Goal: Information Seeking & Learning: Check status

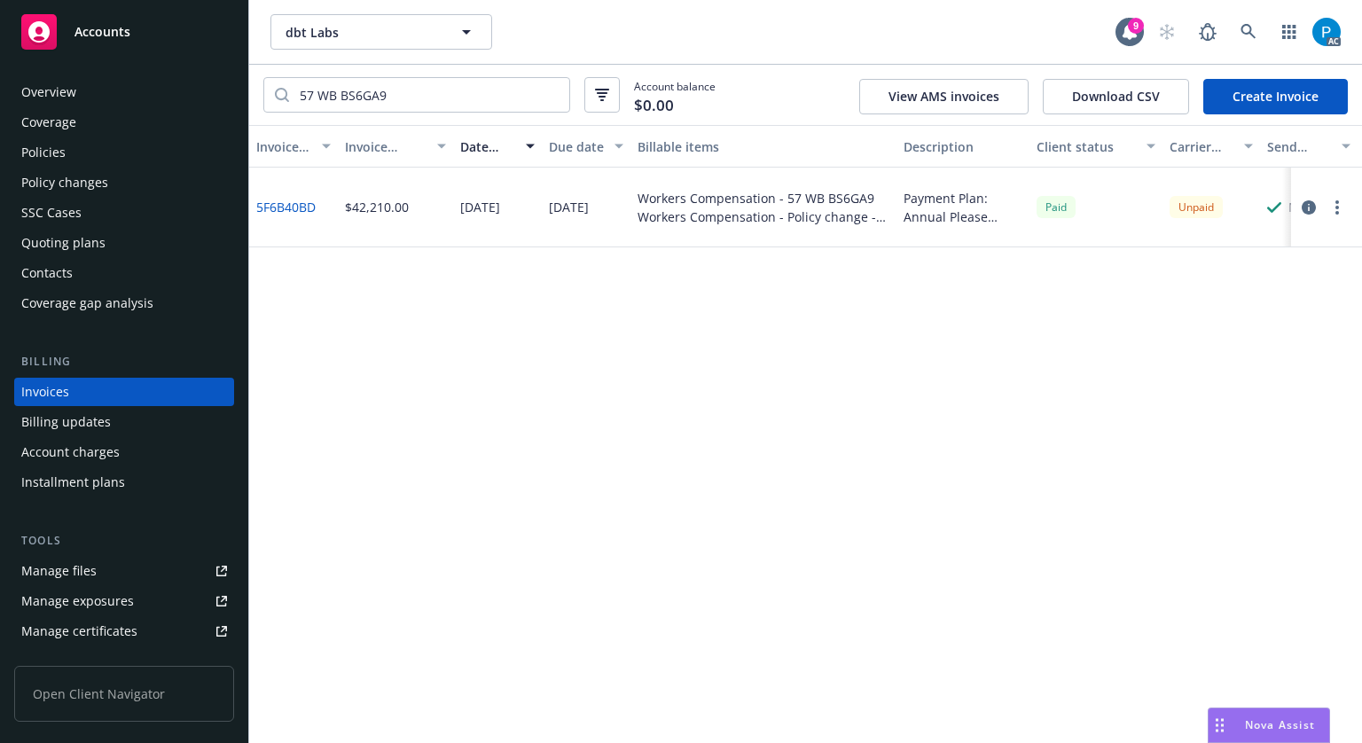
drag, startPoint x: 106, startPoint y: 30, endPoint x: 80, endPoint y: 39, distance: 28.0
click at [1256, 35] on icon at bounding box center [1249, 32] width 16 height 16
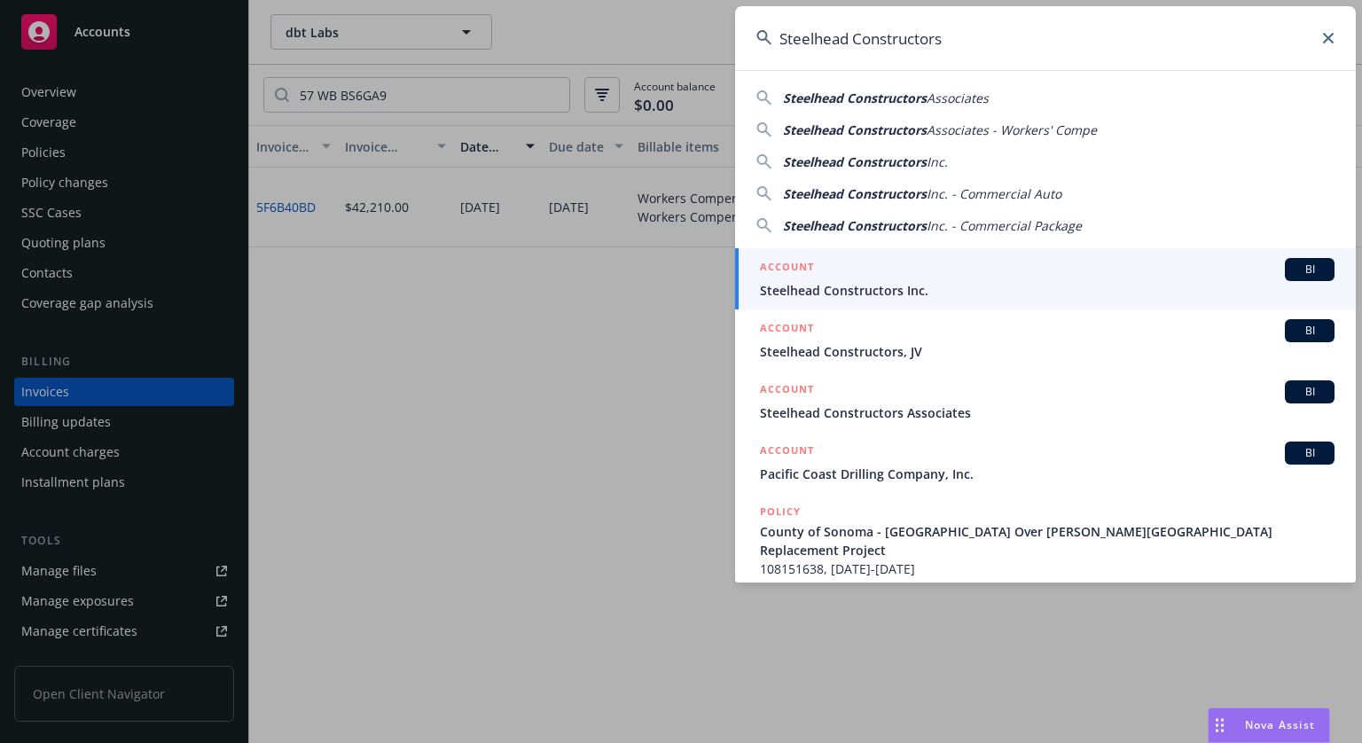
type input "Steelhead Constructors"
click at [889, 277] on div "ACCOUNT BI" at bounding box center [1047, 269] width 575 height 23
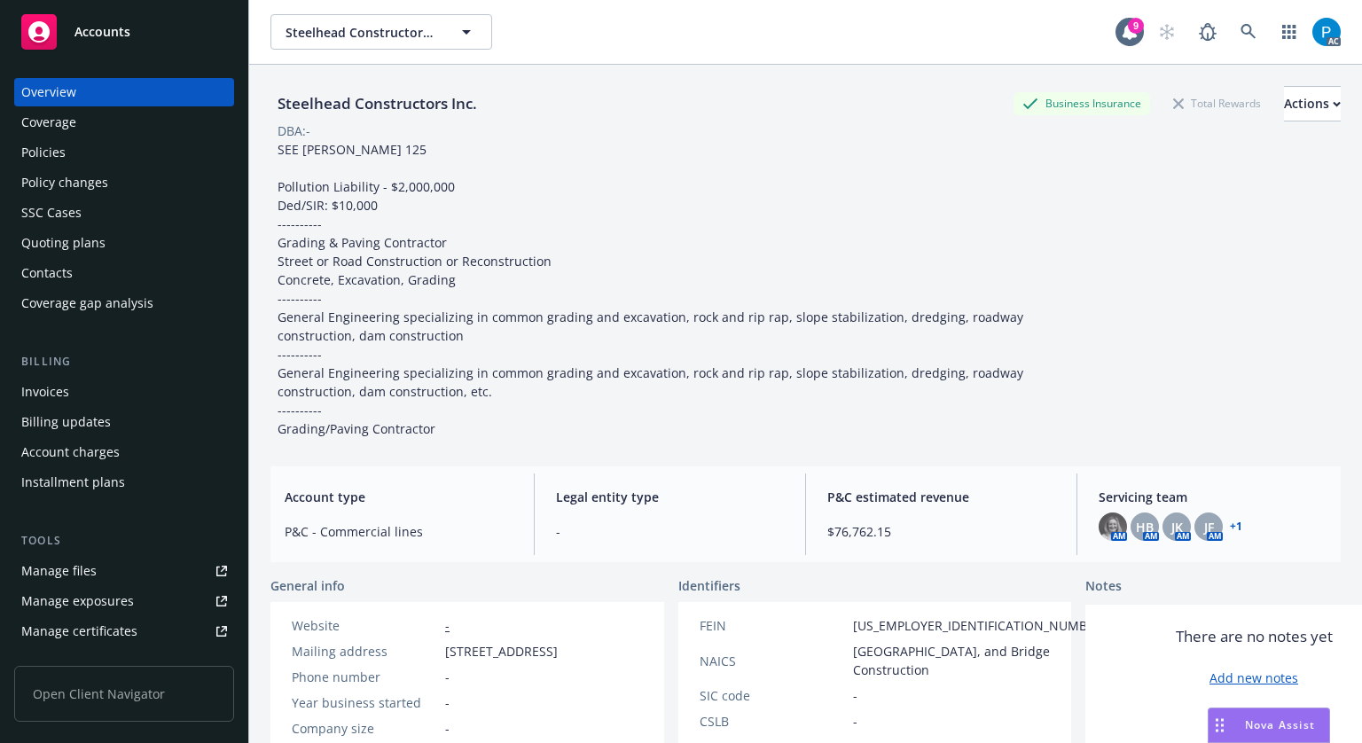
click at [58, 397] on div "Invoices" at bounding box center [45, 392] width 48 height 28
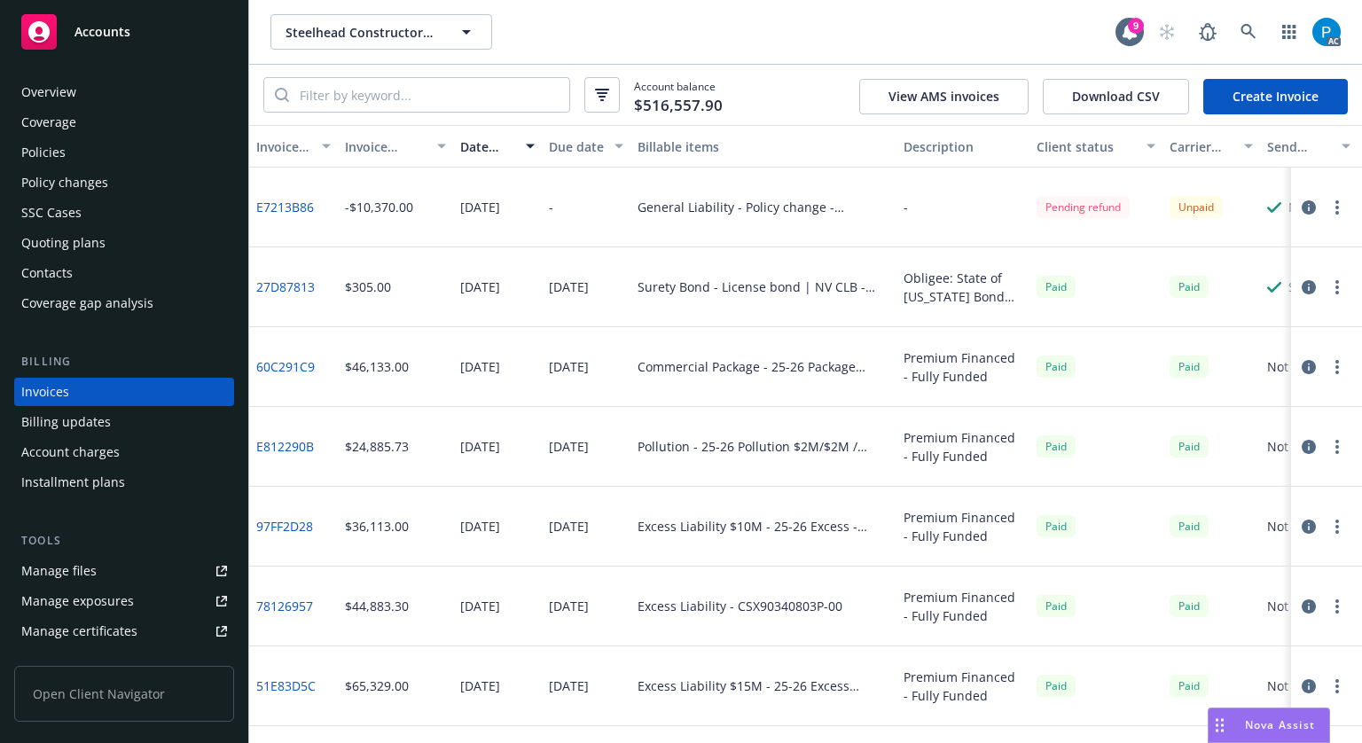
click at [1302, 208] on icon "button" at bounding box center [1309, 207] width 14 height 14
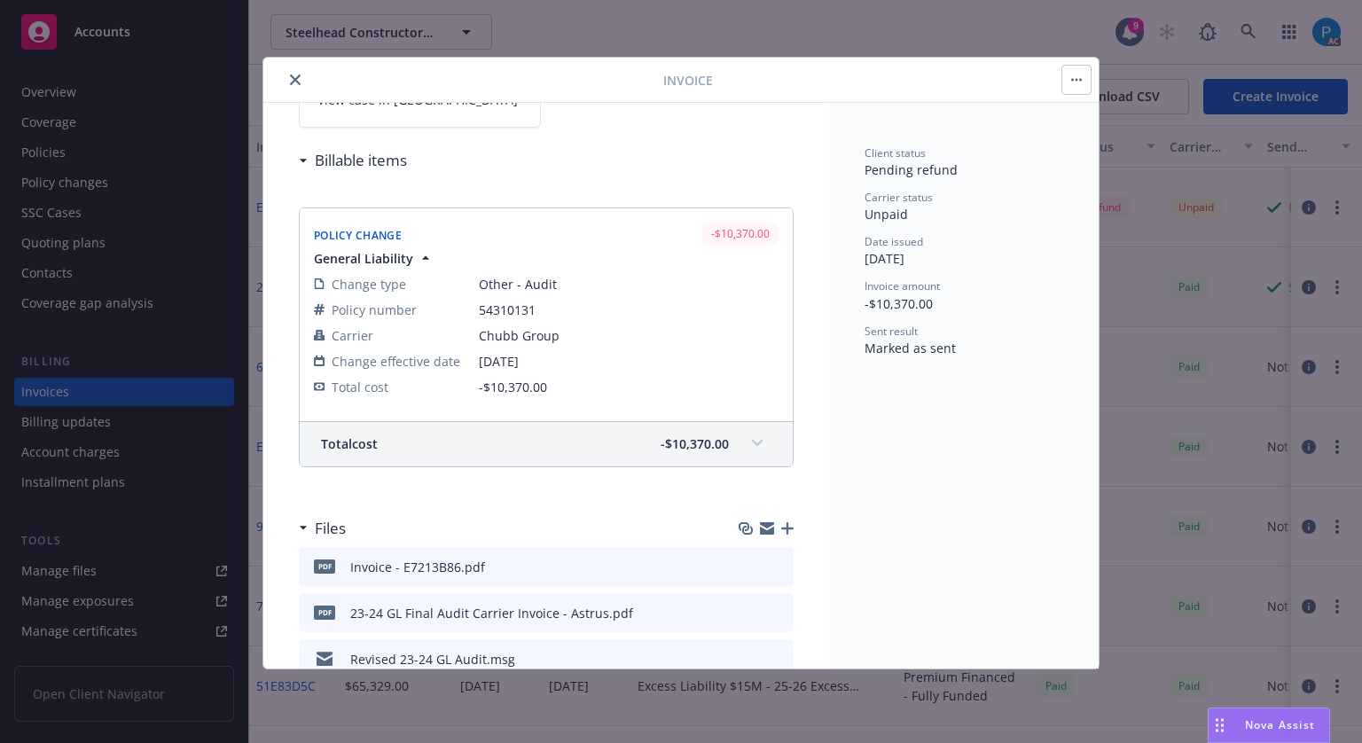
scroll to position [249, 0]
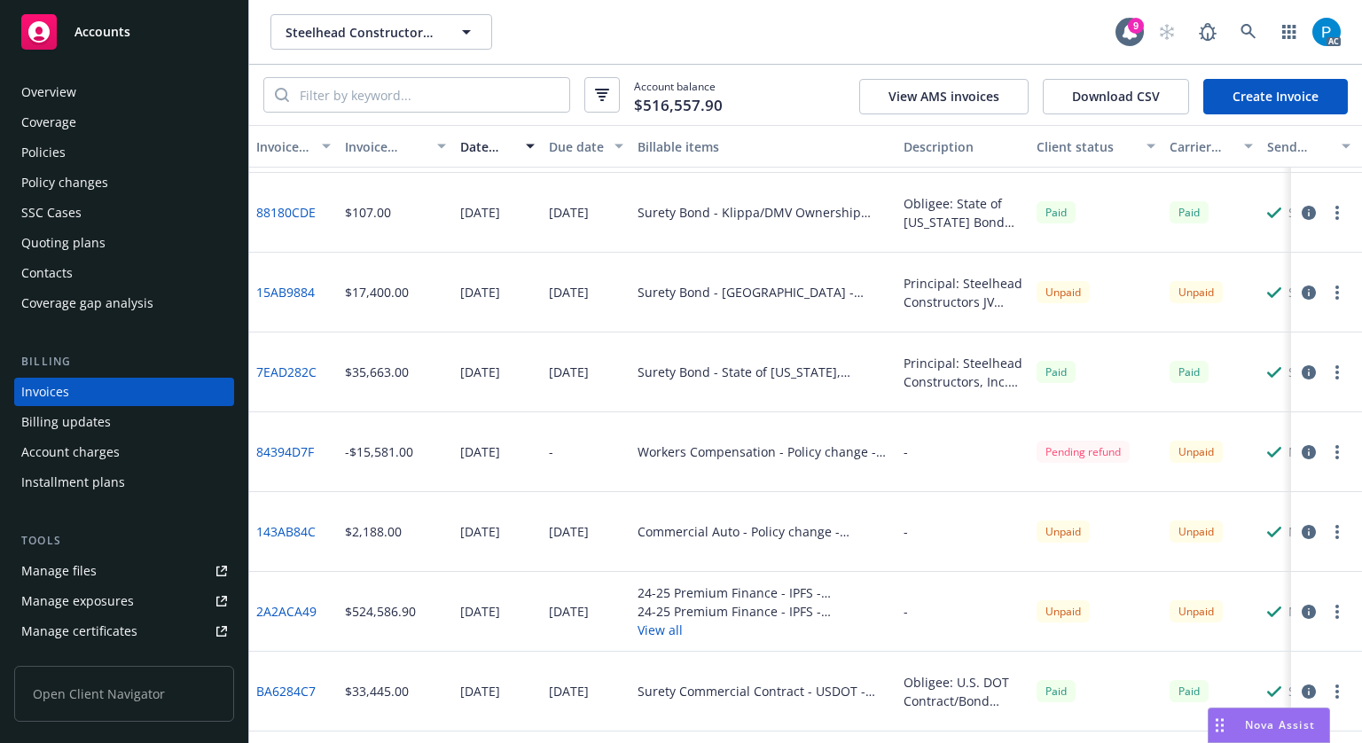
scroll to position [887, 0]
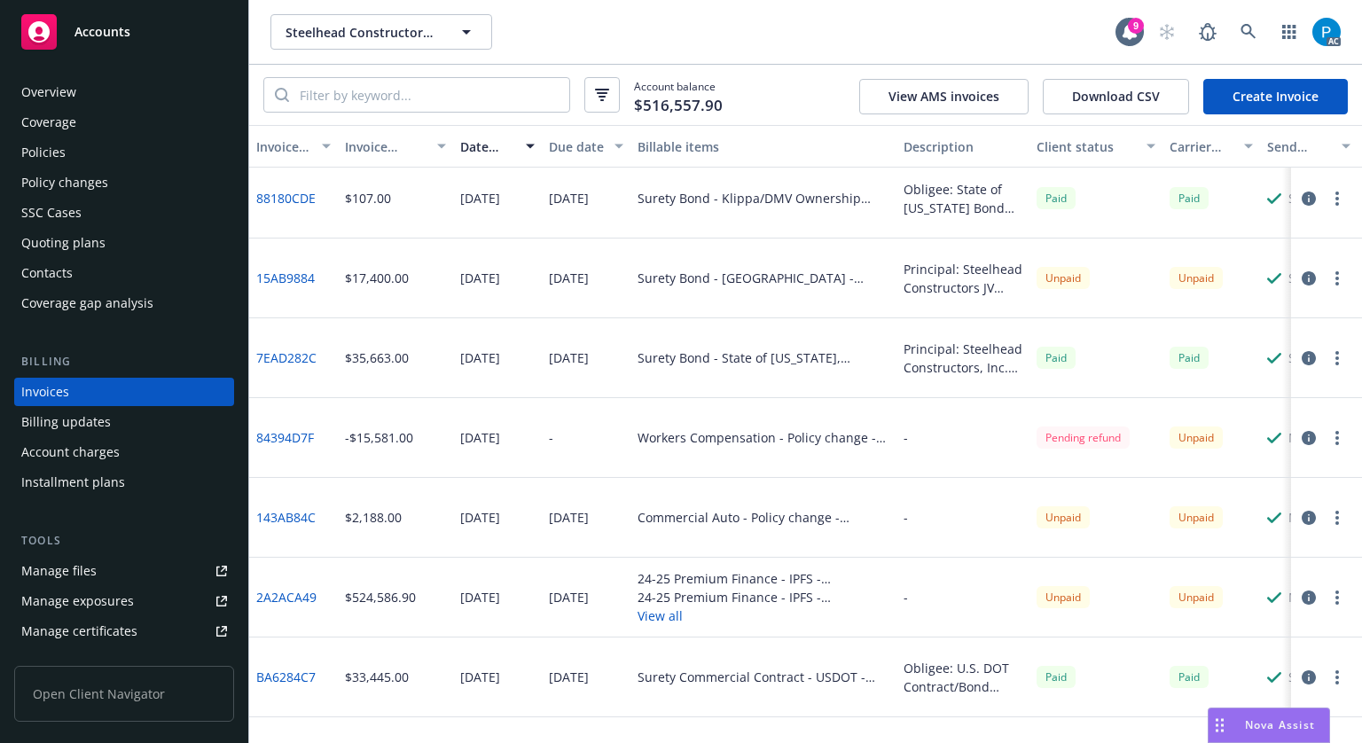
click at [1298, 428] on button "button" at bounding box center [1308, 437] width 21 height 21
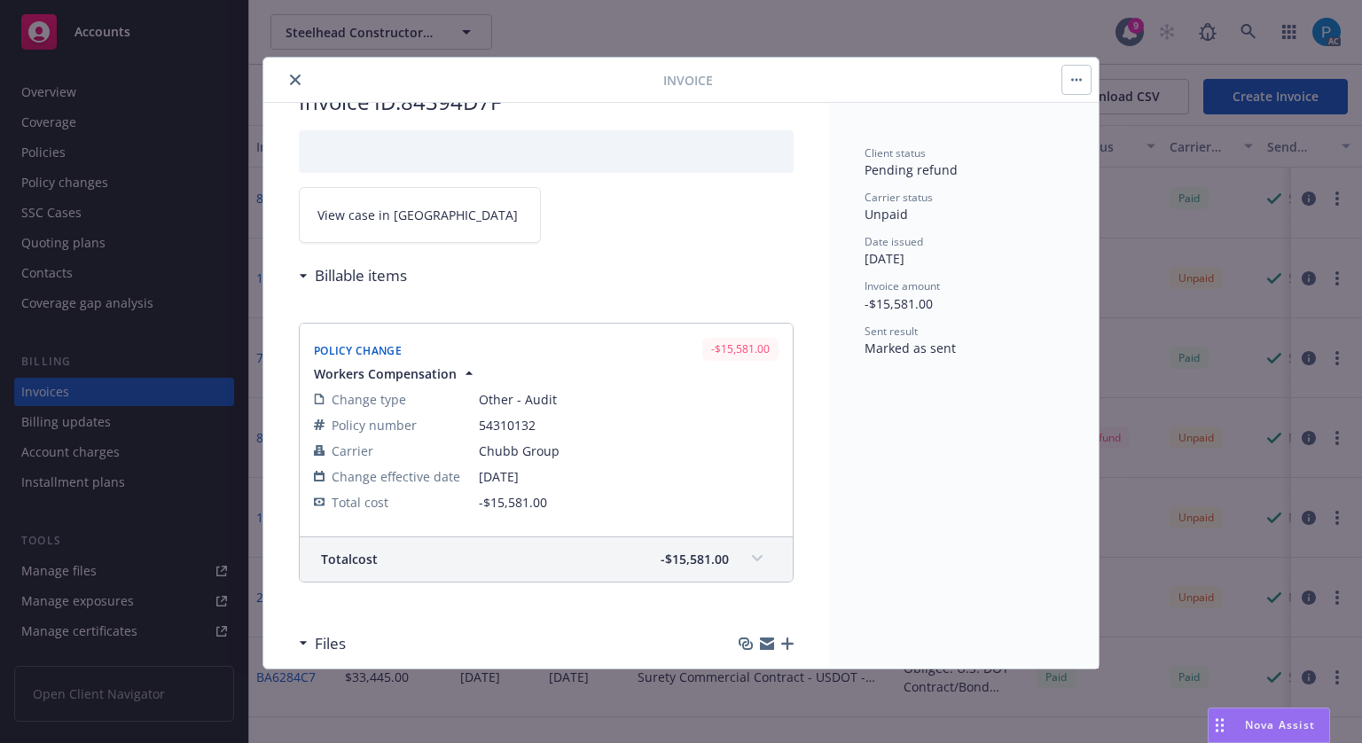
scroll to position [89, 0]
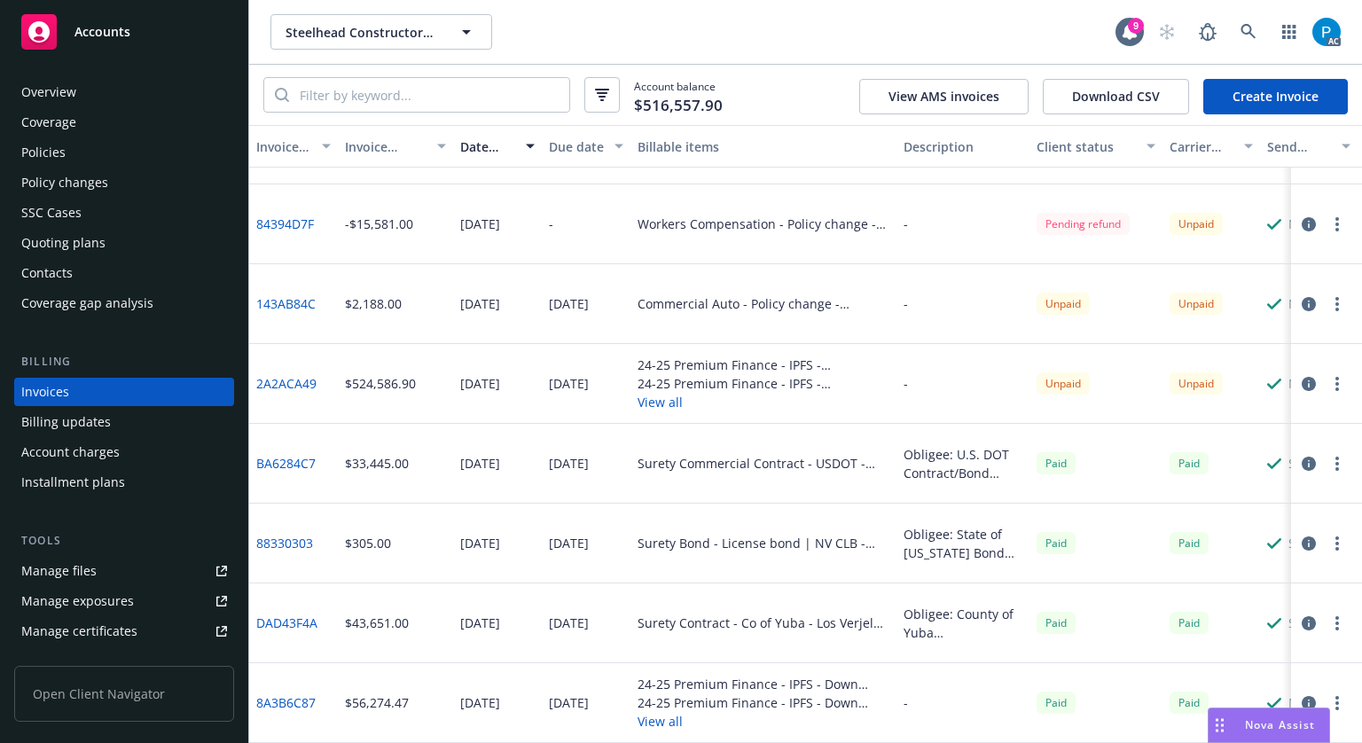
scroll to position [1114, 0]
click at [154, 24] on div "Accounts" at bounding box center [124, 31] width 206 height 35
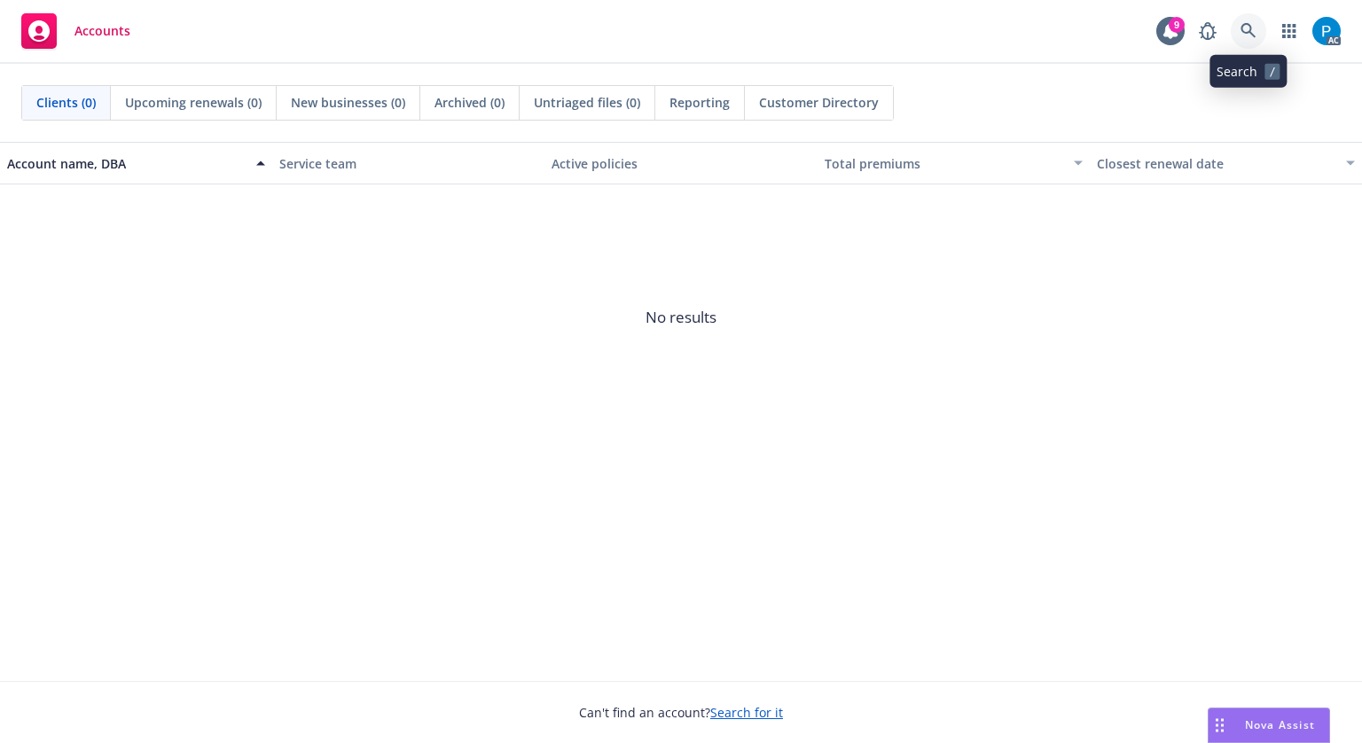
click at [1248, 19] on link at bounding box center [1248, 30] width 35 height 35
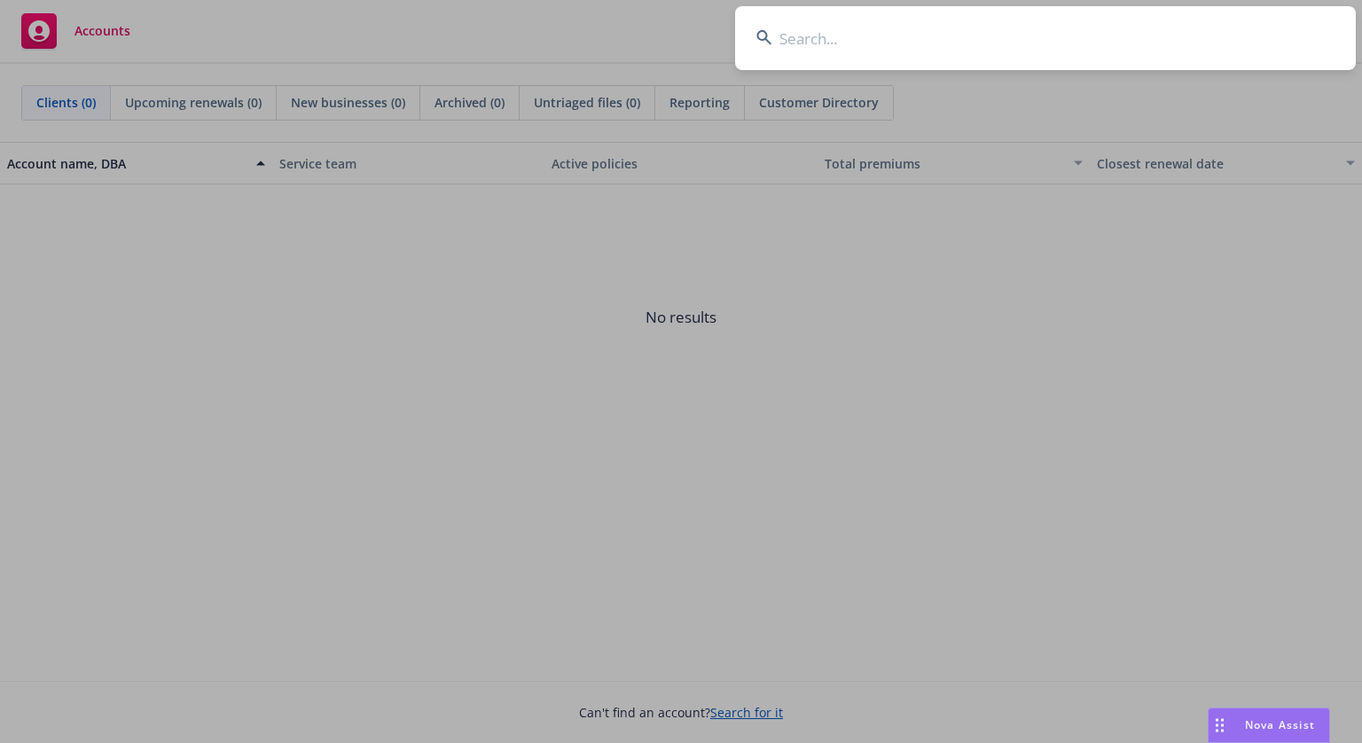
click at [940, 26] on input at bounding box center [1045, 38] width 621 height 64
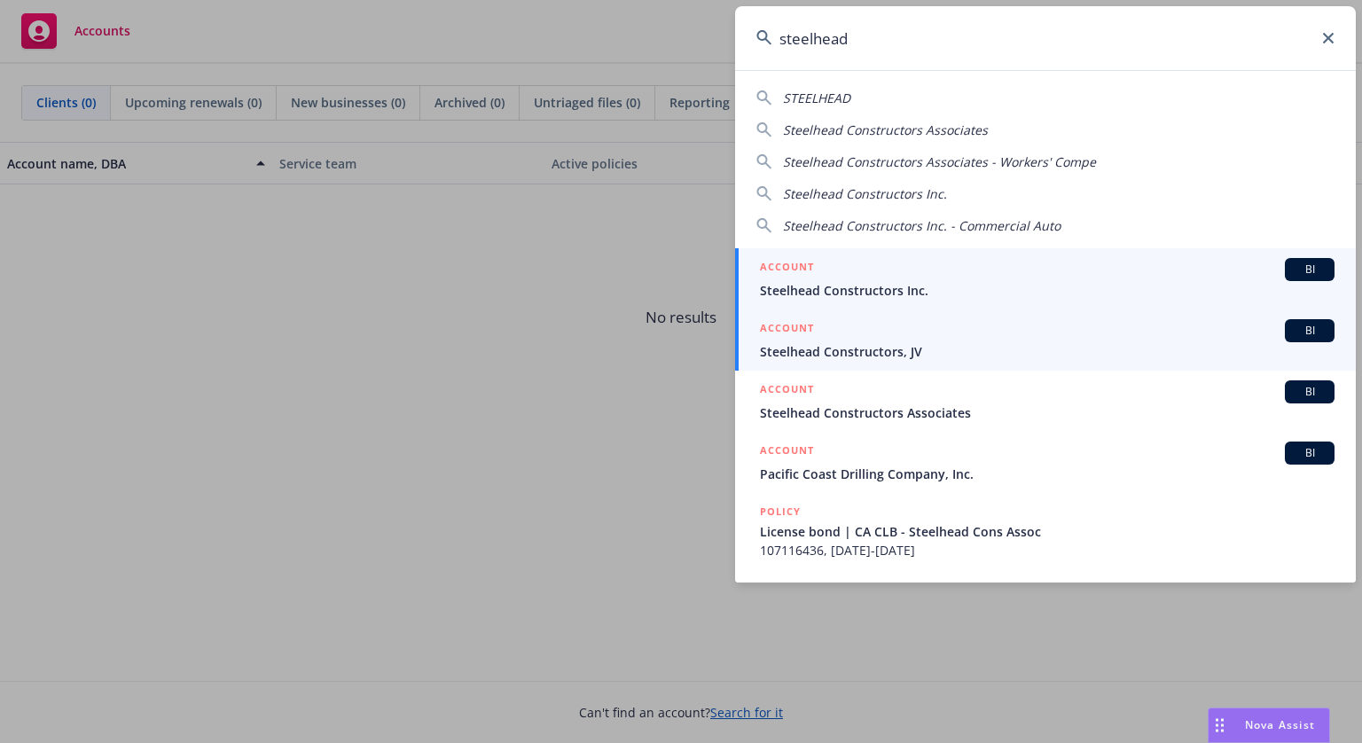
type input "steelhead"
click at [850, 333] on div "ACCOUNT BI" at bounding box center [1047, 330] width 575 height 23
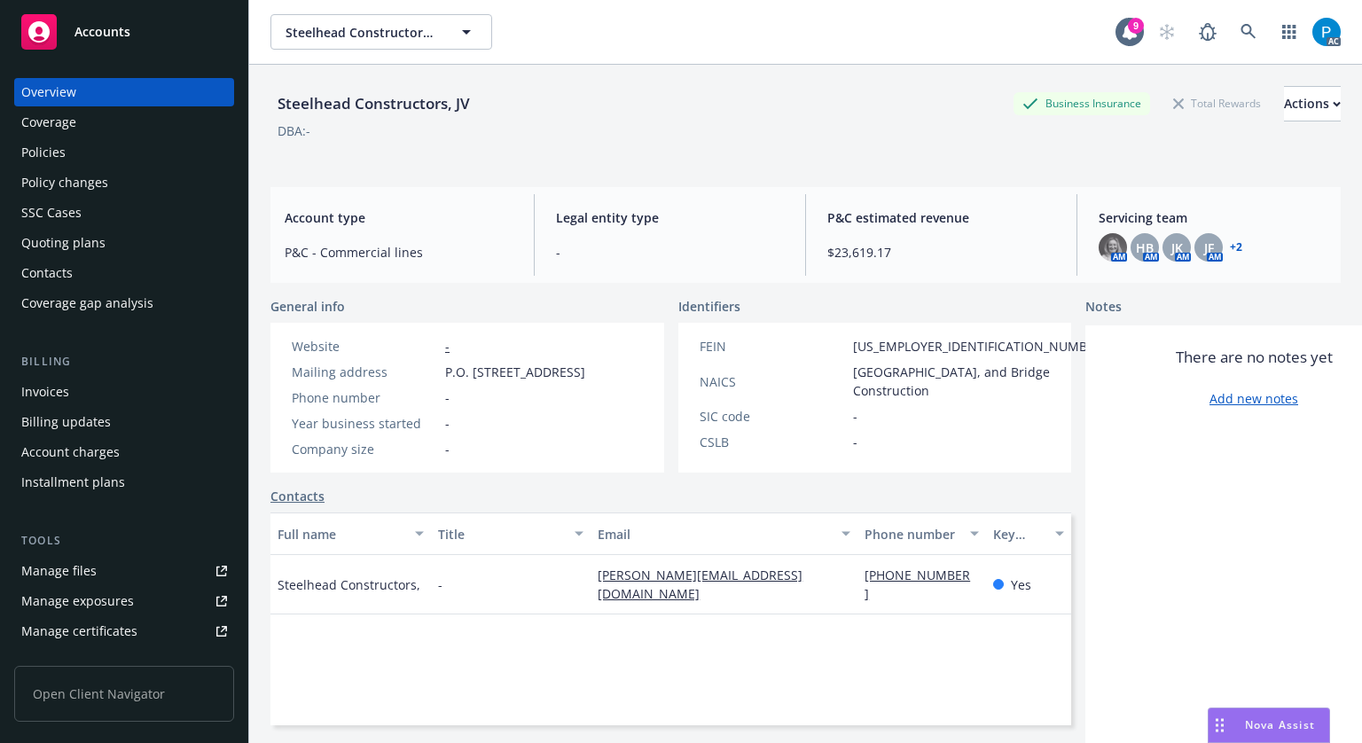
click at [61, 388] on div "Invoices" at bounding box center [45, 392] width 48 height 28
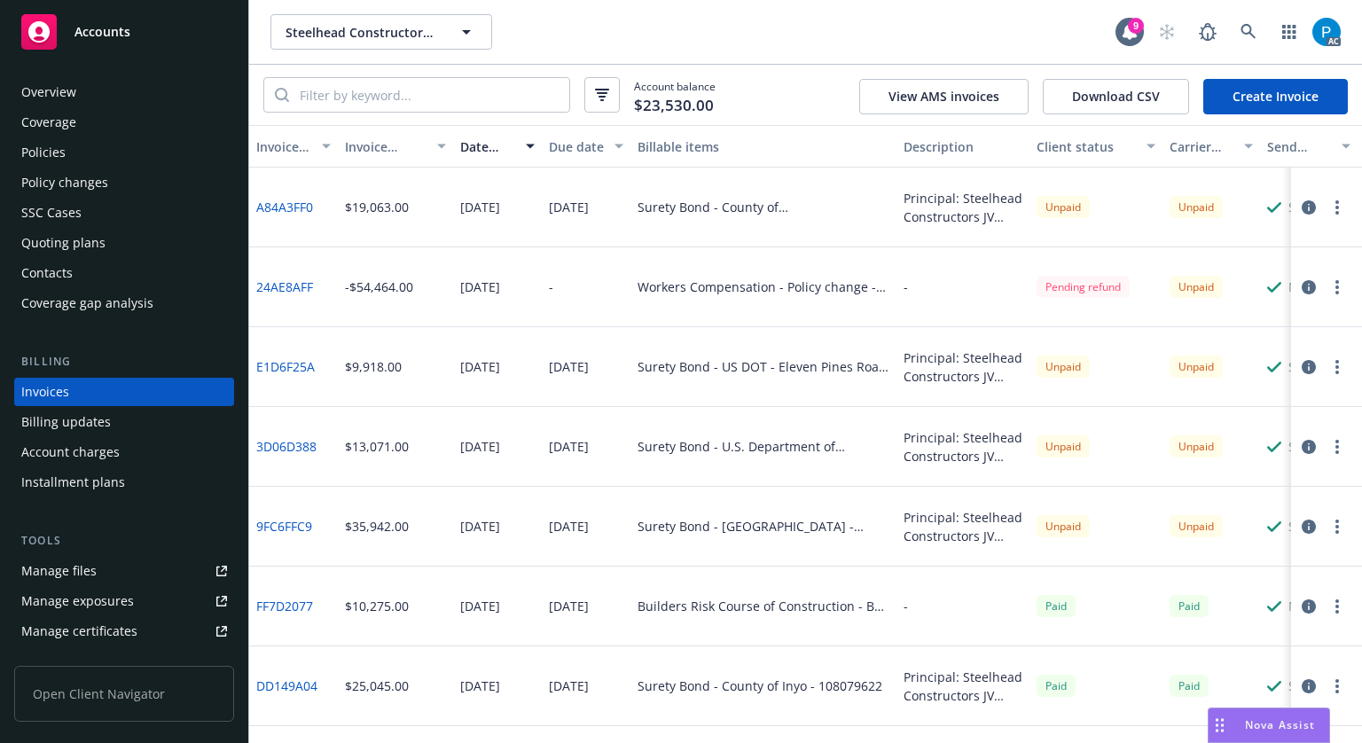
click at [1302, 290] on icon "button" at bounding box center [1309, 287] width 14 height 14
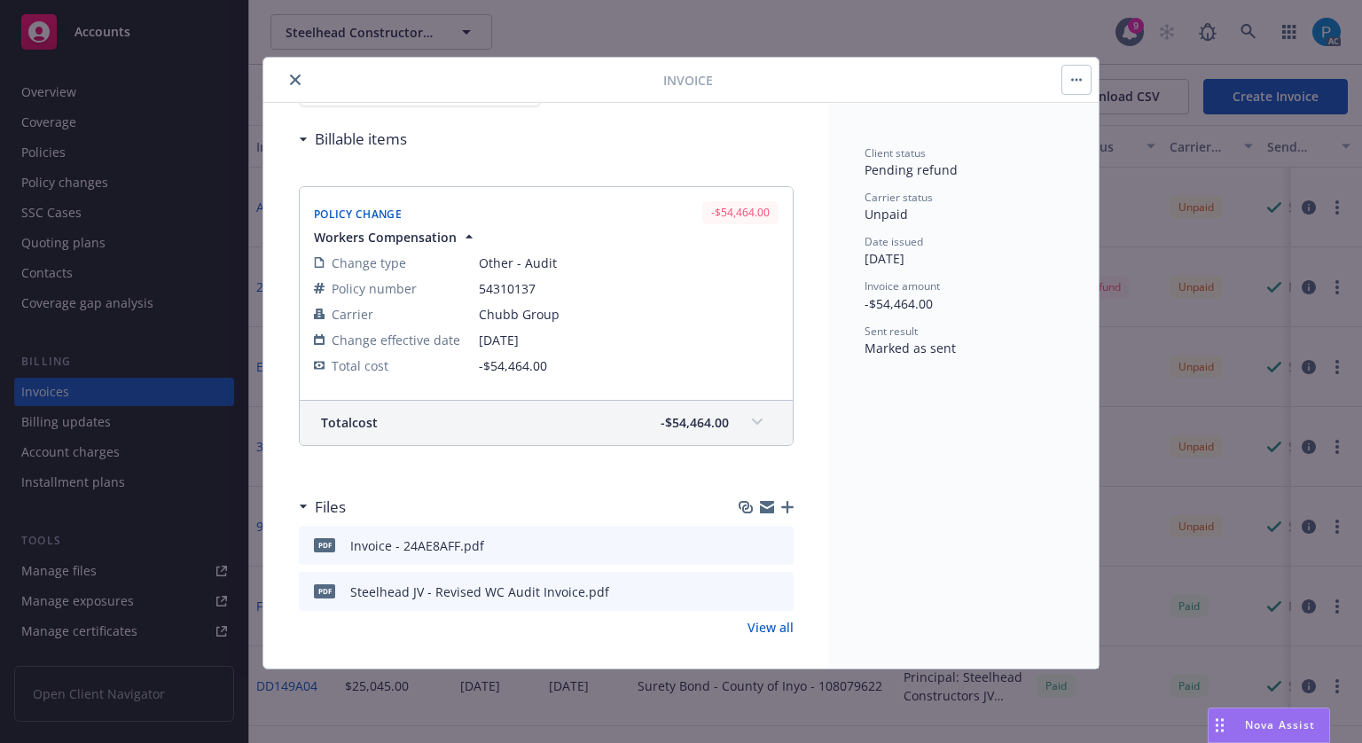
scroll to position [203, 0]
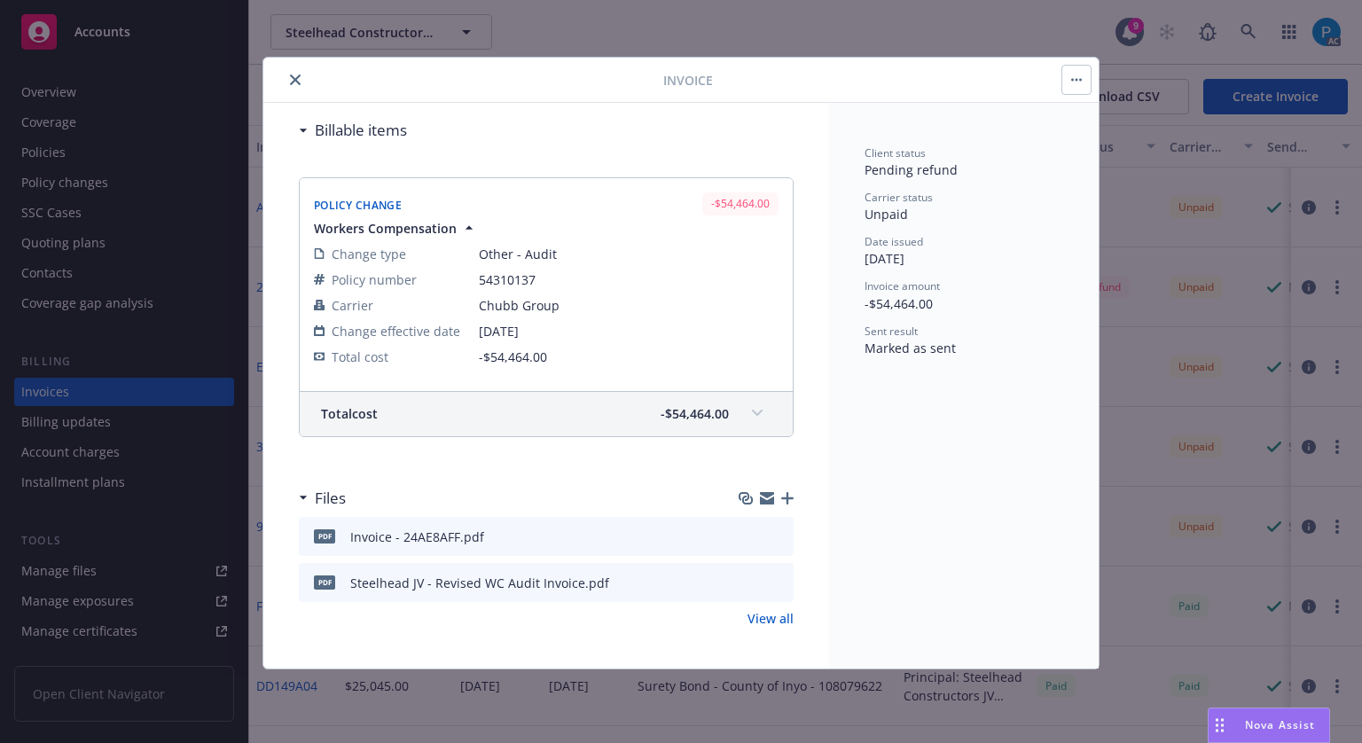
click at [740, 575] on icon "download file" at bounding box center [747, 582] width 14 height 14
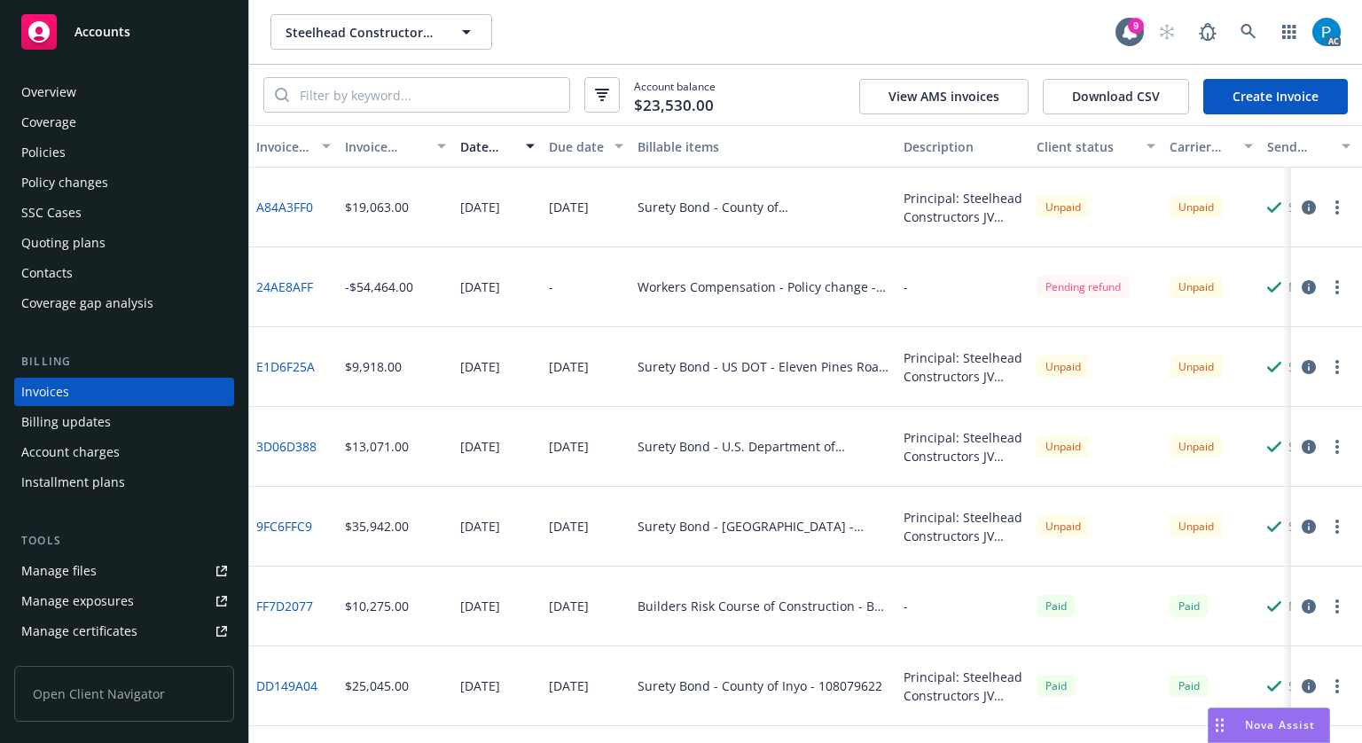
click at [134, 28] on div "Accounts" at bounding box center [124, 31] width 206 height 35
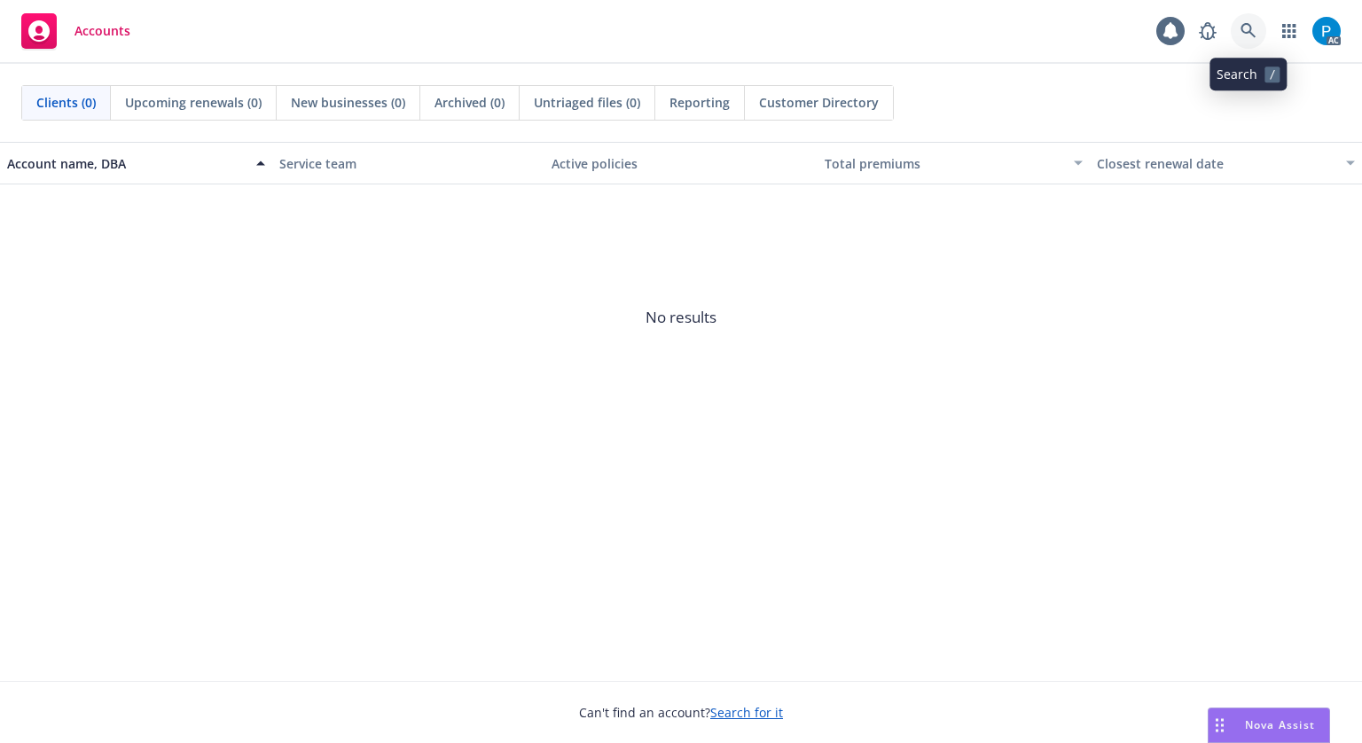
click at [1249, 28] on icon at bounding box center [1249, 31] width 16 height 16
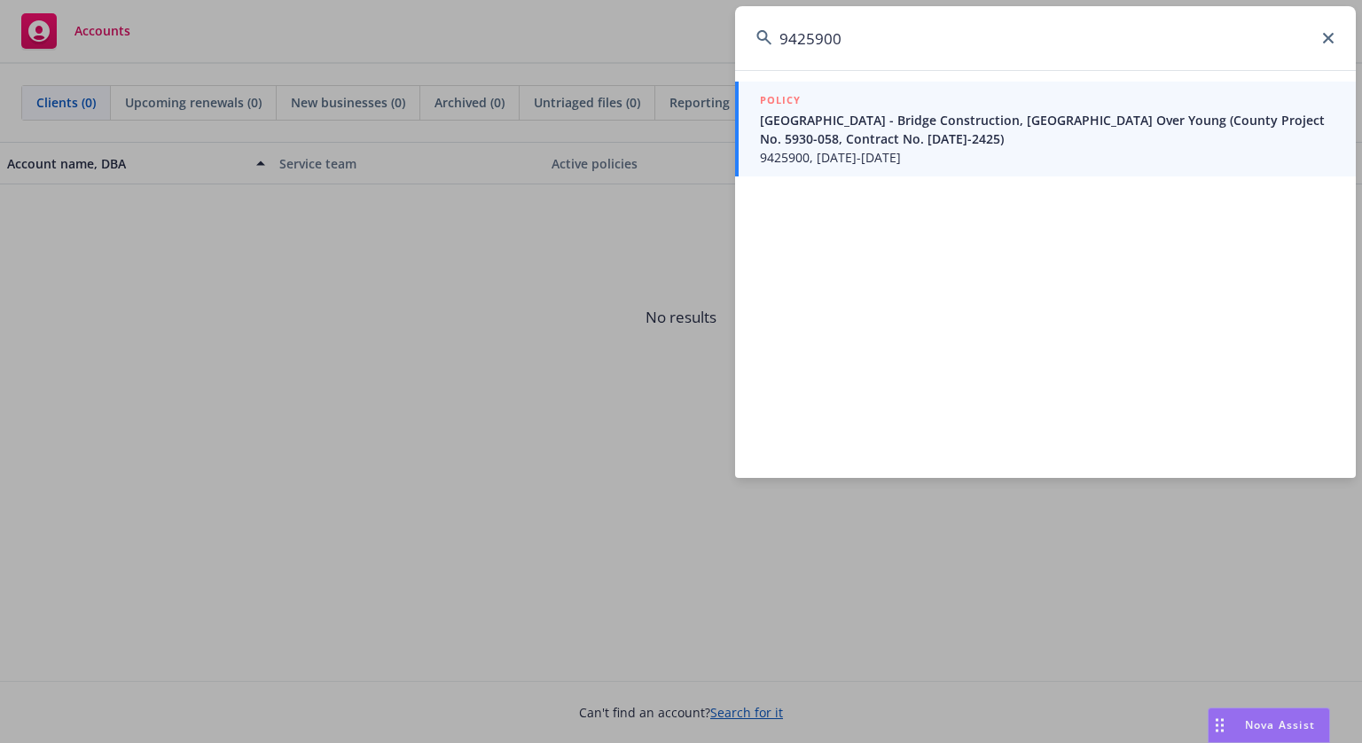
type input "9425900"
click at [869, 131] on span "County of Calaveras - Bridge Construction, Lime Creek Road Over Young (County P…" at bounding box center [1047, 129] width 575 height 37
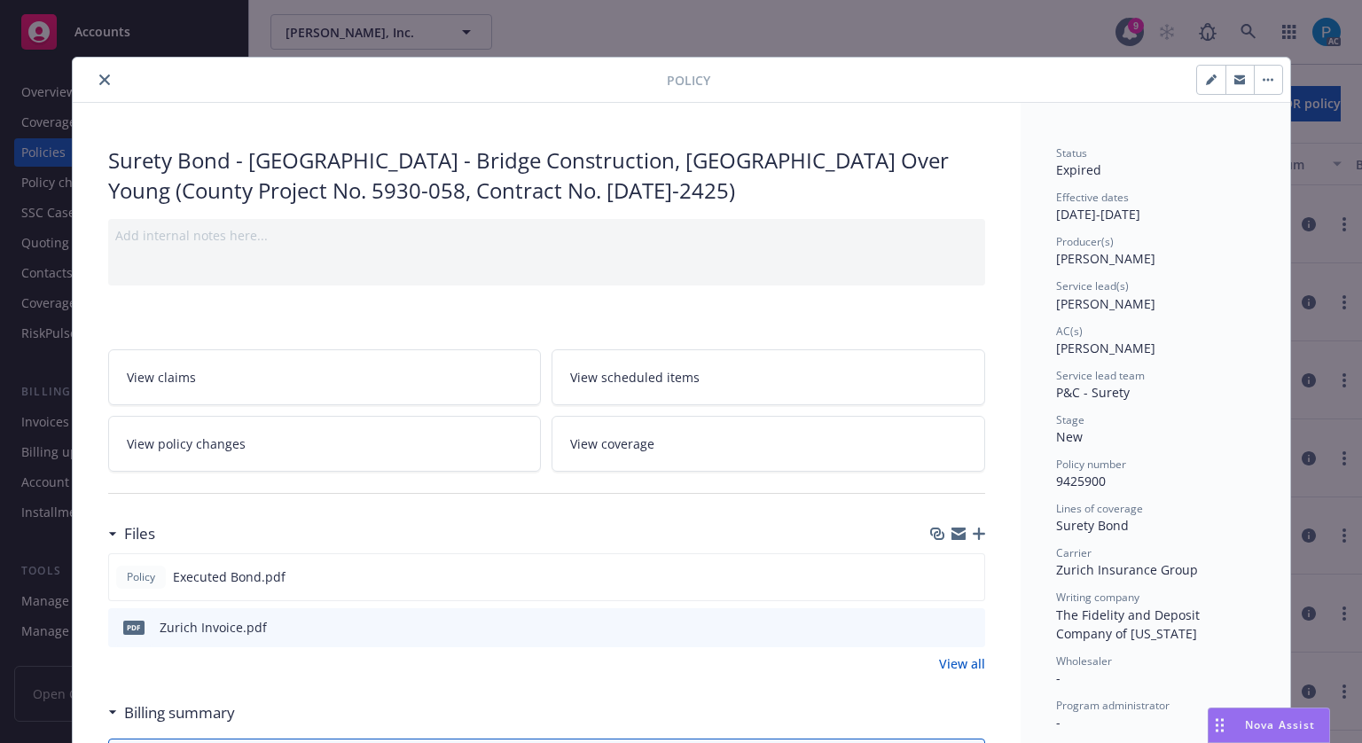
click at [103, 74] on button "close" at bounding box center [104, 79] width 21 height 21
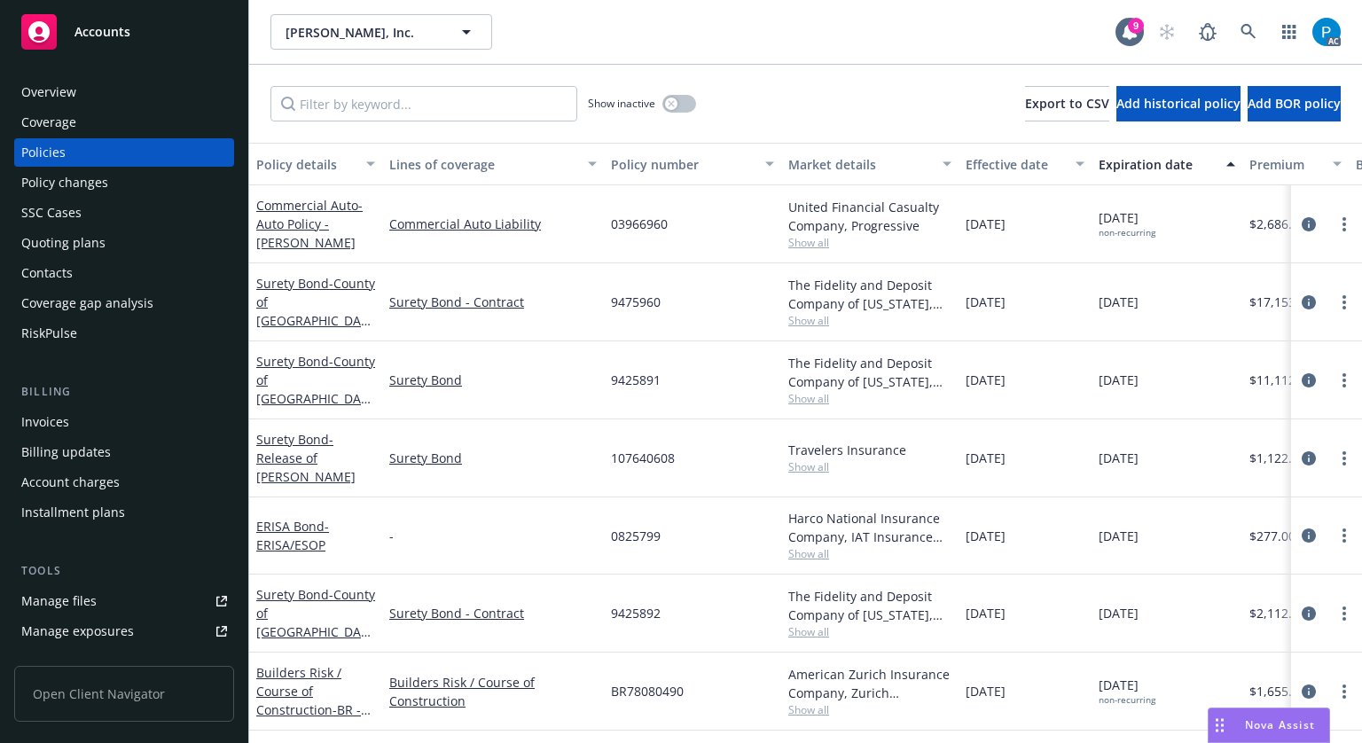
click at [71, 414] on div "Invoices" at bounding box center [124, 422] width 206 height 28
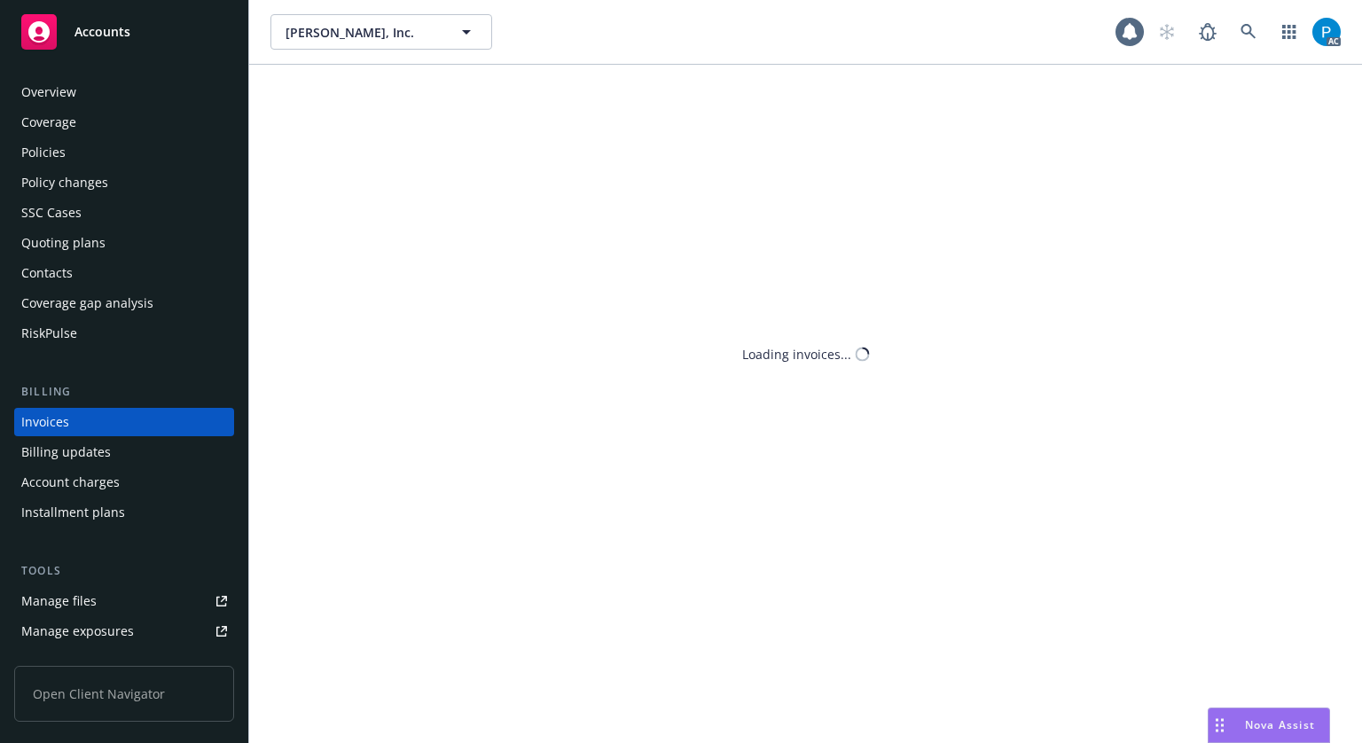
scroll to position [21, 0]
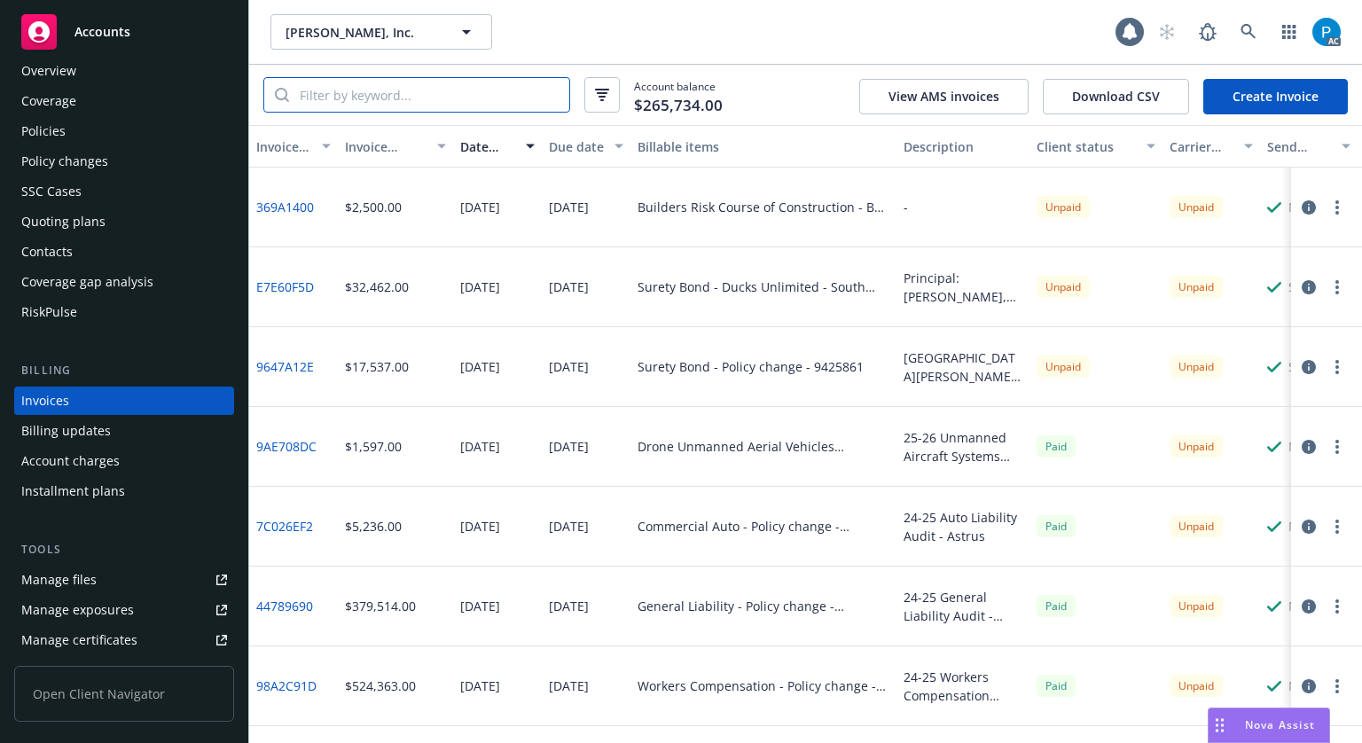
click at [376, 82] on input "search" at bounding box center [429, 95] width 280 height 34
paste input "9425900"
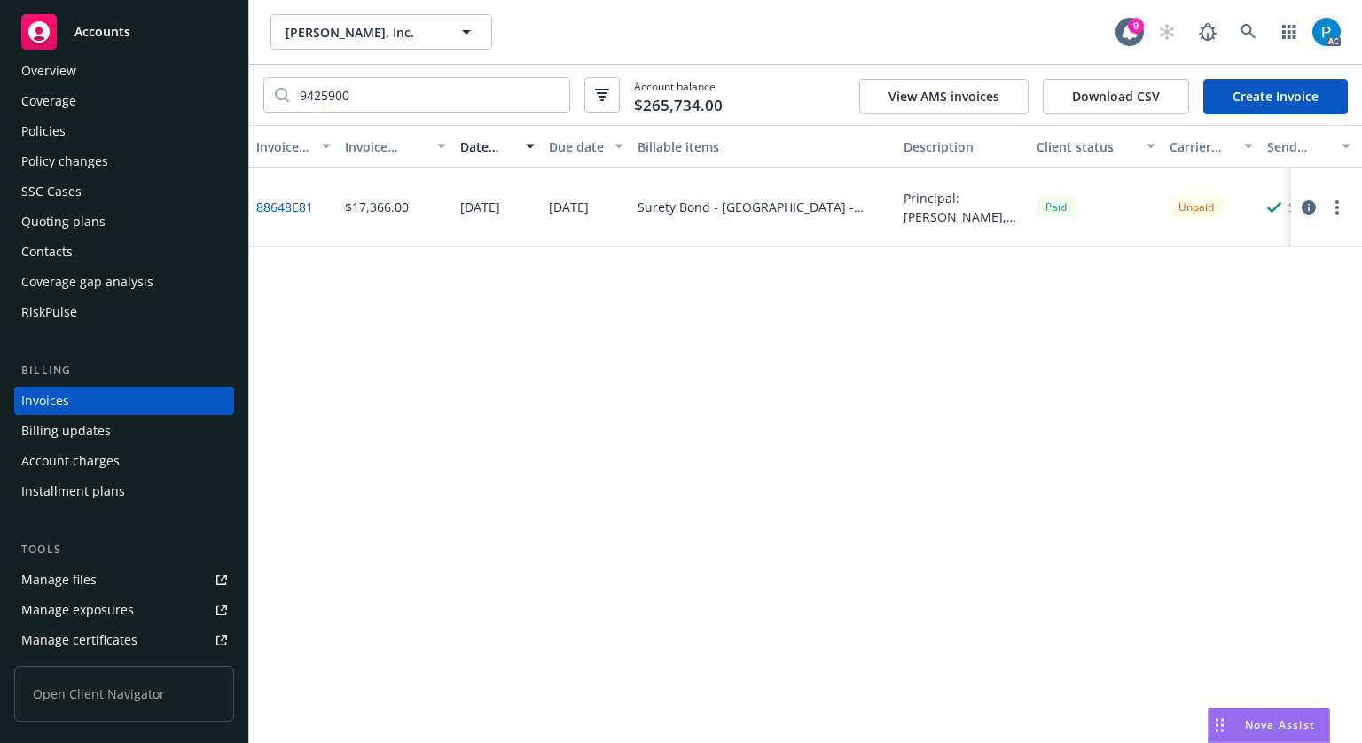
click at [1307, 209] on icon "button" at bounding box center [1309, 207] width 14 height 14
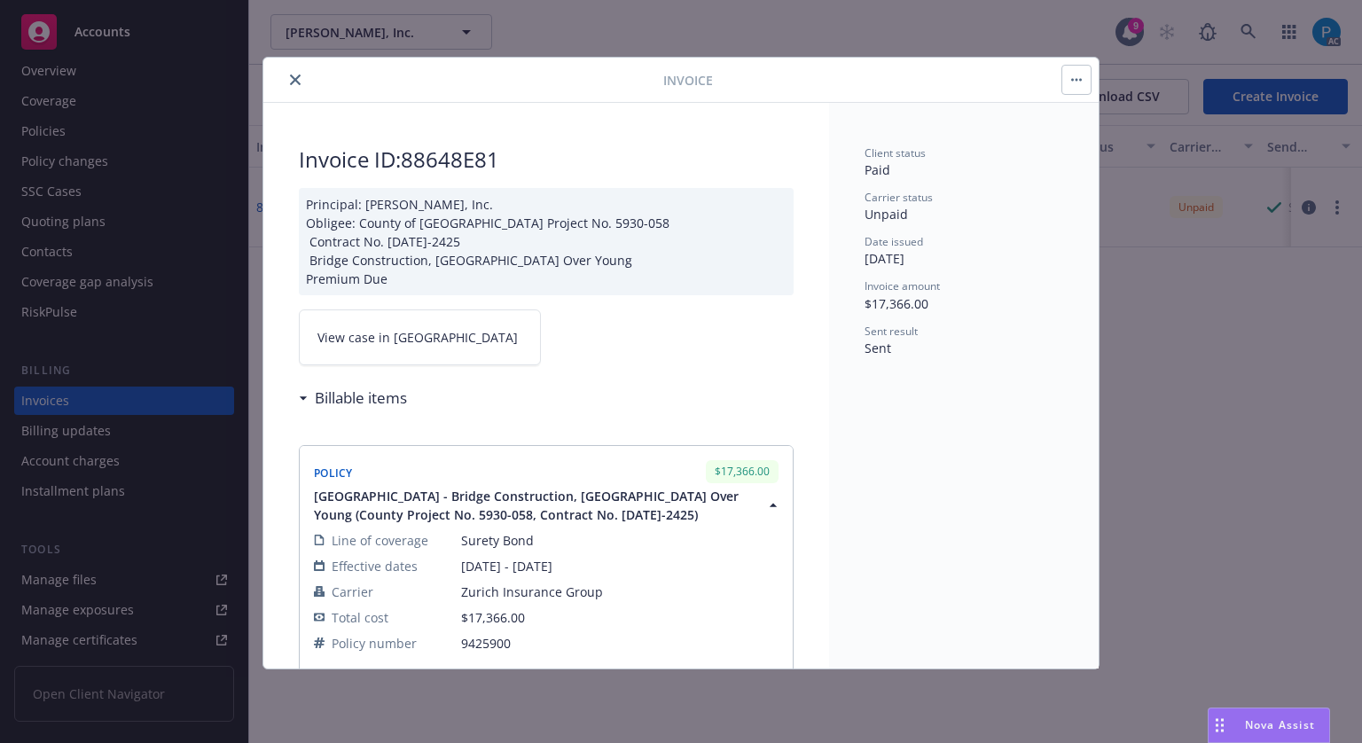
click at [419, 356] on link "View case in [GEOGRAPHIC_DATA]" at bounding box center [420, 337] width 242 height 56
click at [299, 74] on icon "close" at bounding box center [295, 79] width 11 height 11
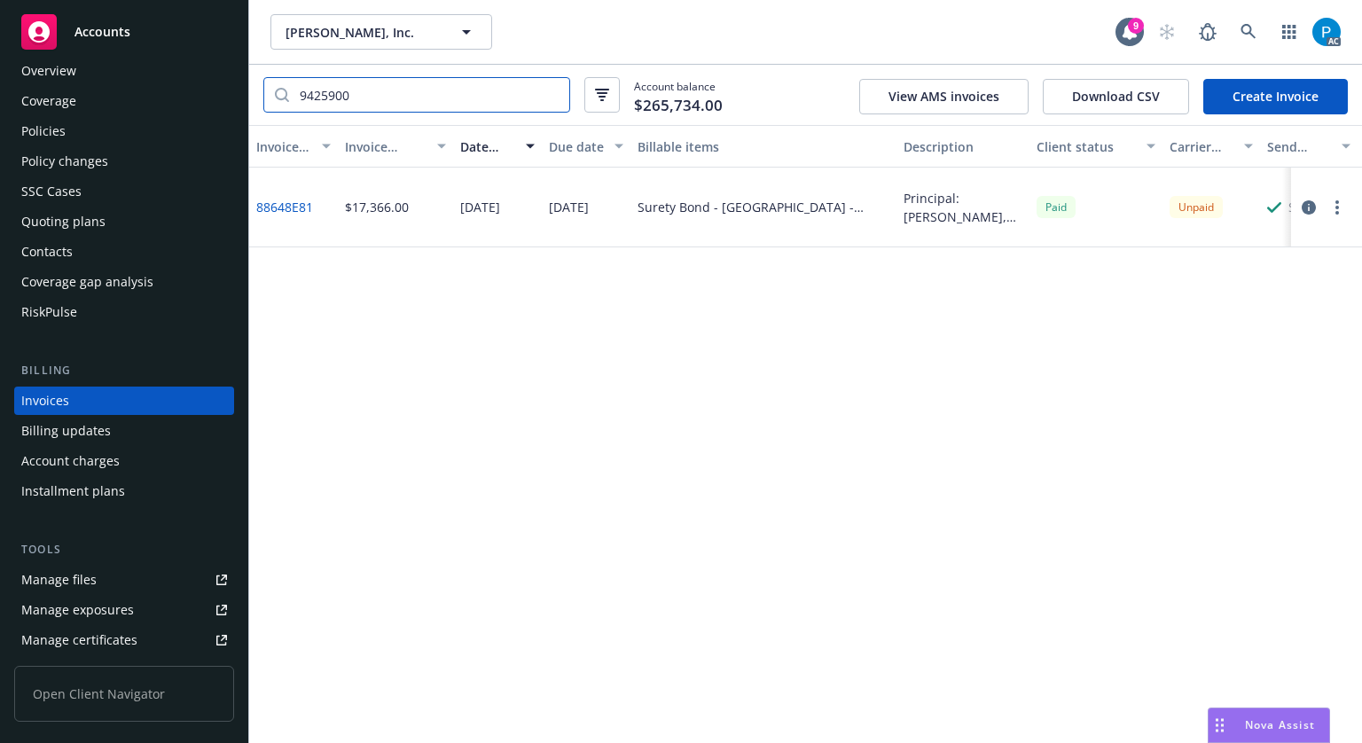
click at [353, 103] on input "9425900" at bounding box center [429, 95] width 280 height 34
paste input "75953"
click at [1308, 212] on icon "button" at bounding box center [1309, 207] width 14 height 14
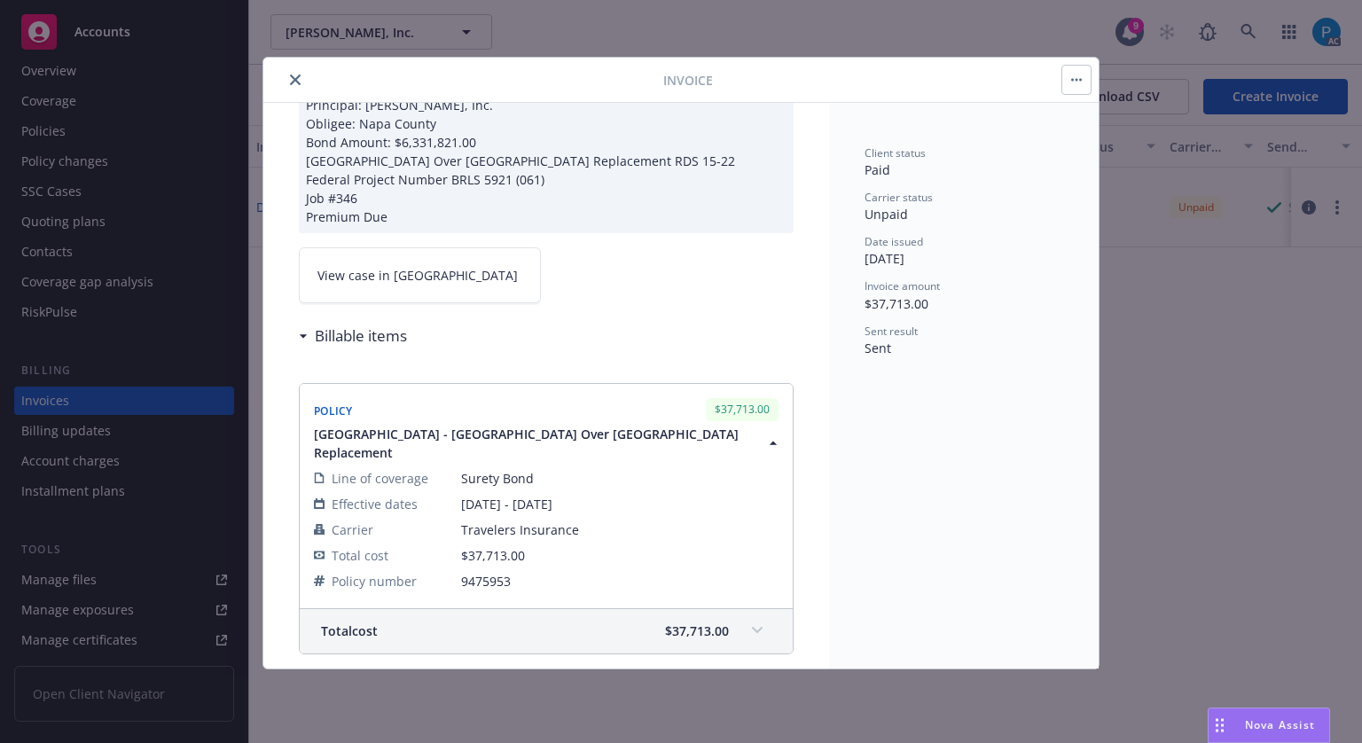
scroll to position [89, 0]
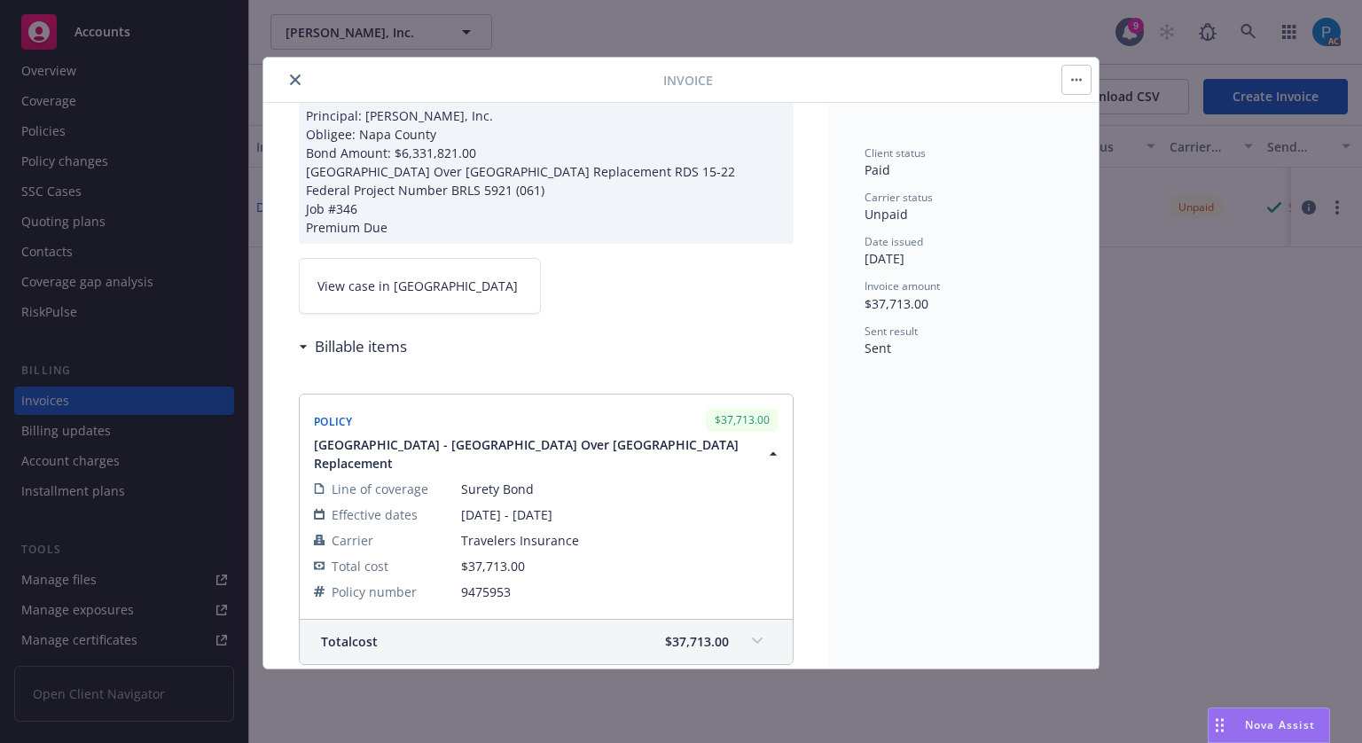
click at [445, 280] on link "View case in [GEOGRAPHIC_DATA]" at bounding box center [420, 286] width 242 height 56
click at [298, 72] on button "close" at bounding box center [295, 79] width 21 height 21
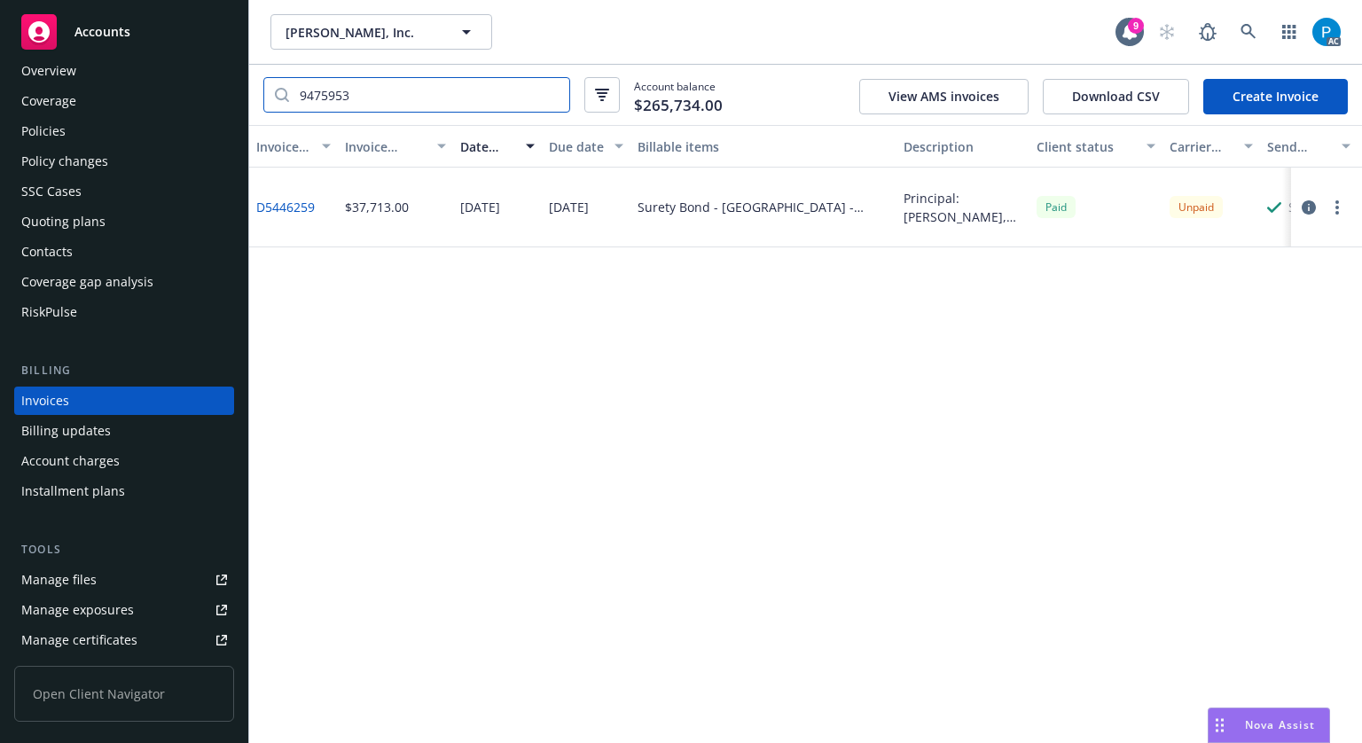
click at [380, 91] on input "9475953" at bounding box center [429, 95] width 280 height 34
paste input "25861"
click at [376, 106] on input "9425861" at bounding box center [429, 95] width 280 height 34
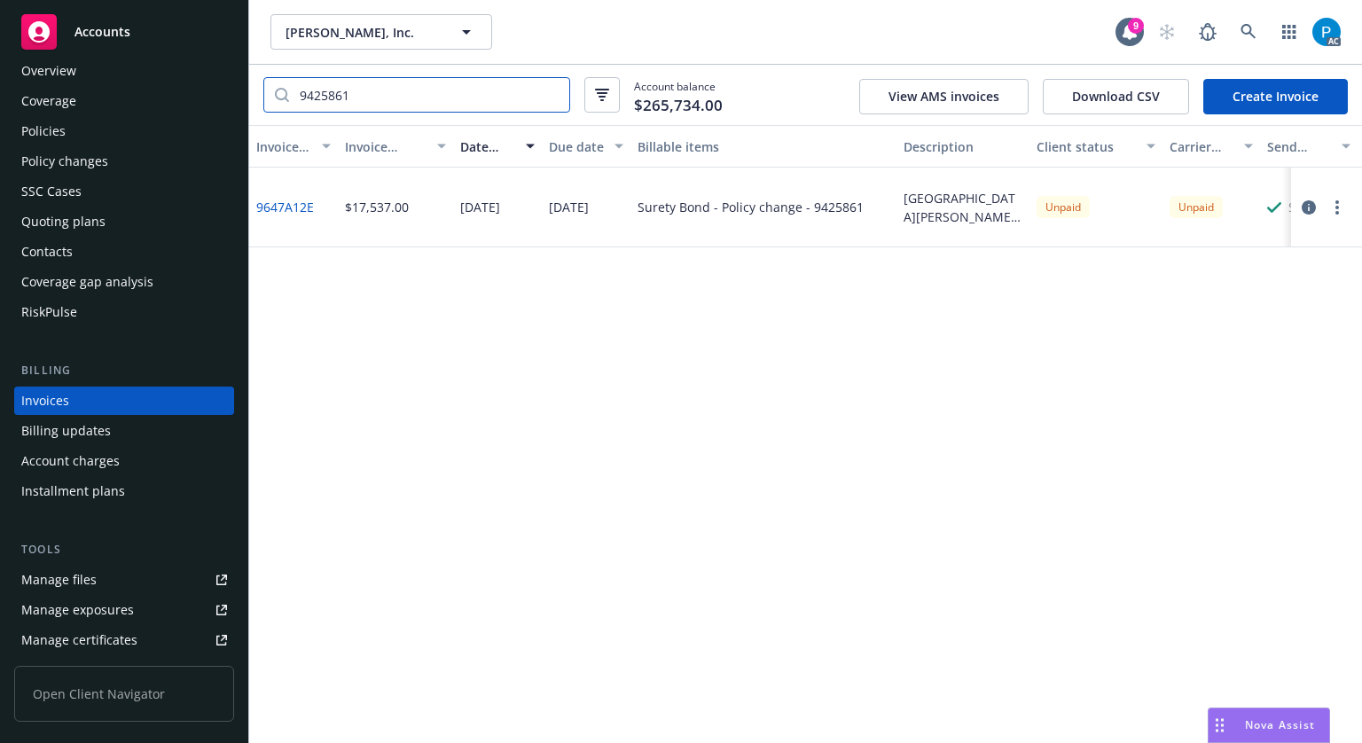
click at [376, 106] on input "9425861" at bounding box center [429, 95] width 280 height 34
paste input "75958"
type input "9475958"
click at [459, 86] on input "9475958" at bounding box center [429, 95] width 280 height 34
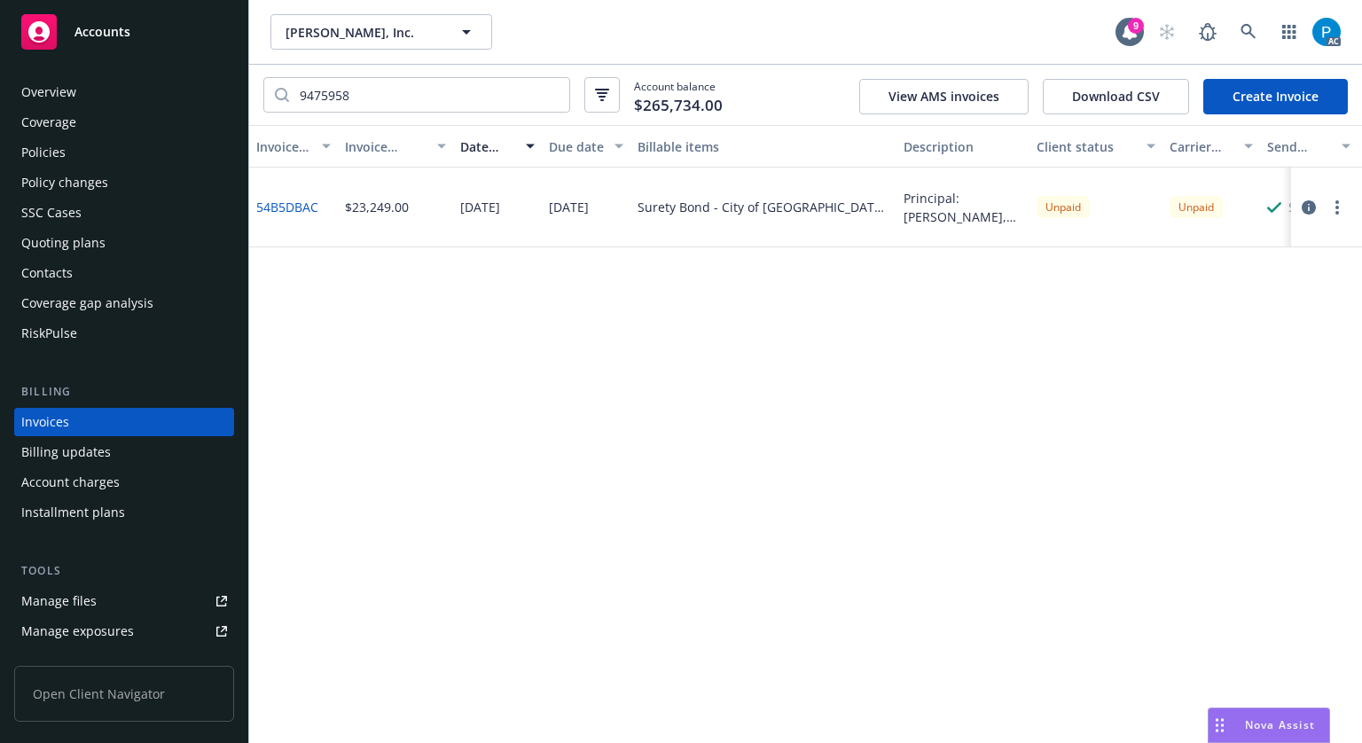
scroll to position [21, 0]
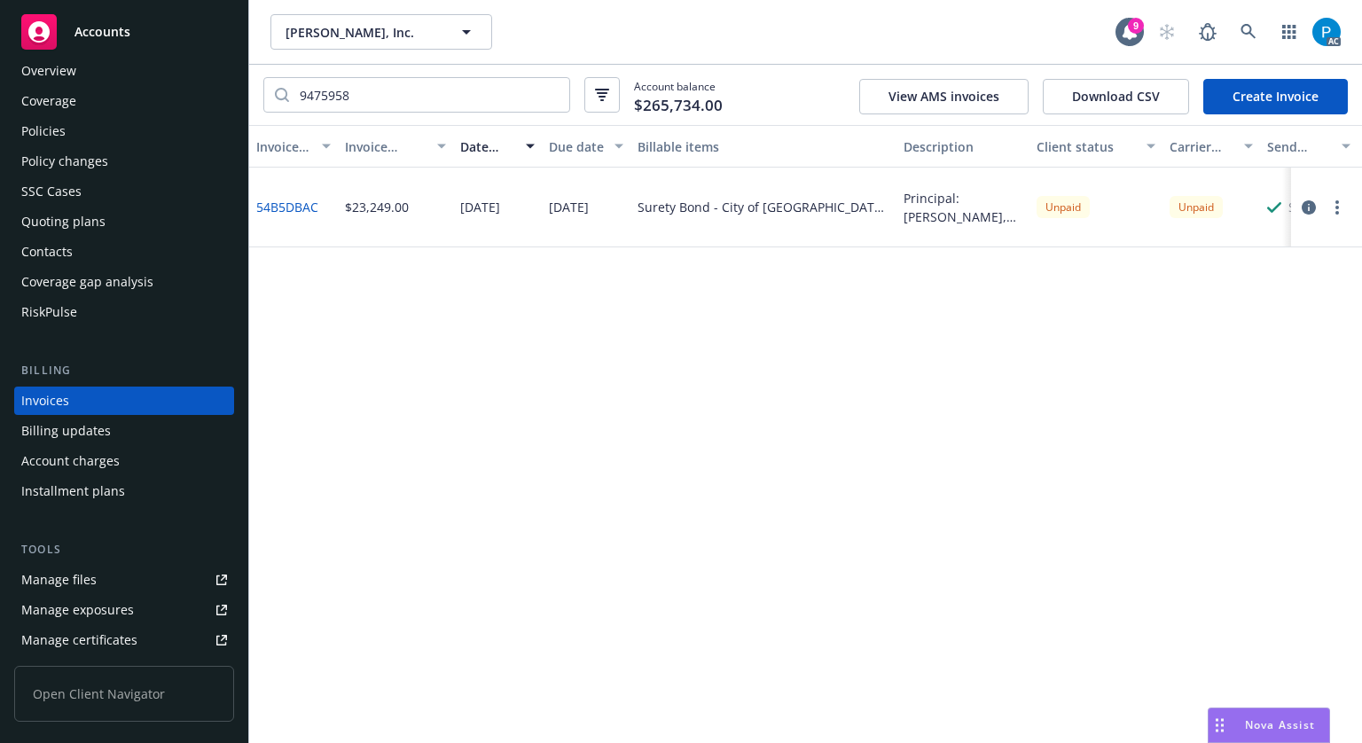
click at [124, 43] on div "Accounts" at bounding box center [124, 31] width 206 height 35
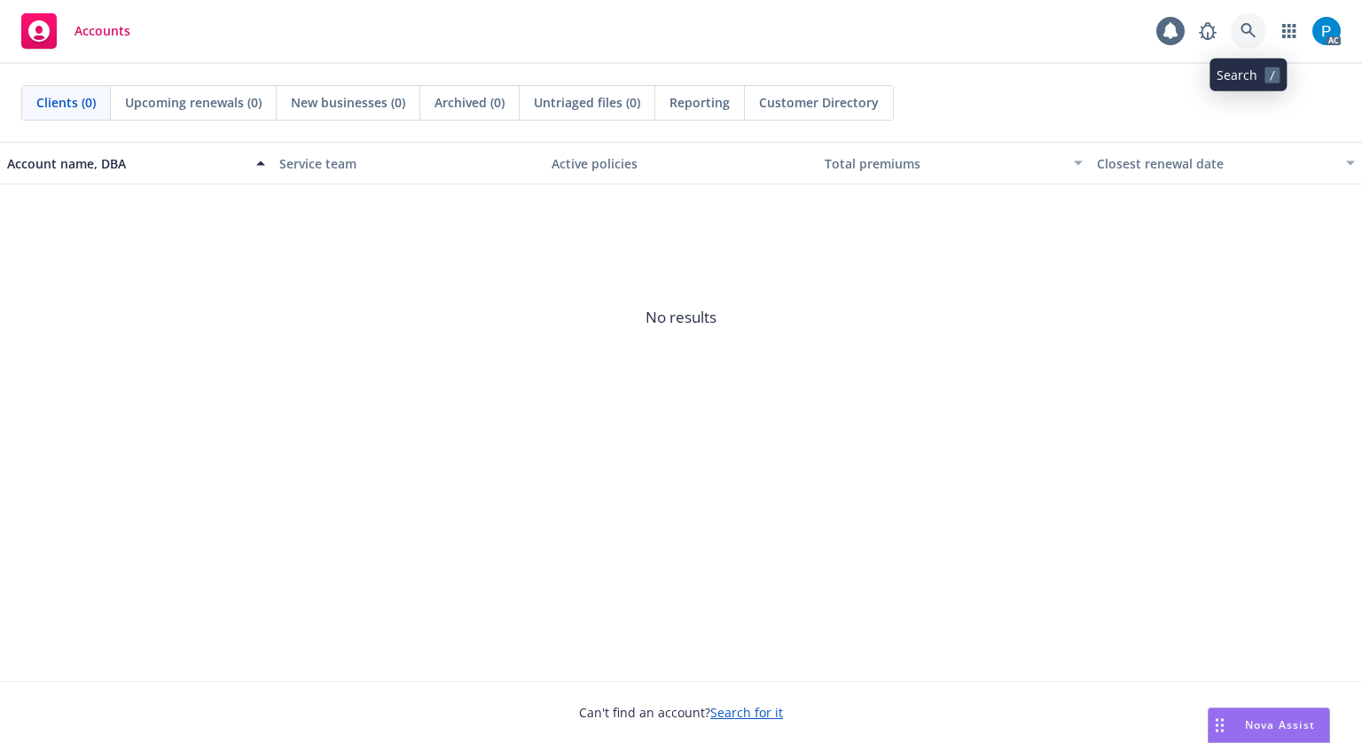
click at [1249, 21] on link at bounding box center [1248, 30] width 35 height 35
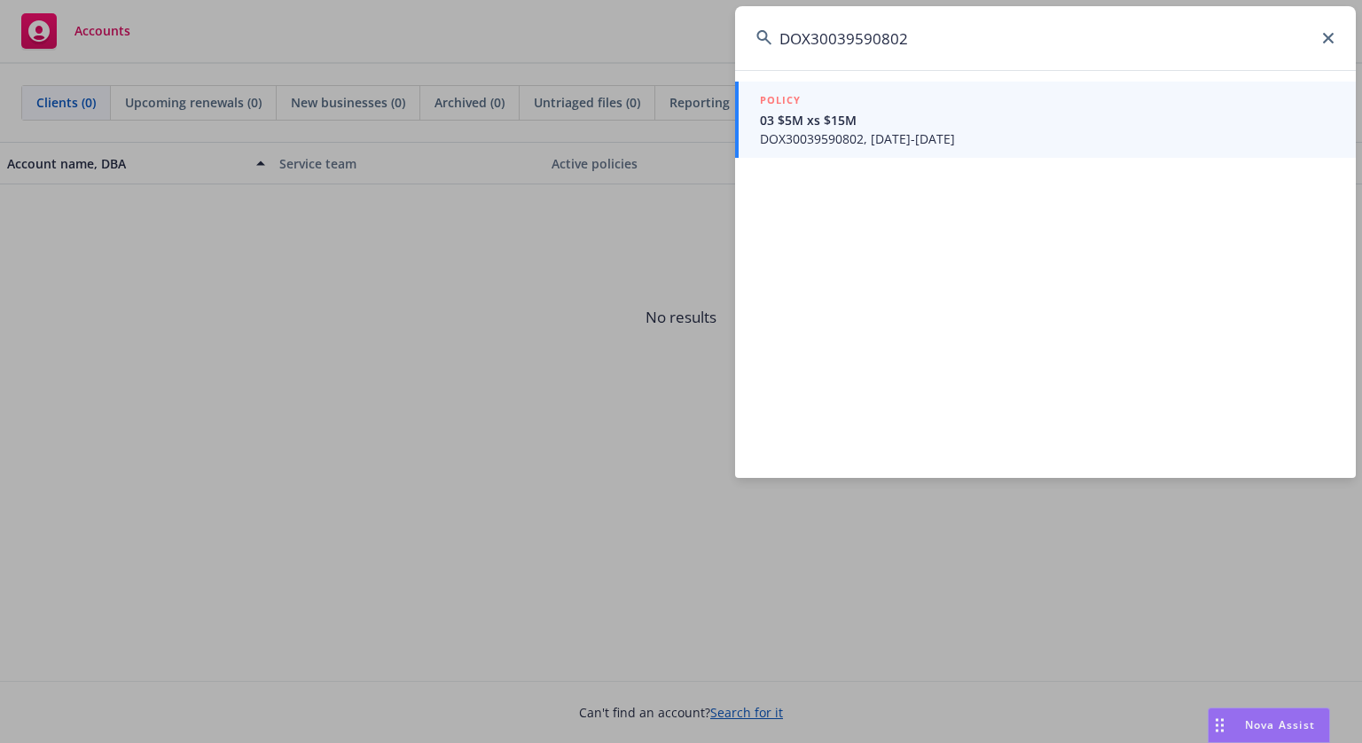
type input "DOX30039590802"
click at [868, 134] on span "DOX30039590802, 06/17/2025-06/17/2026" at bounding box center [1047, 138] width 575 height 19
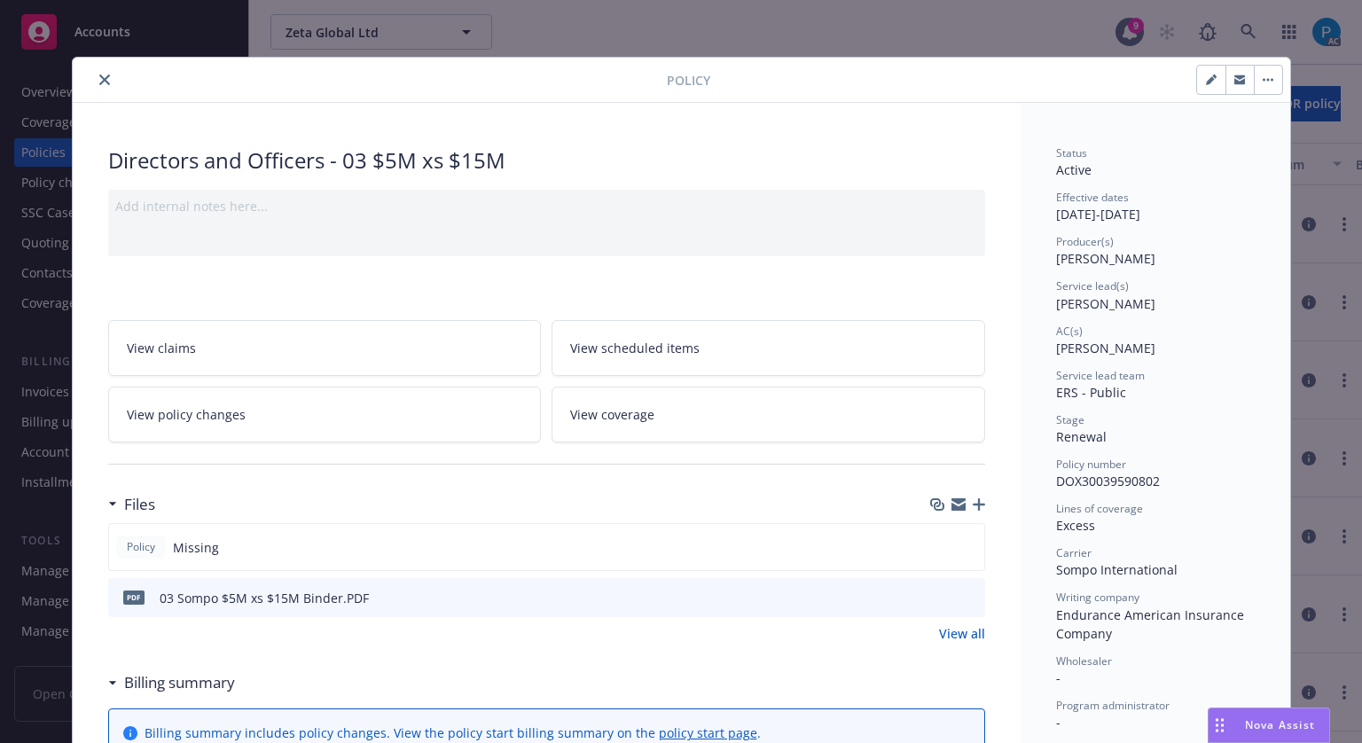
click at [99, 79] on icon "close" at bounding box center [104, 79] width 11 height 11
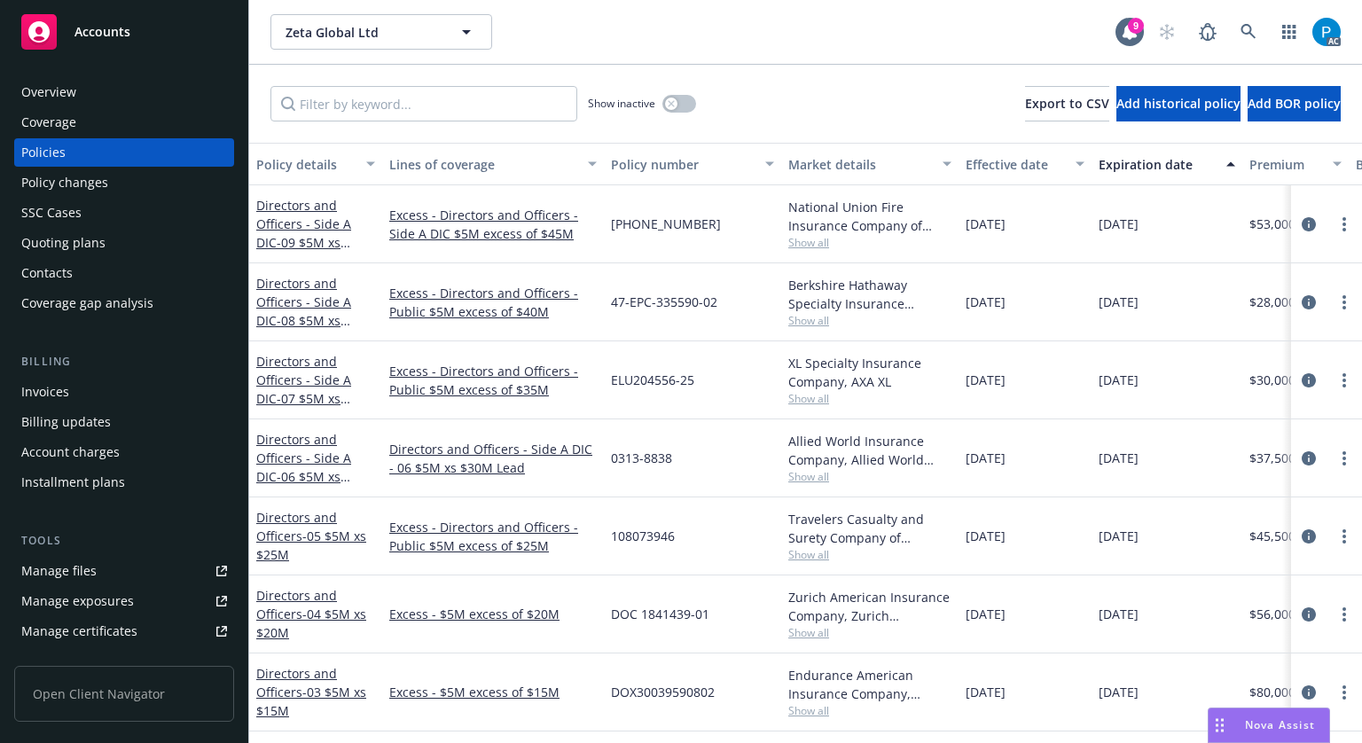
click at [54, 385] on div "Invoices" at bounding box center [45, 392] width 48 height 28
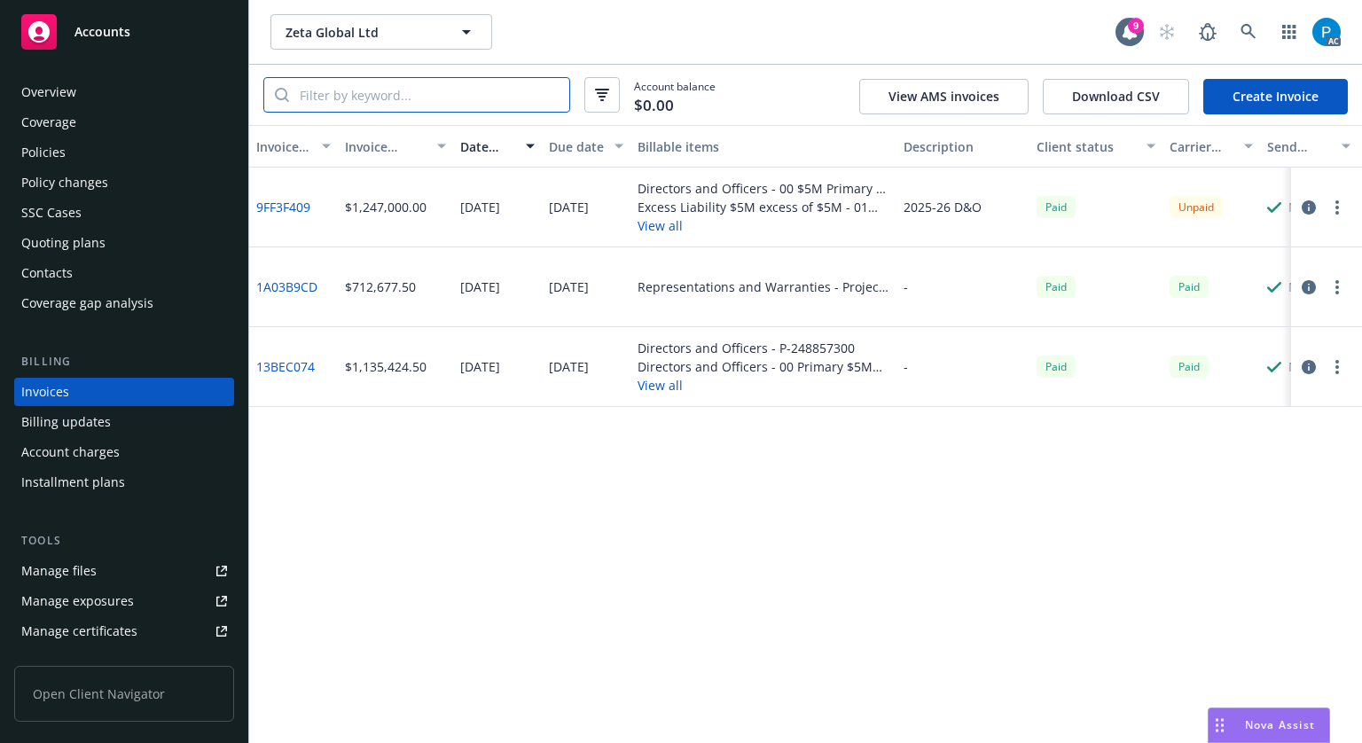
drag, startPoint x: 429, startPoint y: 114, endPoint x: 454, endPoint y: 104, distance: 27.0
click at [454, 104] on input "search" at bounding box center [429, 95] width 280 height 34
paste input "DOX30039590802"
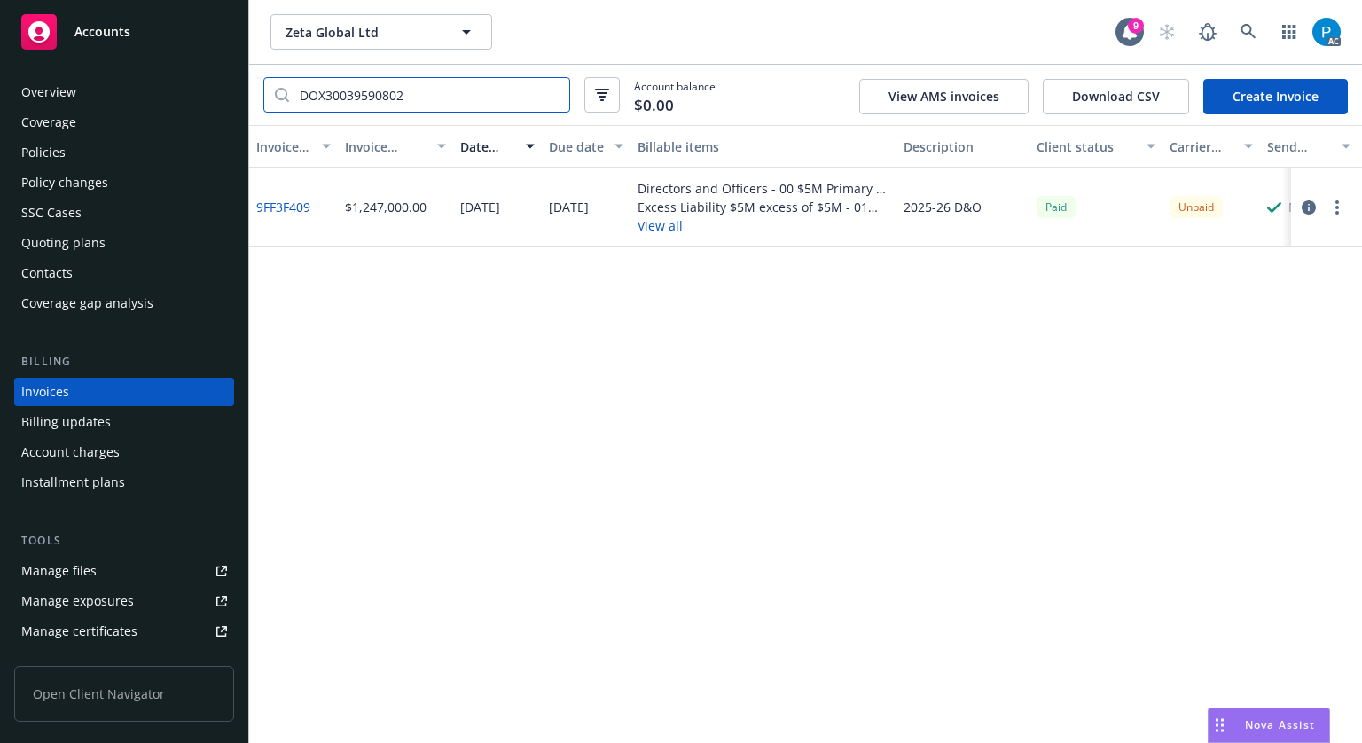
type input "DOX30039590802"
click at [87, 145] on div "Policies" at bounding box center [124, 152] width 206 height 28
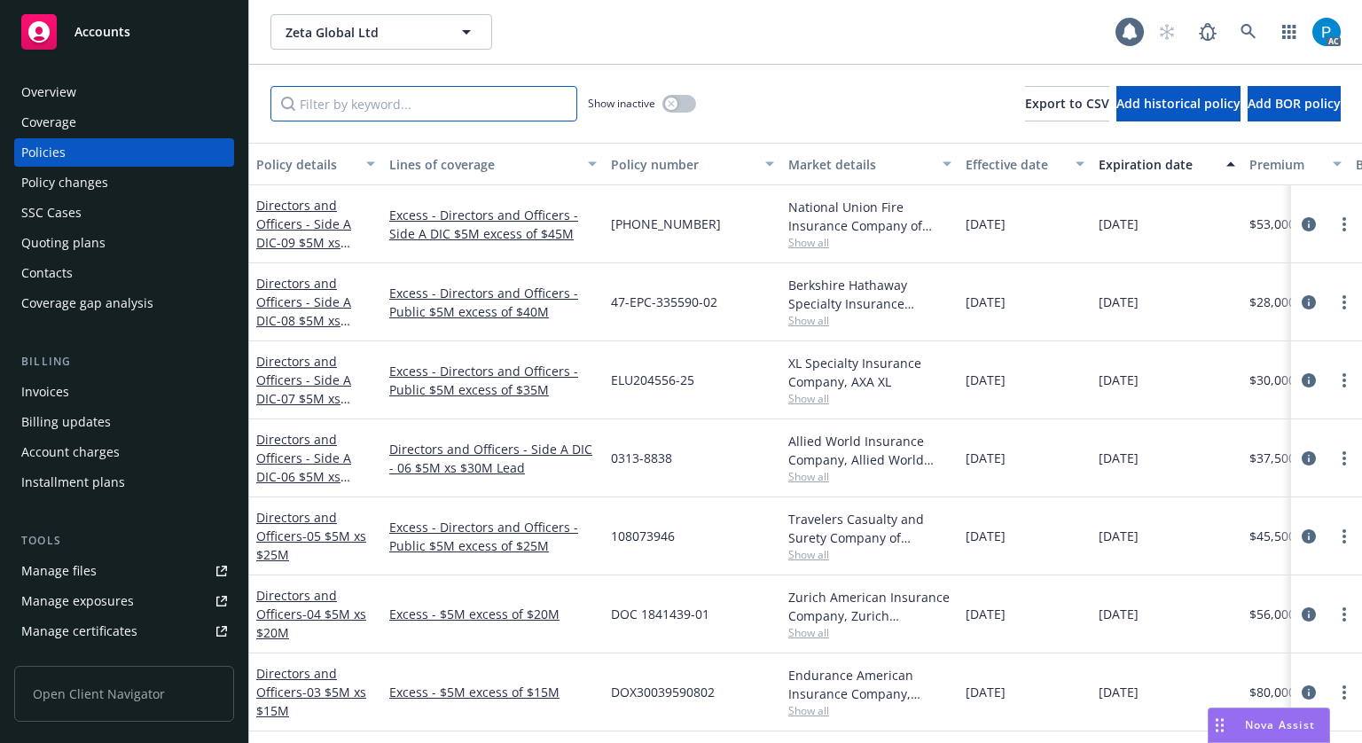
click at [343, 97] on input "Filter by keyword..." at bounding box center [423, 103] width 307 height 35
paste input "DOC 1841439-01"
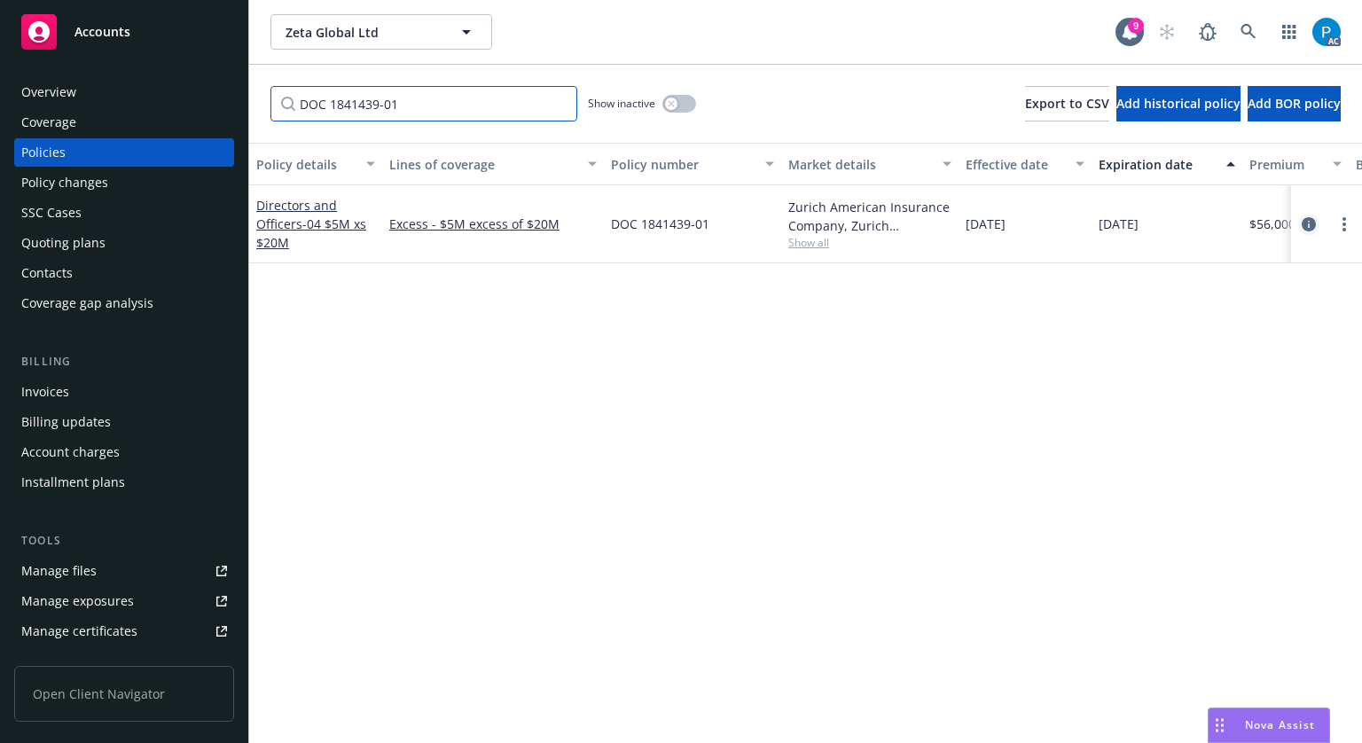
type input "DOC 1841439-01"
click at [1302, 221] on icon "circleInformation" at bounding box center [1309, 224] width 14 height 14
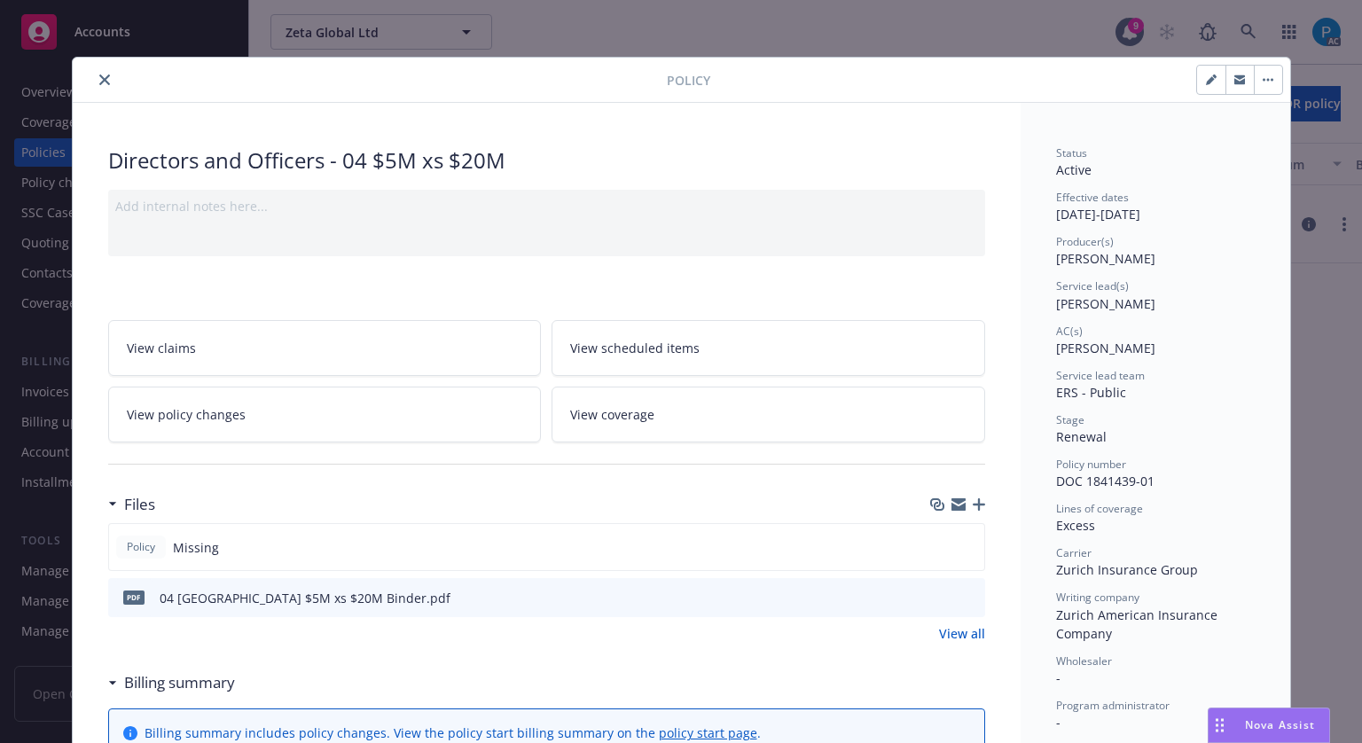
click at [99, 84] on button "close" at bounding box center [104, 79] width 21 height 21
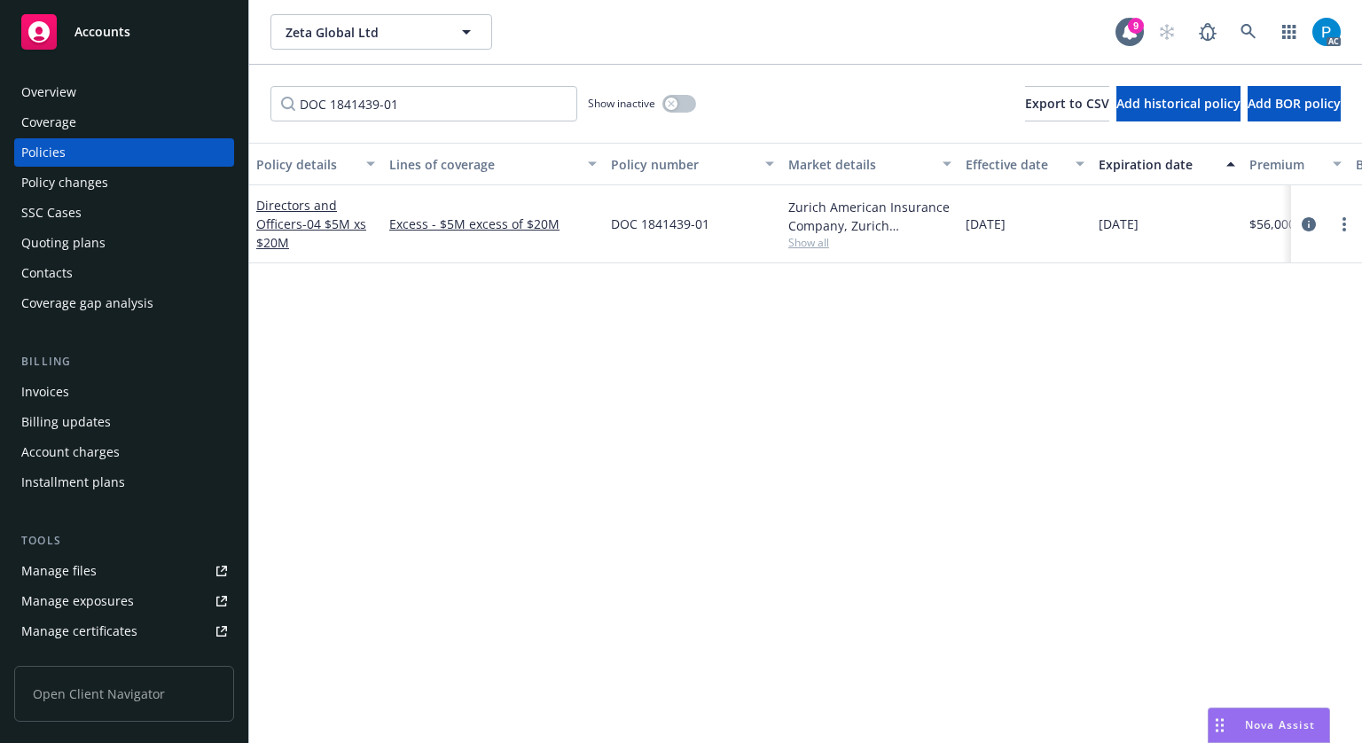
click at [95, 380] on div "Invoices" at bounding box center [124, 392] width 206 height 28
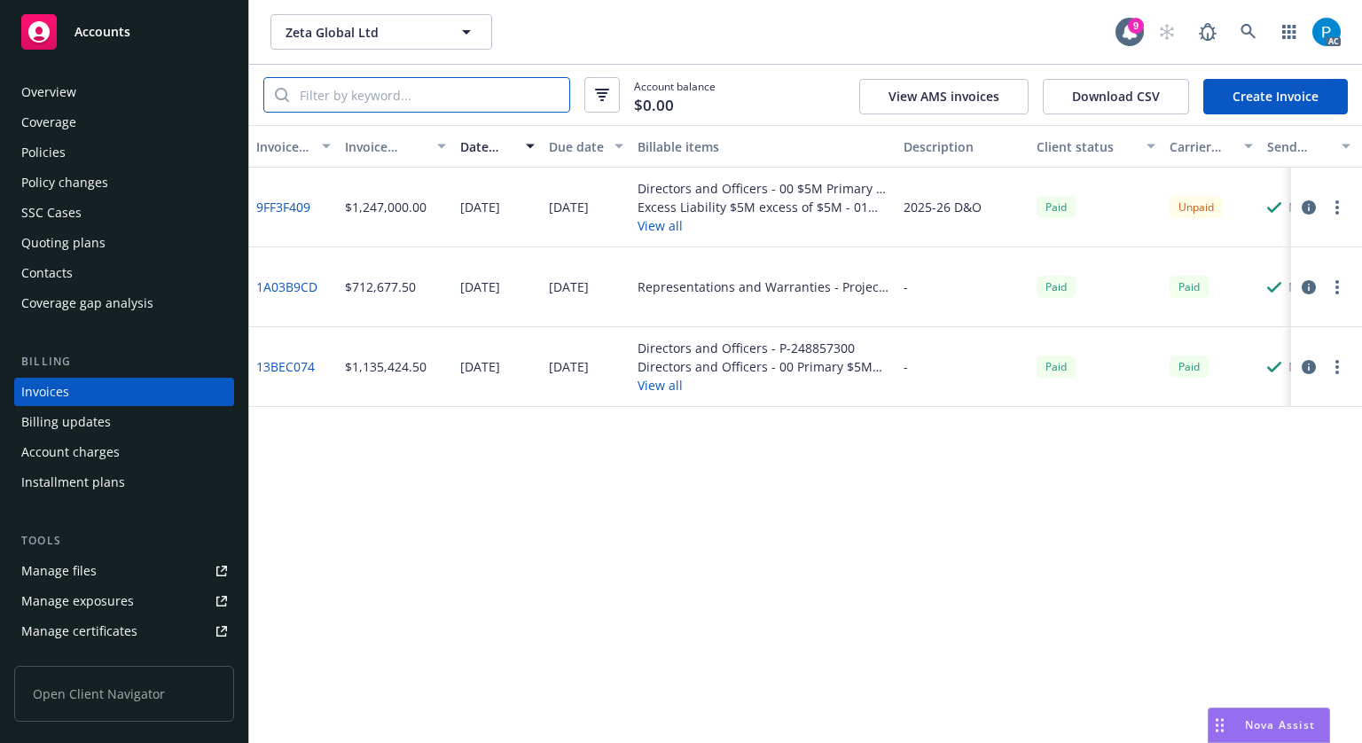
click at [432, 98] on input "search" at bounding box center [429, 95] width 280 height 34
paste input "DOC 1841439-01"
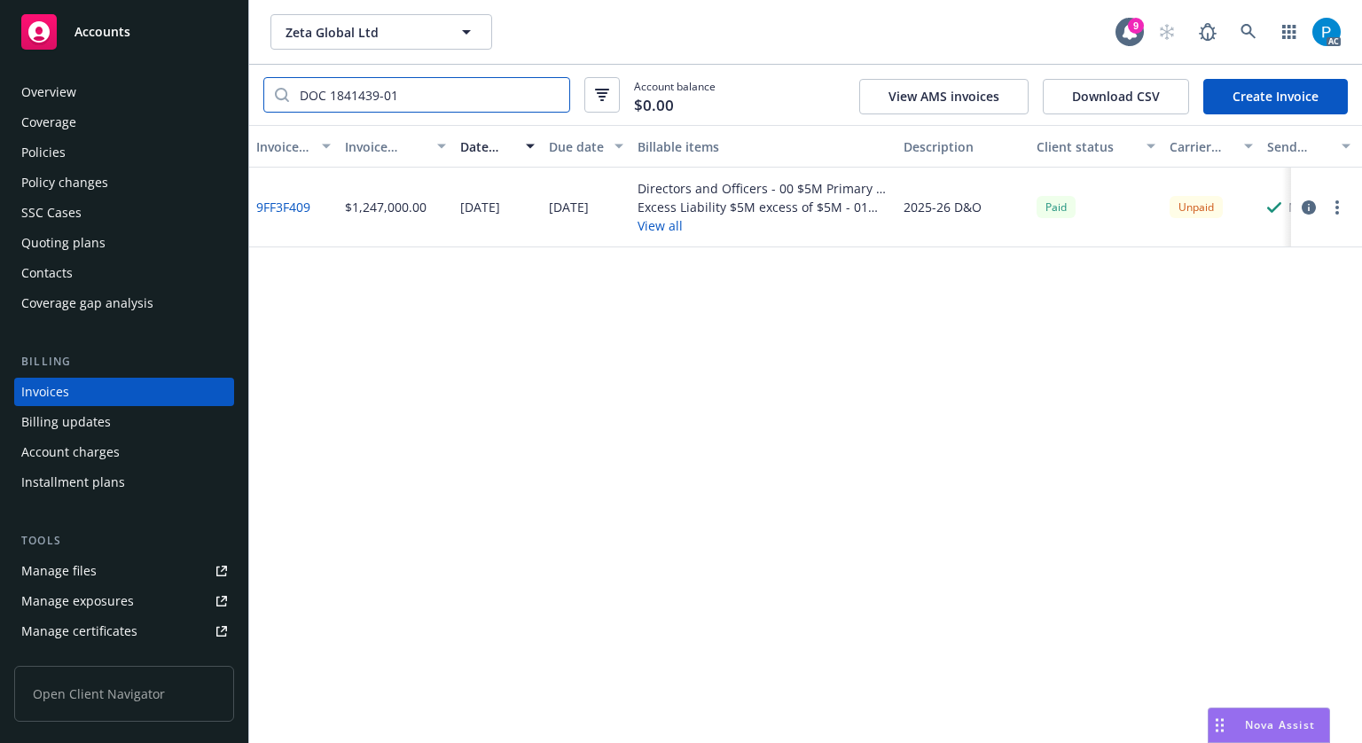
type input "DOC 1841439-01"
click at [1307, 205] on icon "button" at bounding box center [1309, 207] width 14 height 14
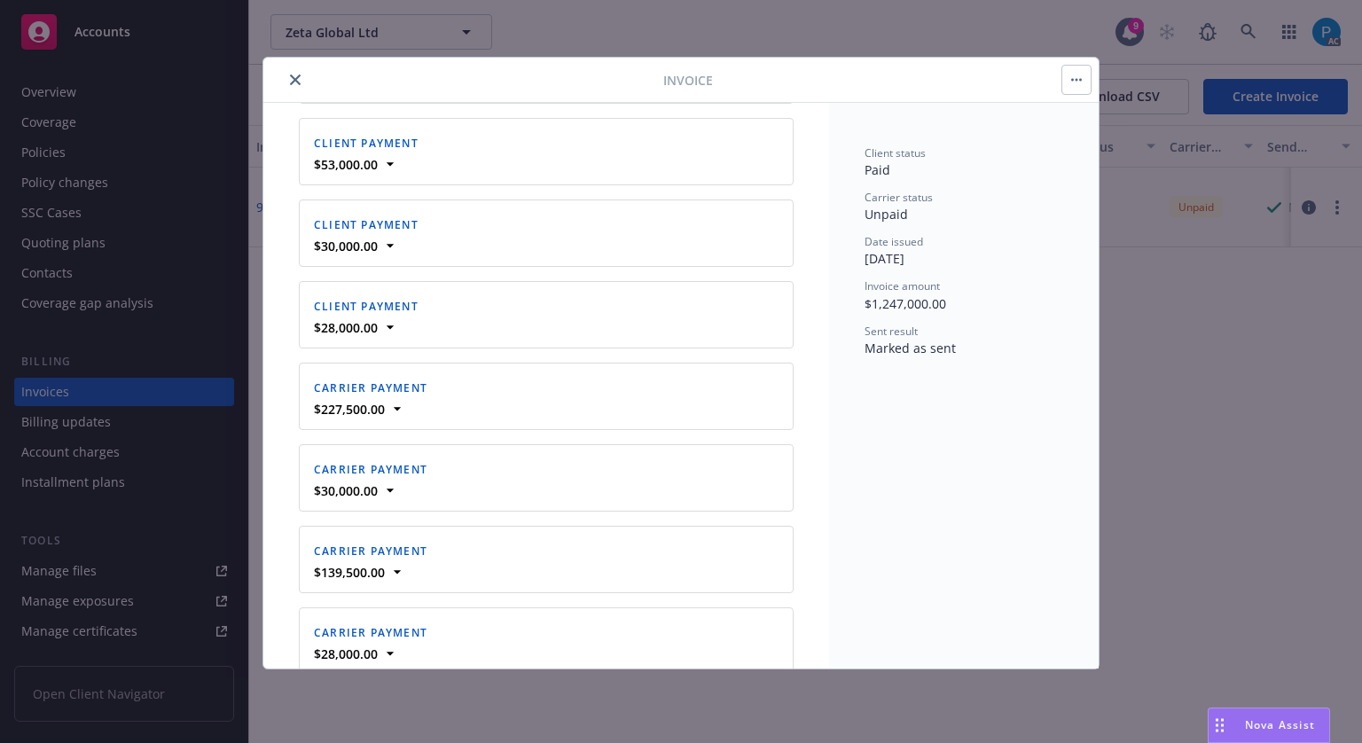
scroll to position [4259, 0]
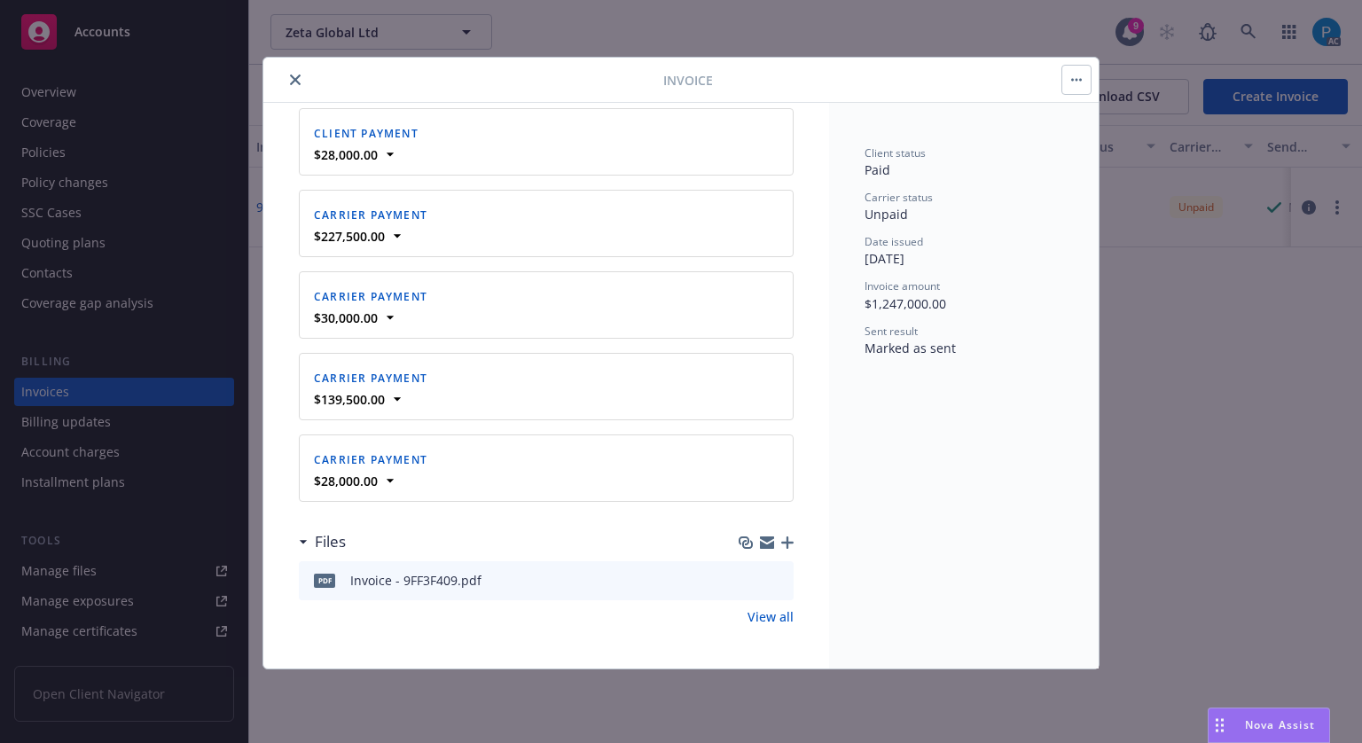
click at [765, 622] on link "View all" at bounding box center [771, 616] width 46 height 19
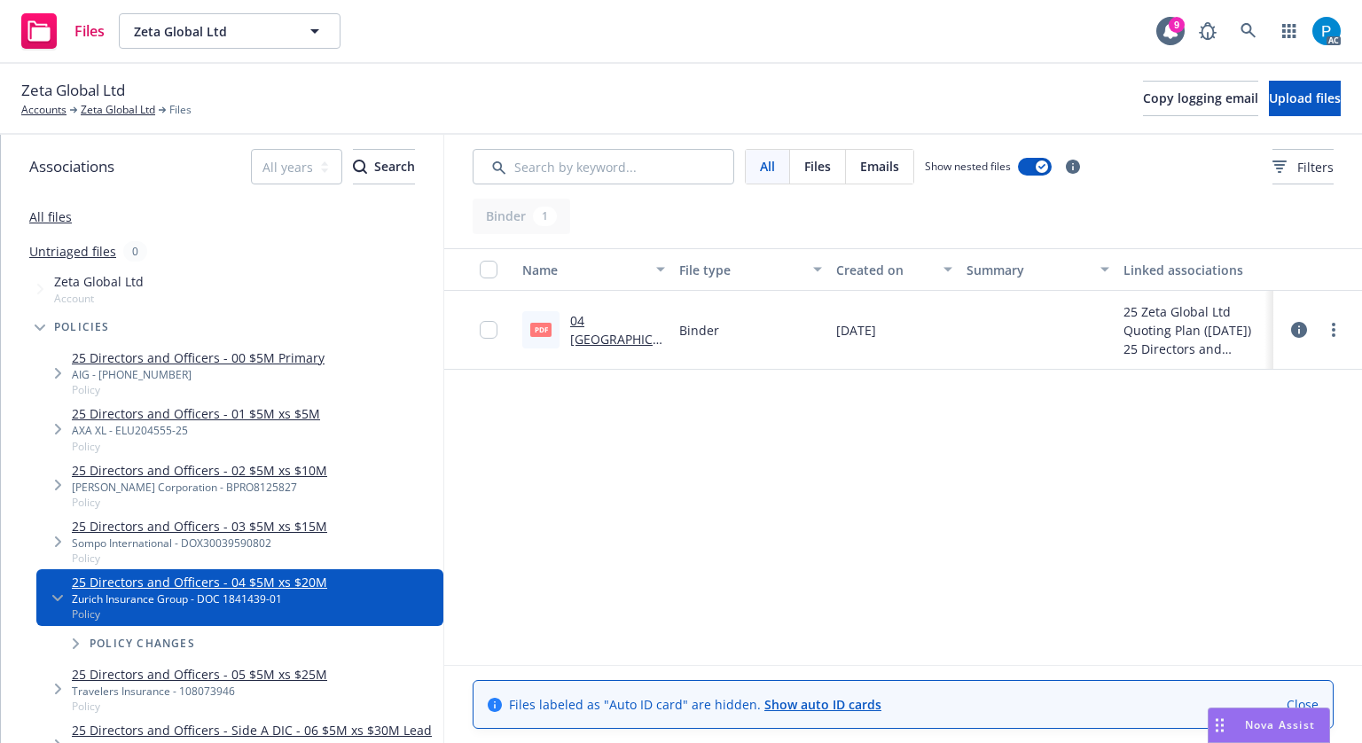
click at [626, 322] on link "04 Zurich $5M xs $20M Binder.pdf" at bounding box center [614, 357] width 88 height 91
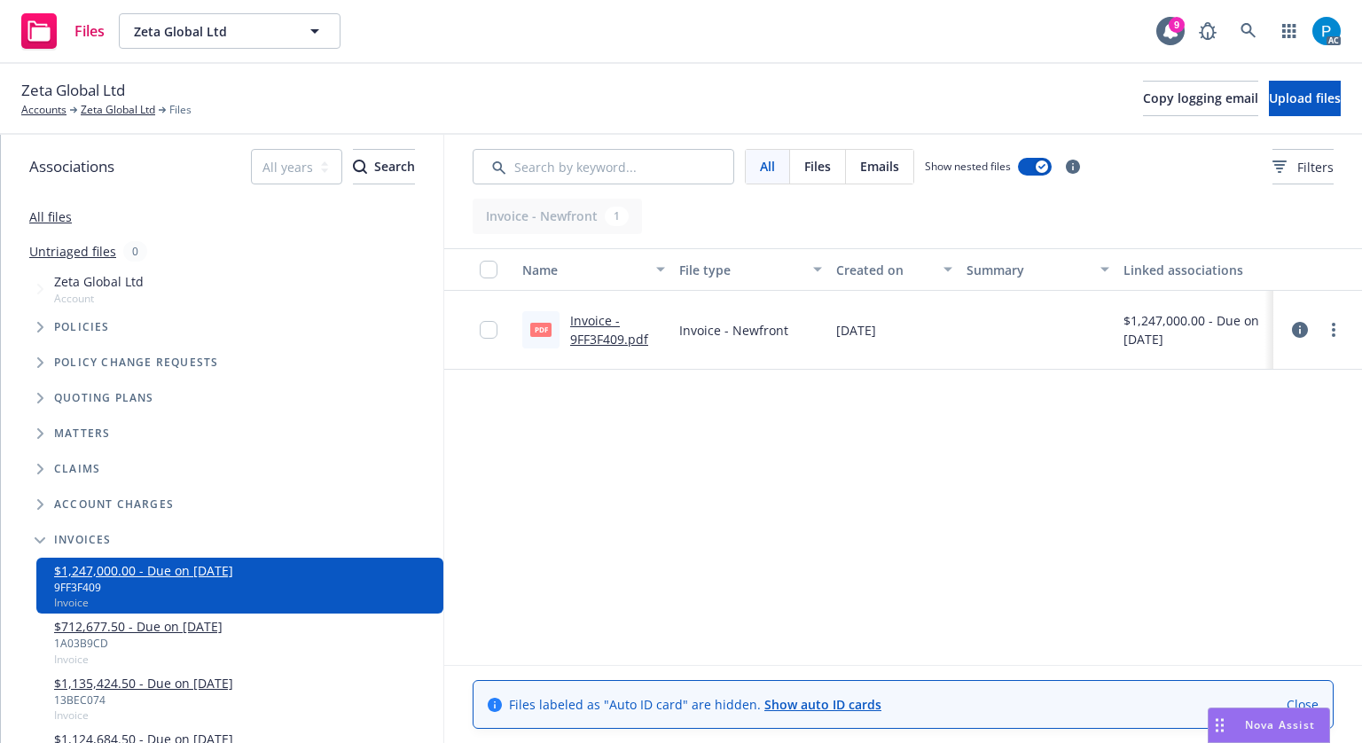
drag, startPoint x: 701, startPoint y: 351, endPoint x: 701, endPoint y: 333, distance: 17.7
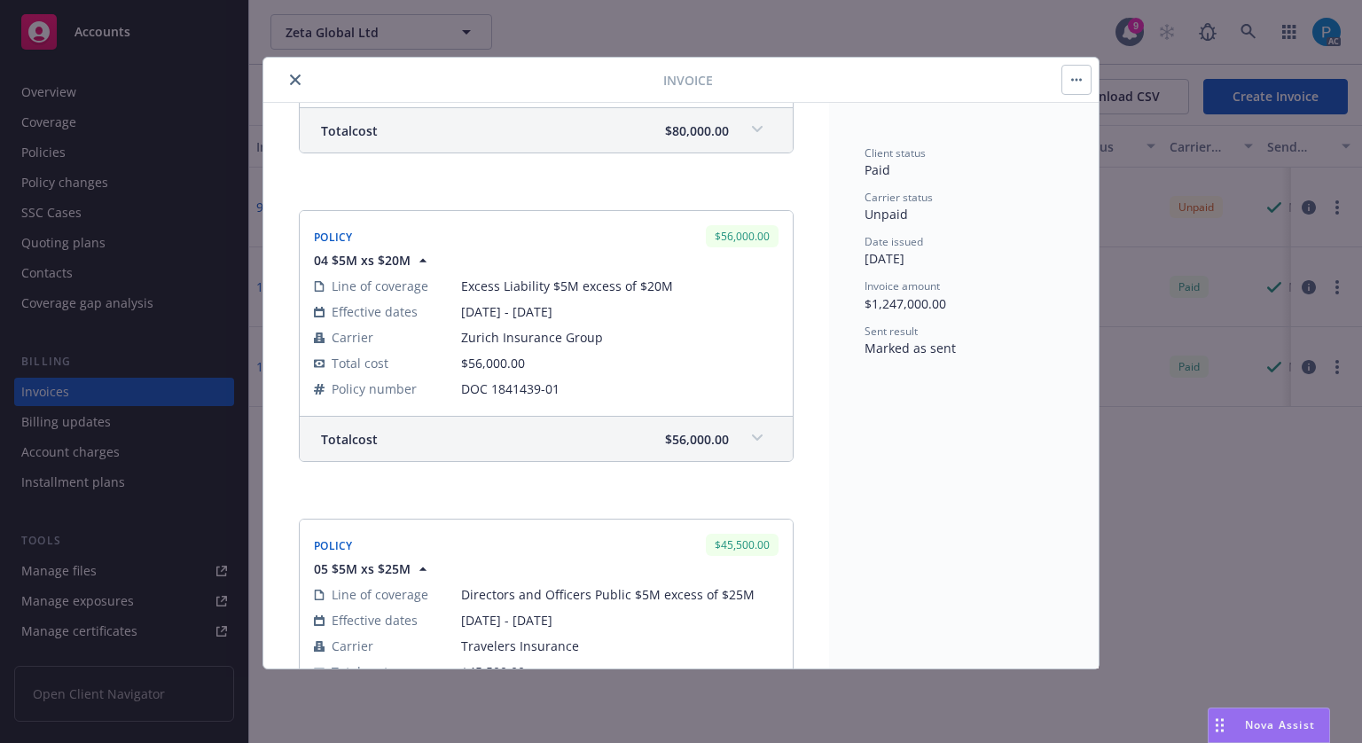
scroll to position [1494, 0]
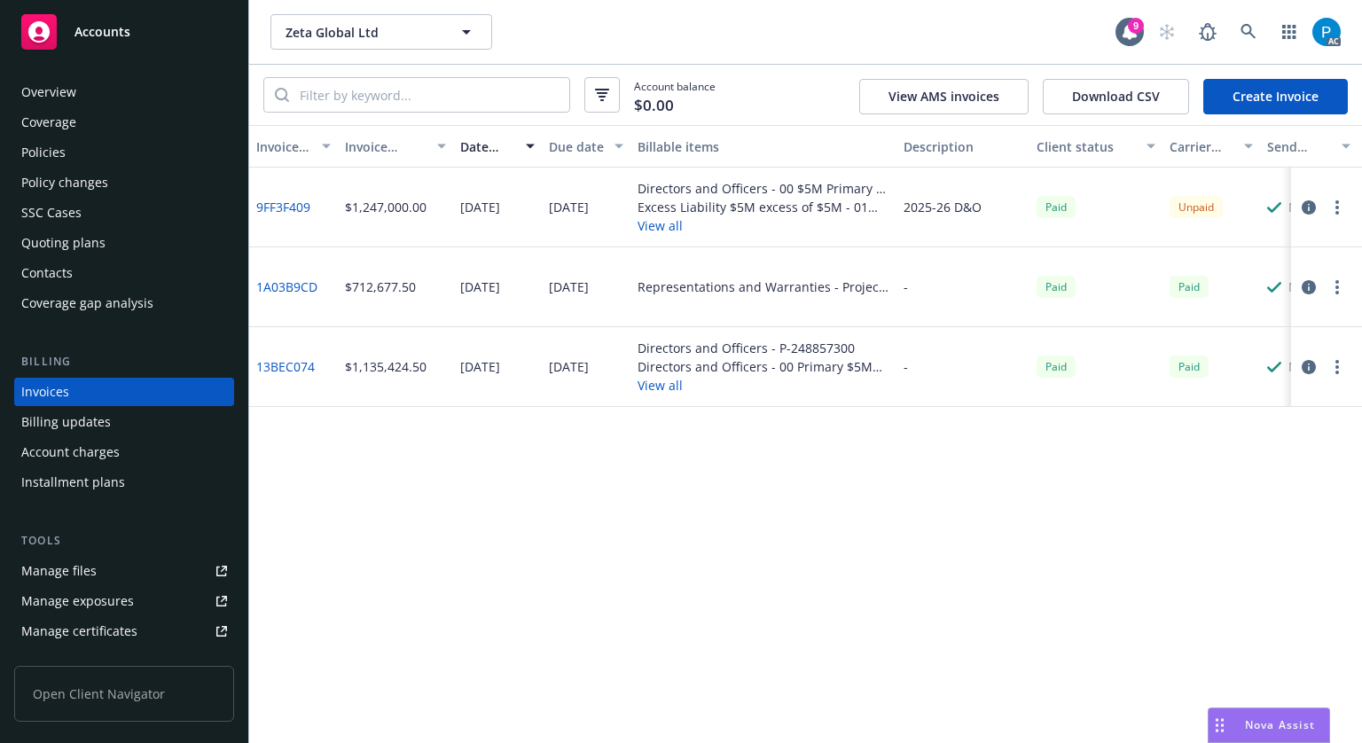
click at [141, 28] on div "Accounts" at bounding box center [124, 31] width 206 height 35
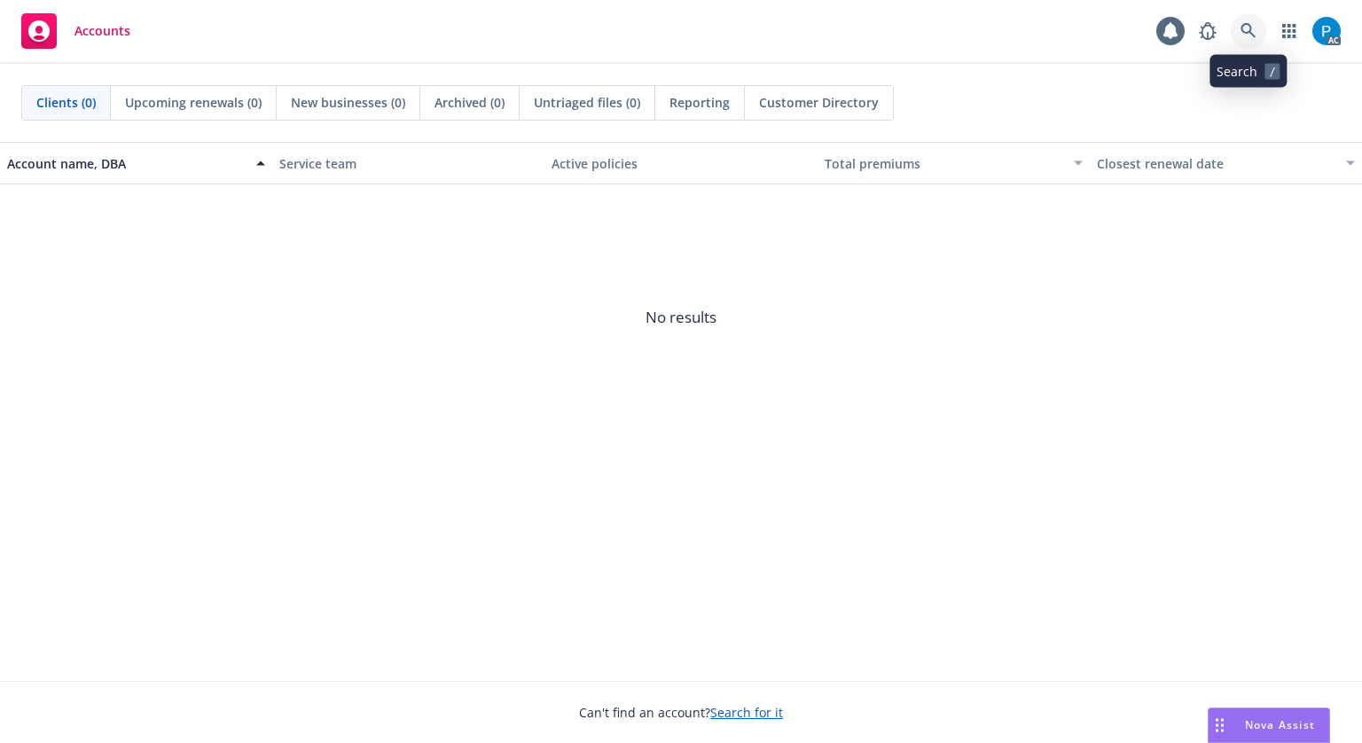
click at [1249, 20] on link at bounding box center [1248, 30] width 35 height 35
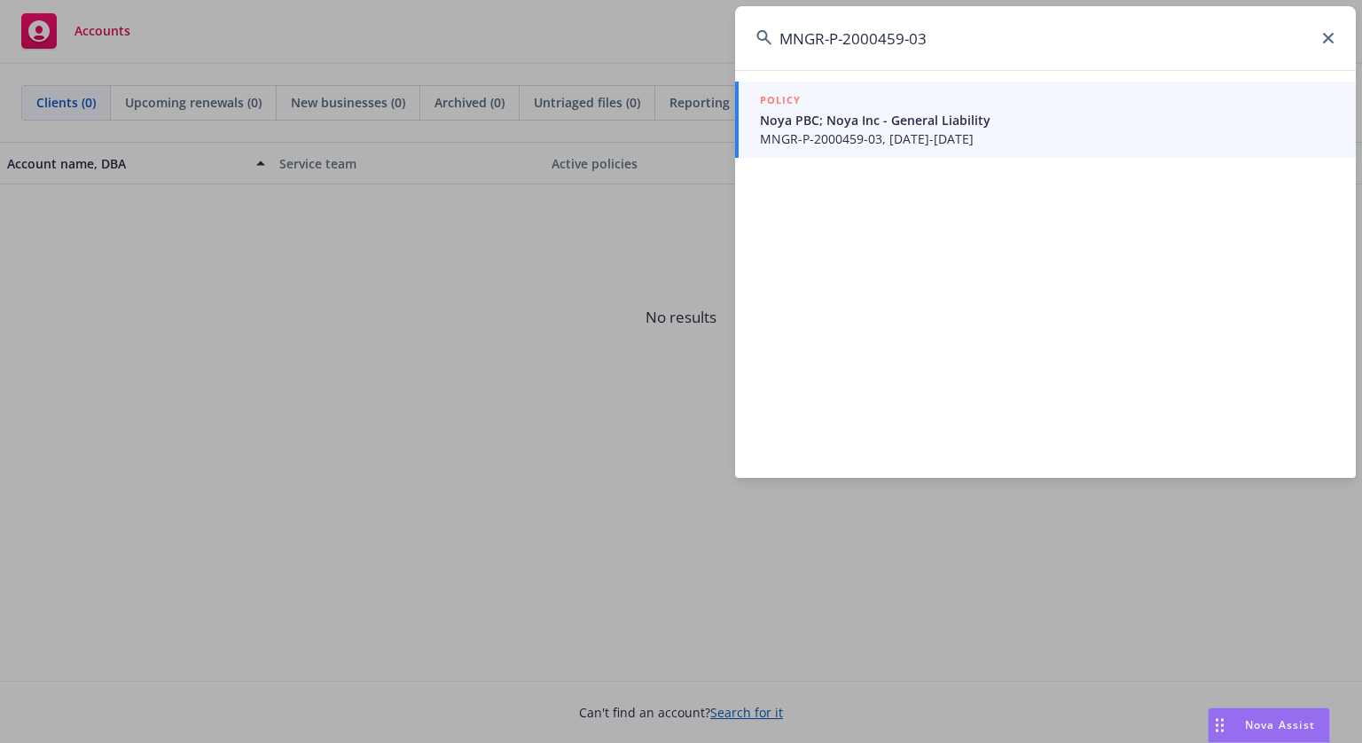
type input "MNGR-P-2000459-03"
click at [865, 149] on link "POLICY Noya PBC; Noya Inc - General Liability MNGR-P-2000459-03, [DATE]-[DATE]" at bounding box center [1045, 120] width 621 height 76
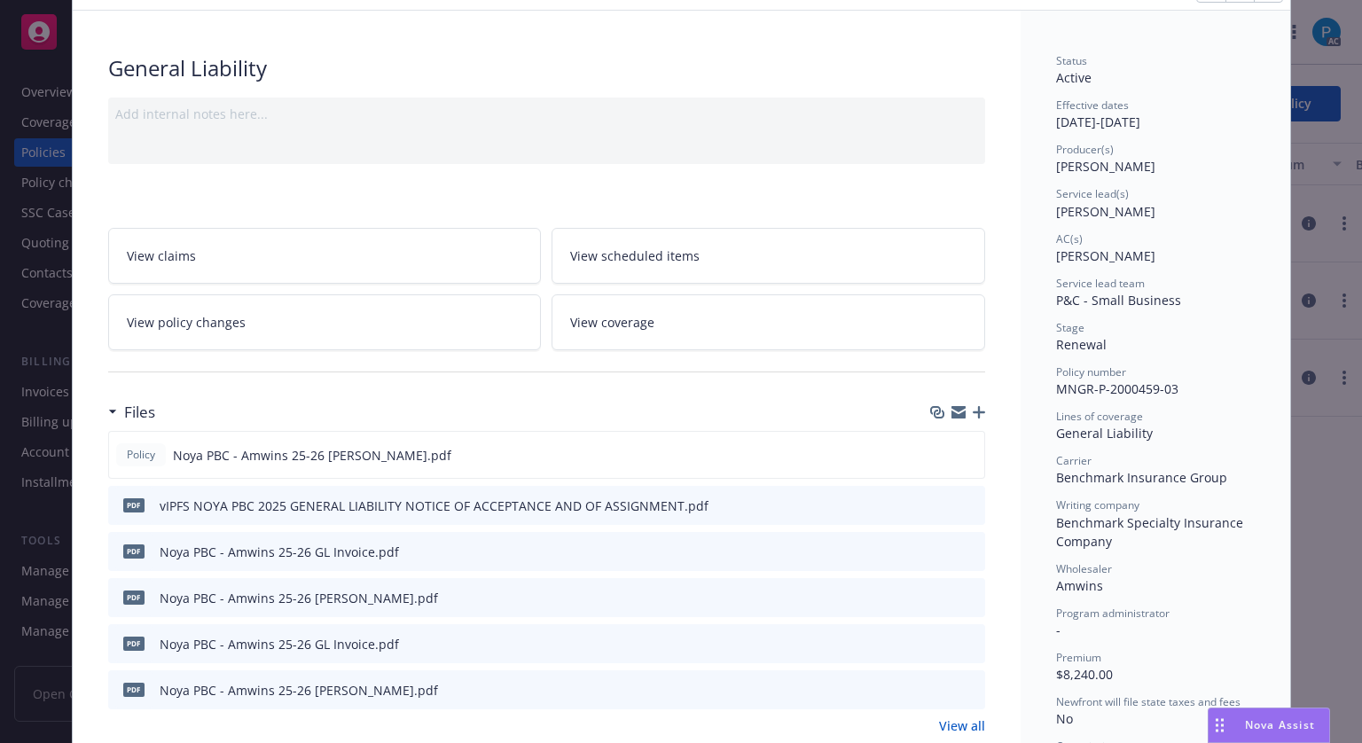
scroll to position [177, 0]
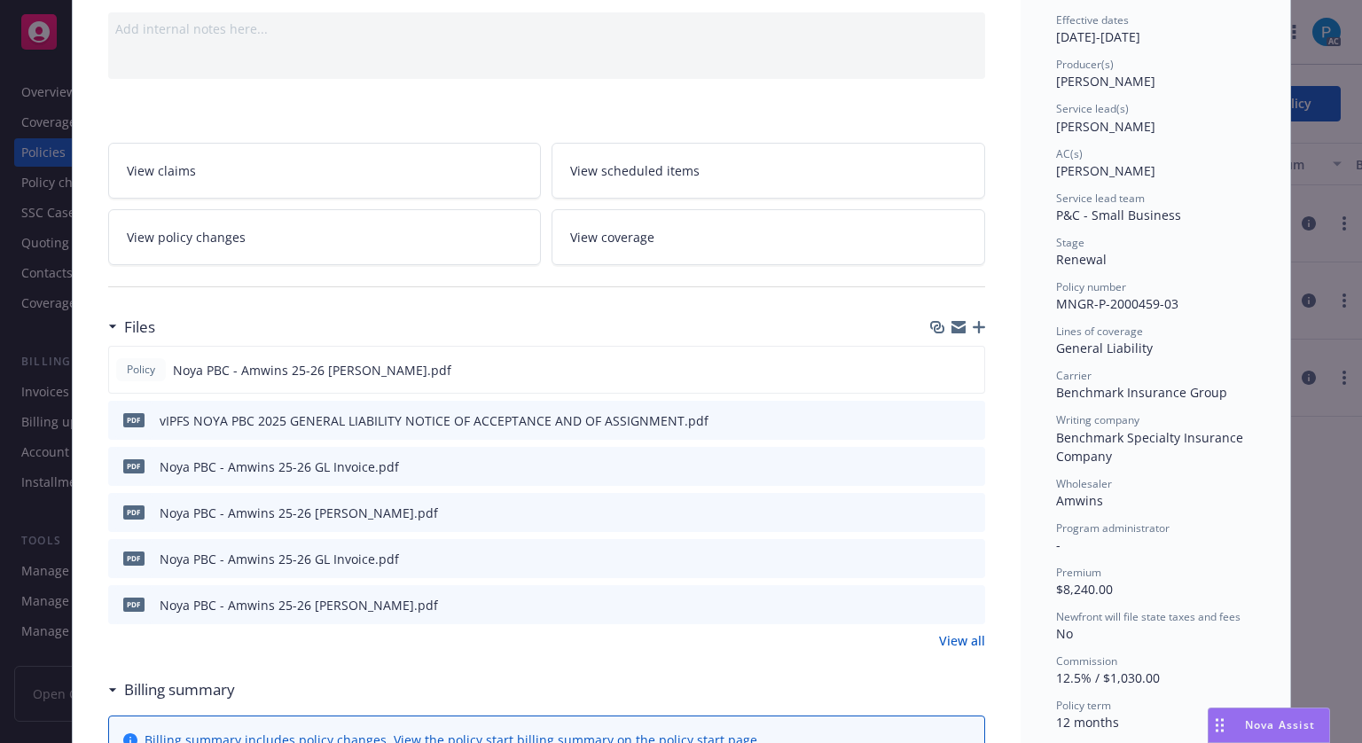
click at [937, 466] on icon "download file" at bounding box center [939, 465] width 14 height 14
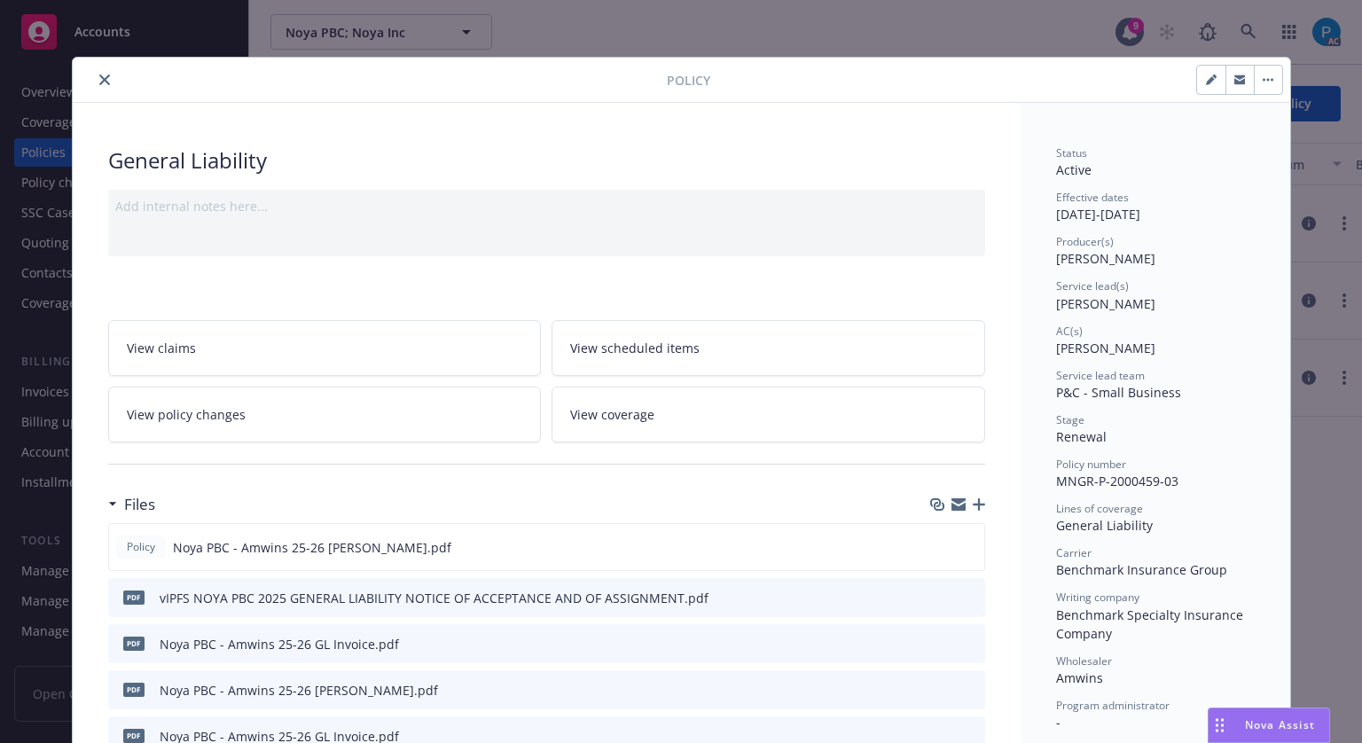
click at [96, 85] on button "close" at bounding box center [104, 79] width 21 height 21
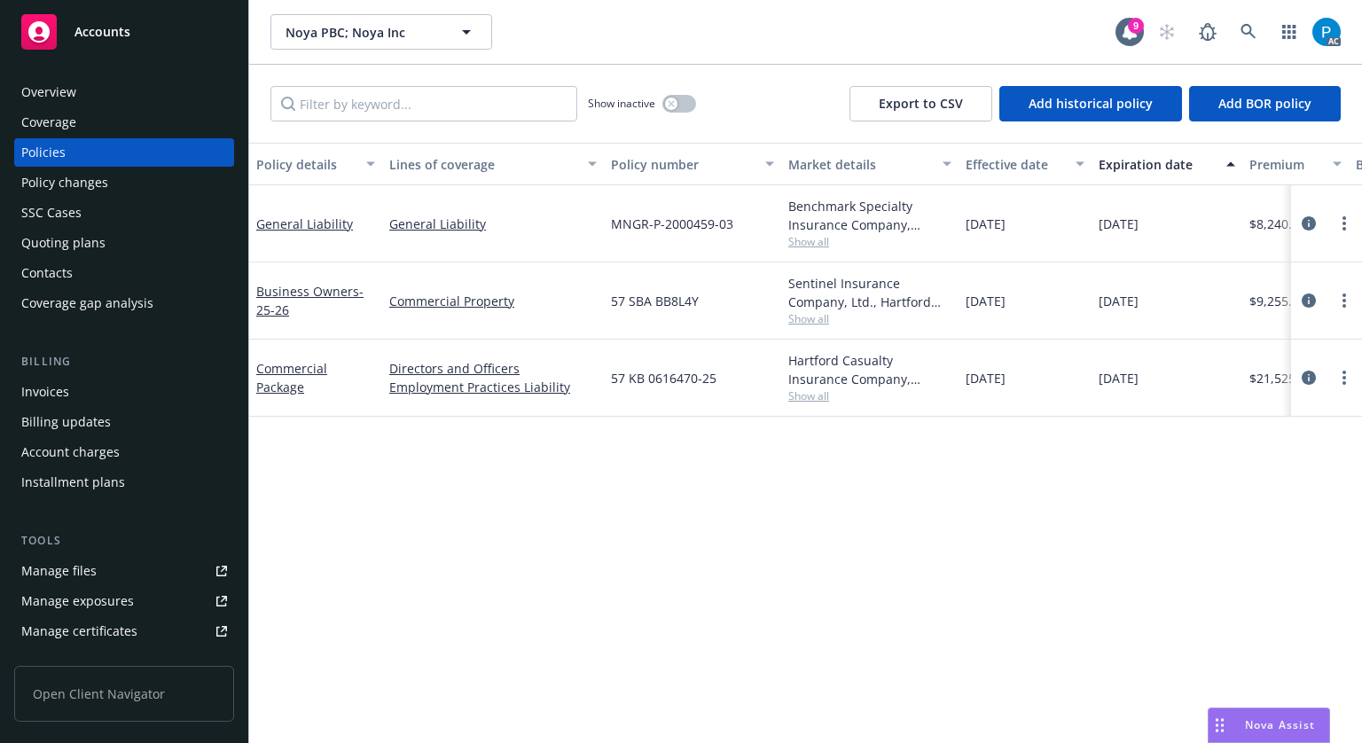
click at [70, 384] on div "Invoices" at bounding box center [124, 392] width 206 height 28
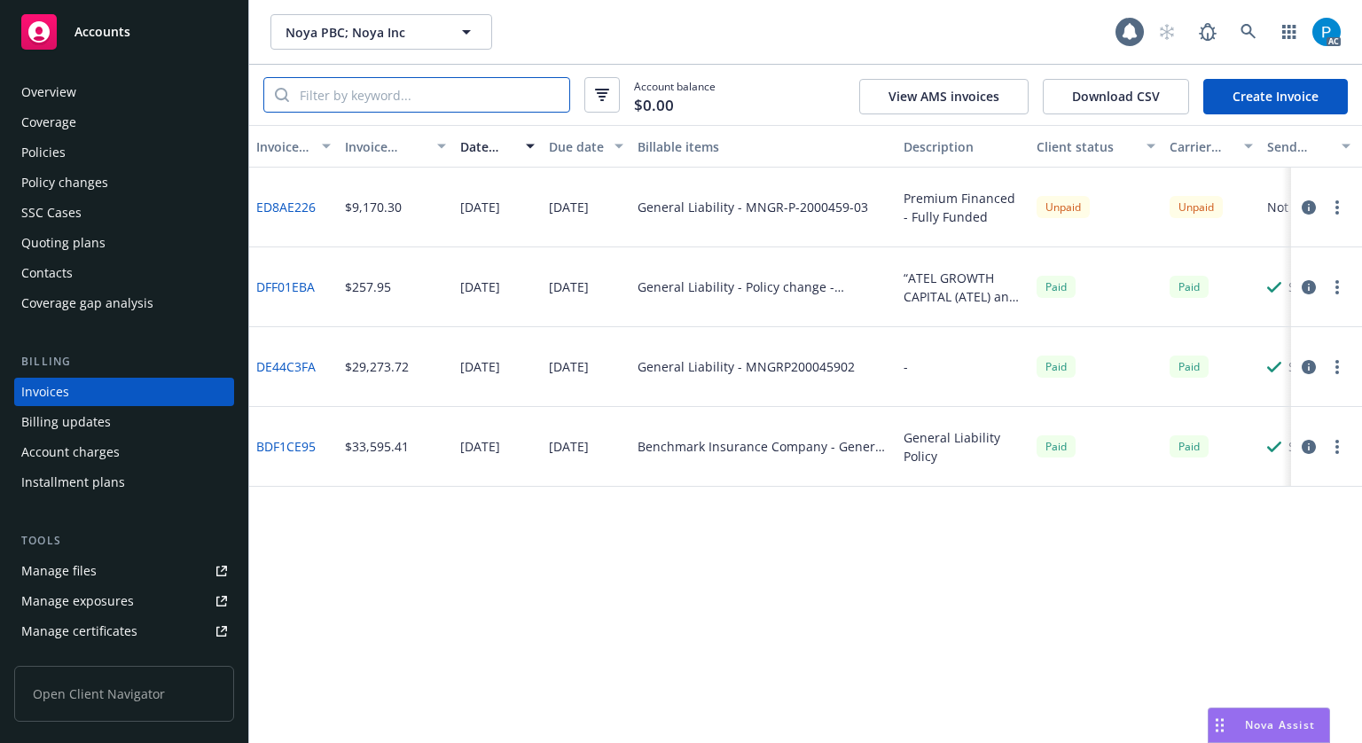
click at [396, 90] on input "search" at bounding box center [429, 95] width 280 height 34
paste input "MNGR-P-2000459-03"
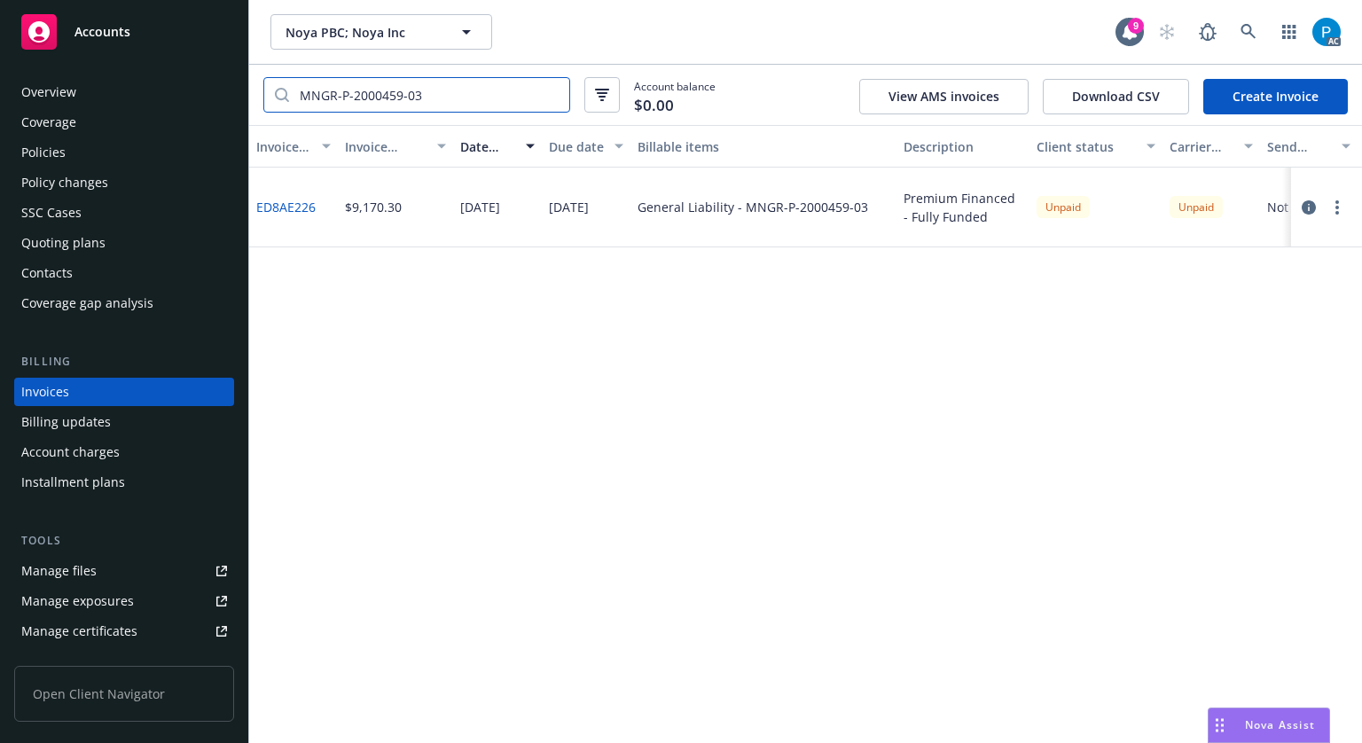
type input "MNGR-P-2000459-03"
click at [1304, 201] on icon "button" at bounding box center [1309, 207] width 14 height 14
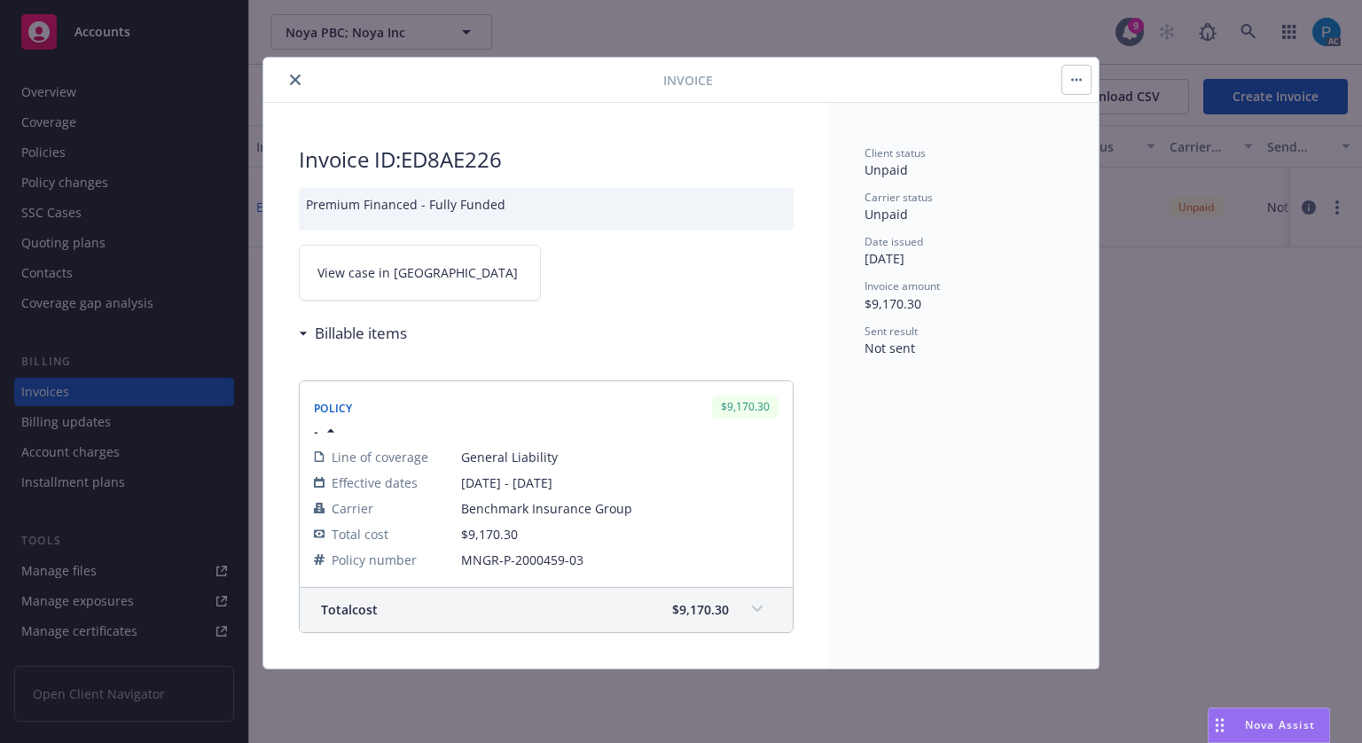
click at [447, 270] on link "View case in [GEOGRAPHIC_DATA]" at bounding box center [420, 273] width 242 height 56
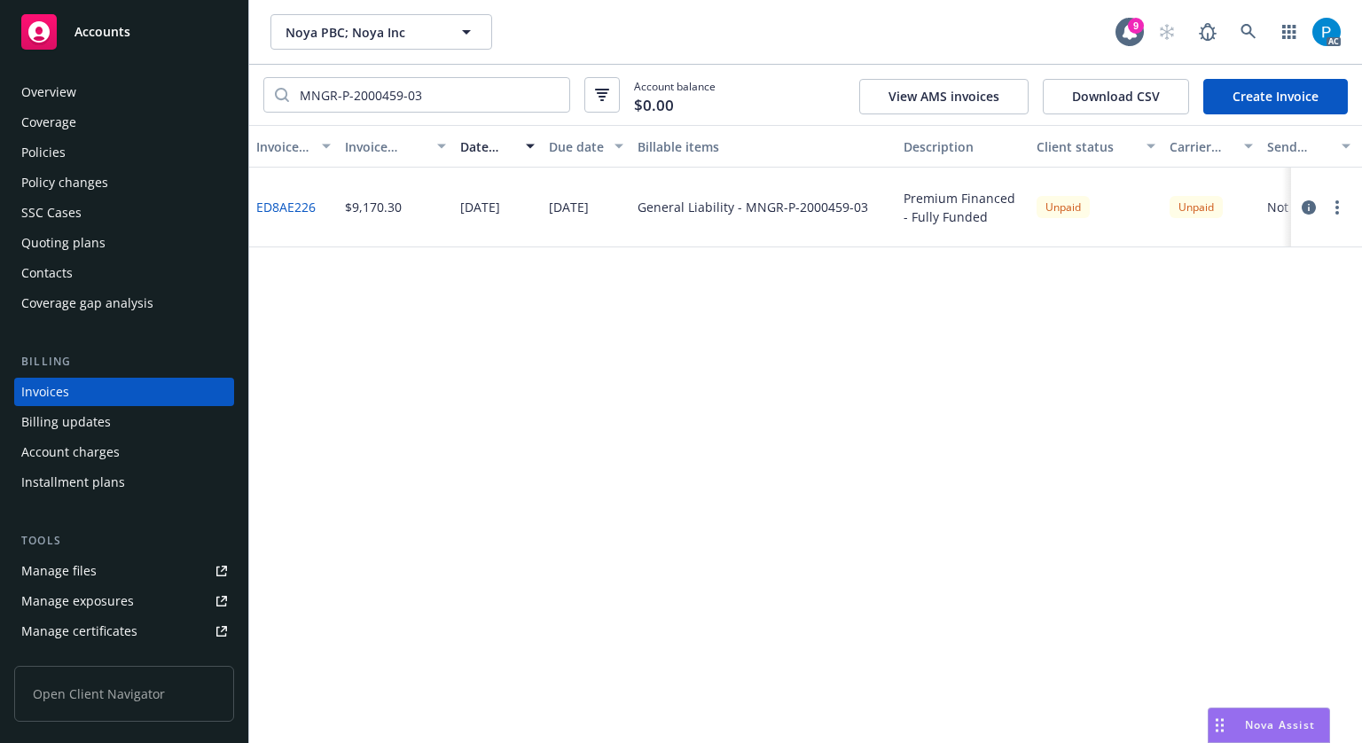
click at [85, 25] on span "Accounts" at bounding box center [102, 32] width 56 height 14
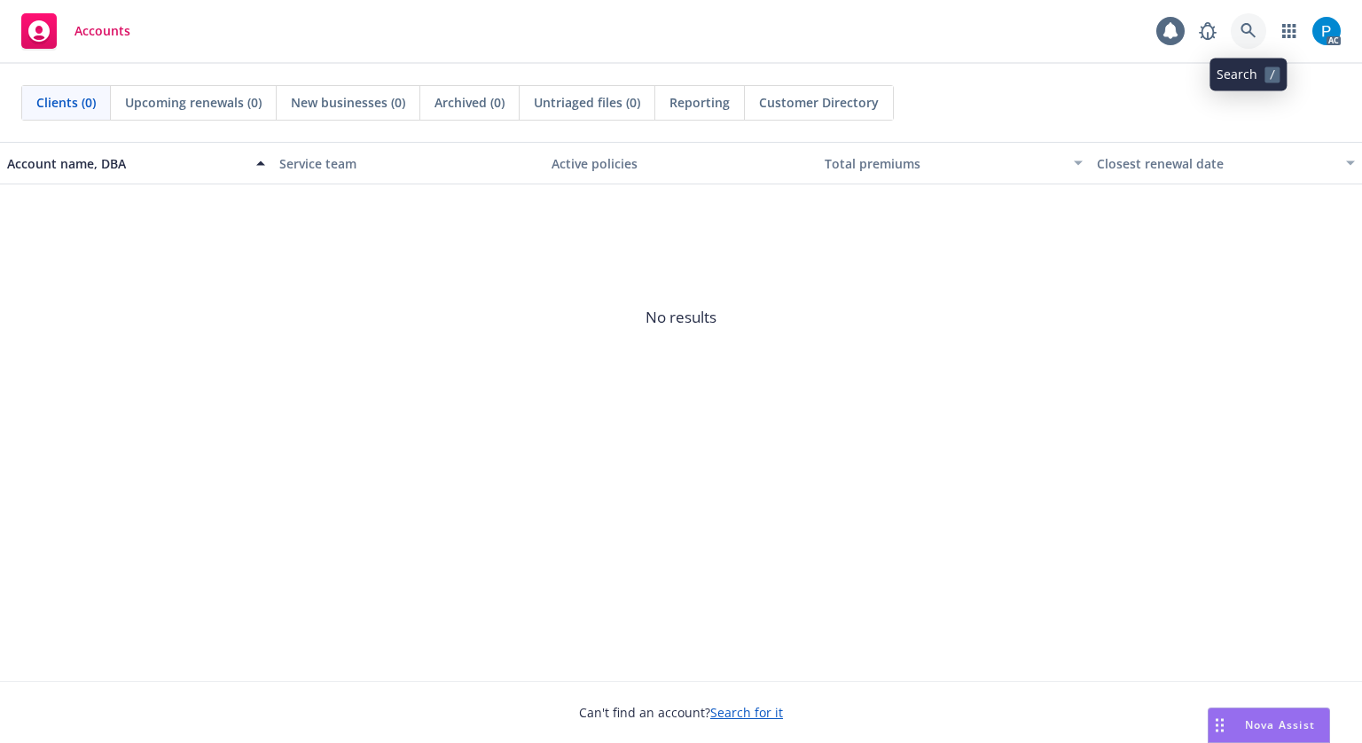
click at [1245, 34] on icon at bounding box center [1249, 31] width 16 height 16
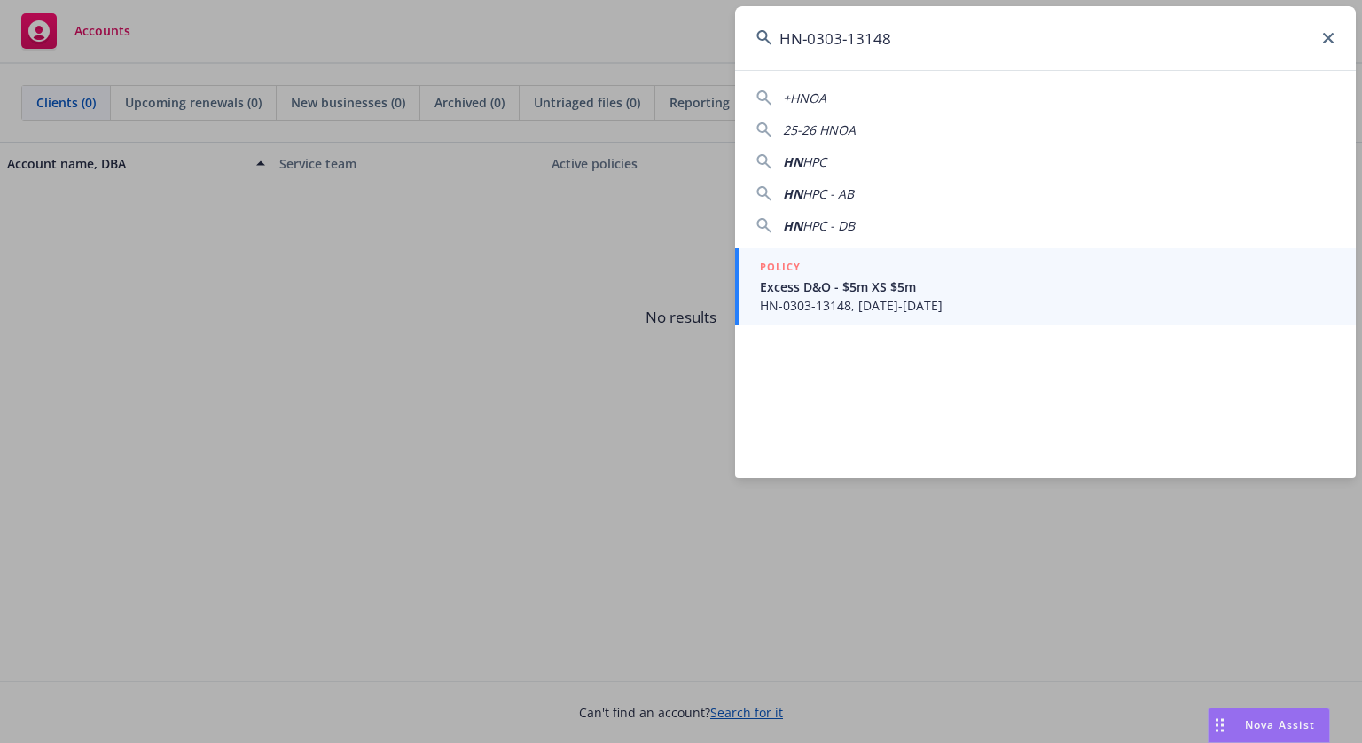
type input "HN-0303-13148"
click at [913, 294] on span "Excess D&O - $5m XS $5m" at bounding box center [1047, 287] width 575 height 19
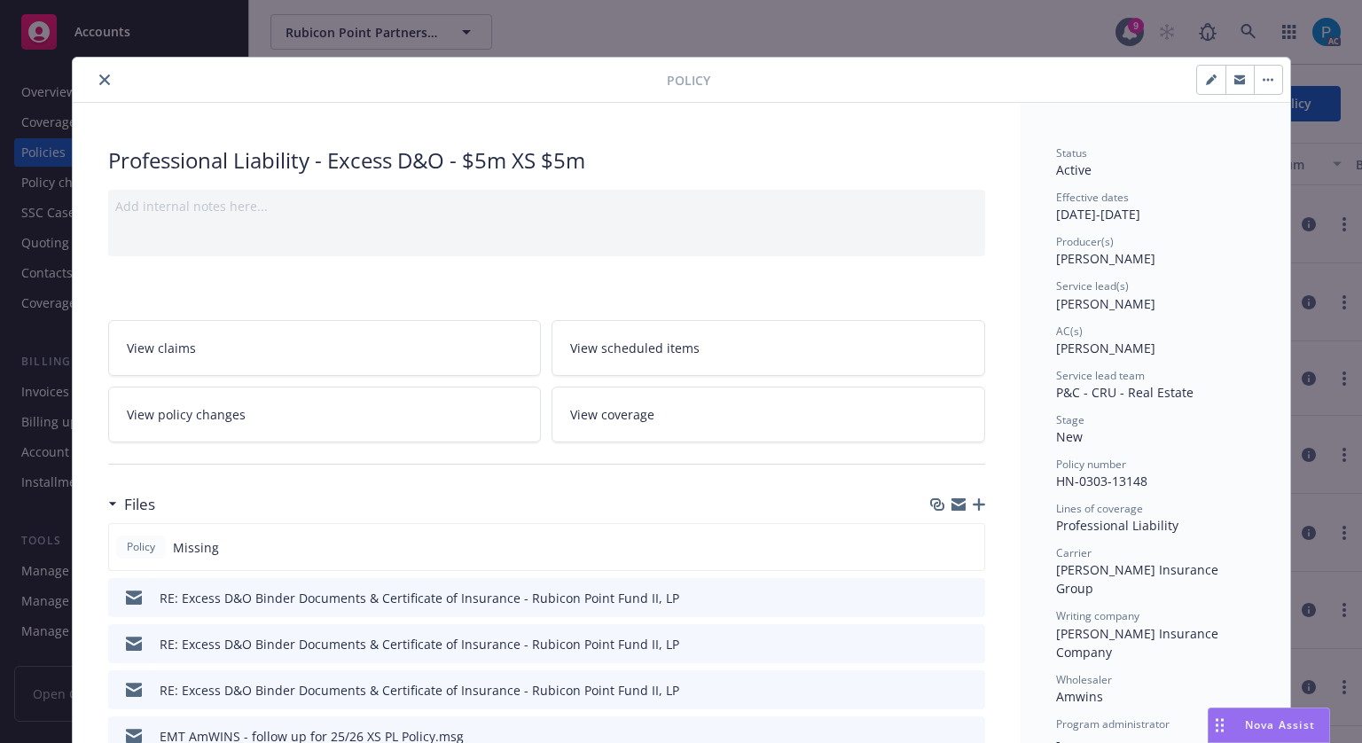
click at [99, 74] on icon "close" at bounding box center [104, 79] width 11 height 11
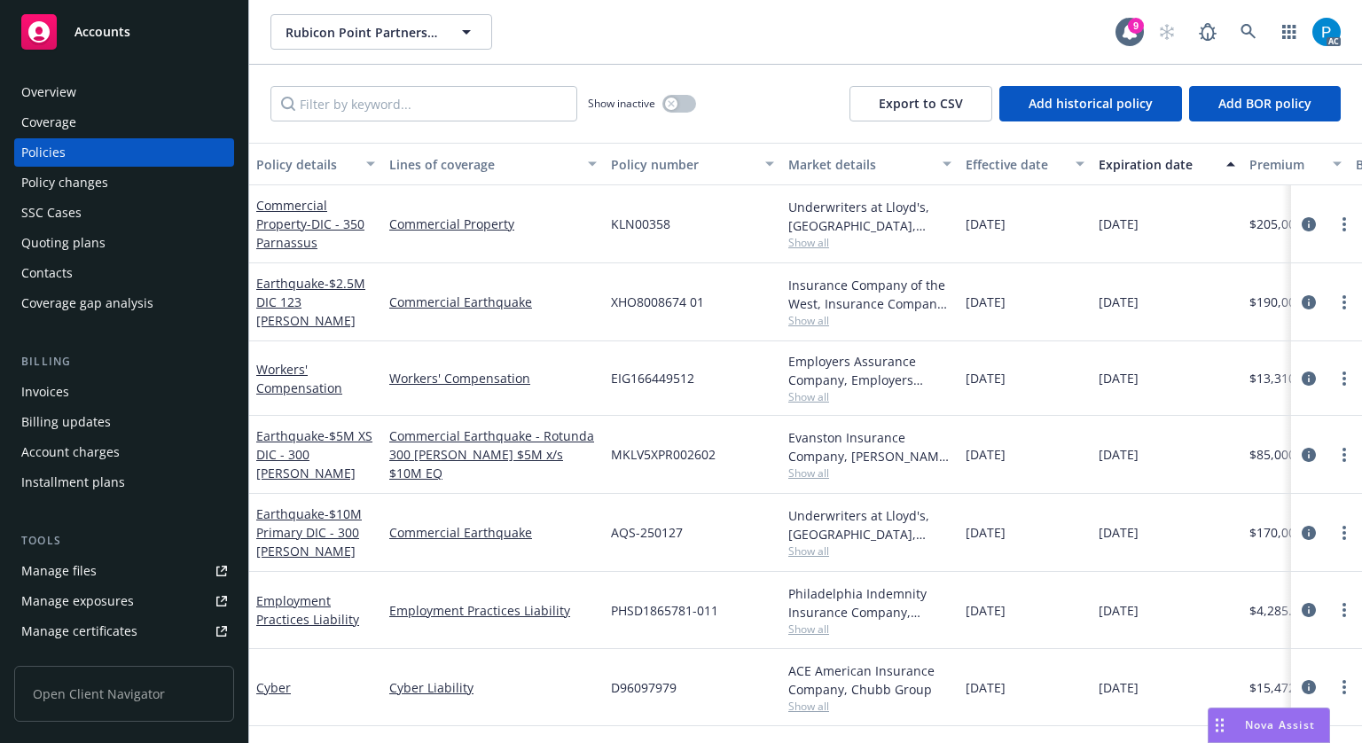
click at [52, 400] on div "Invoices" at bounding box center [45, 392] width 48 height 28
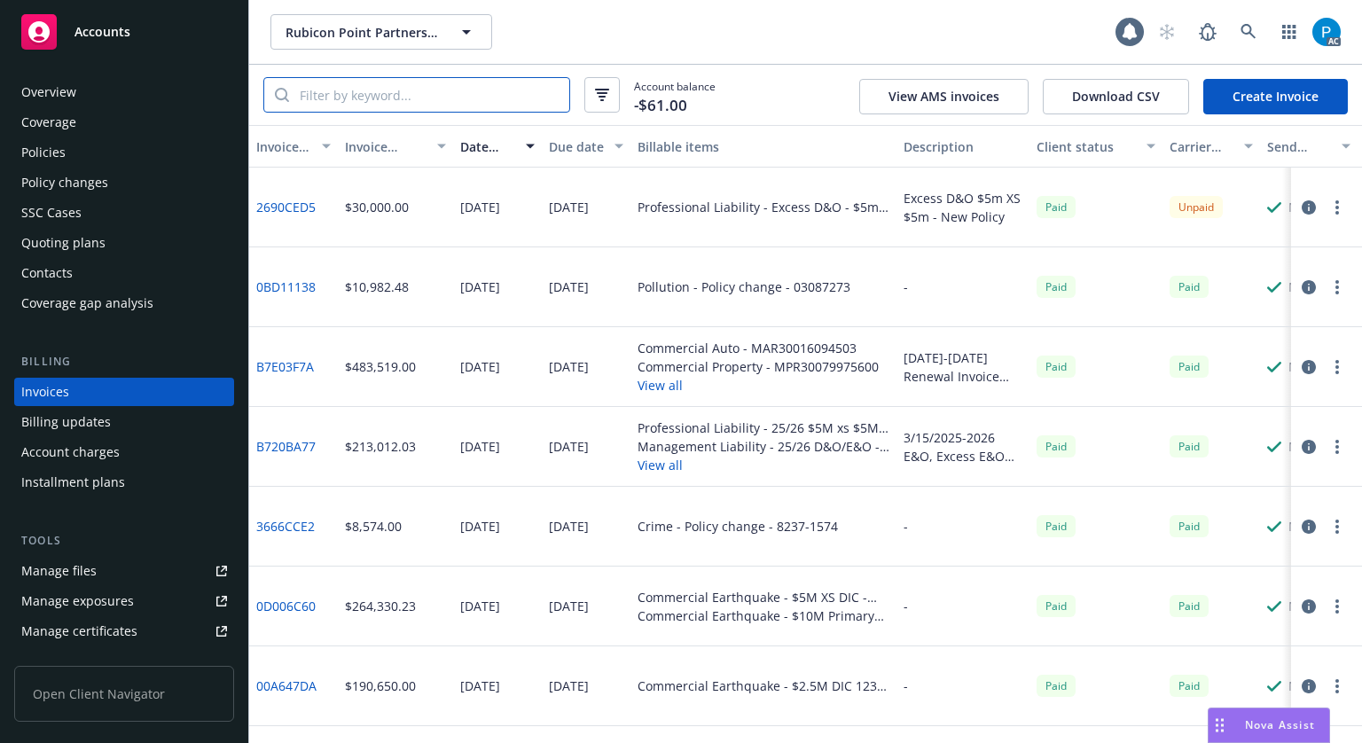
click at [450, 98] on input "search" at bounding box center [429, 95] width 280 height 34
paste input "HN-0303-13148"
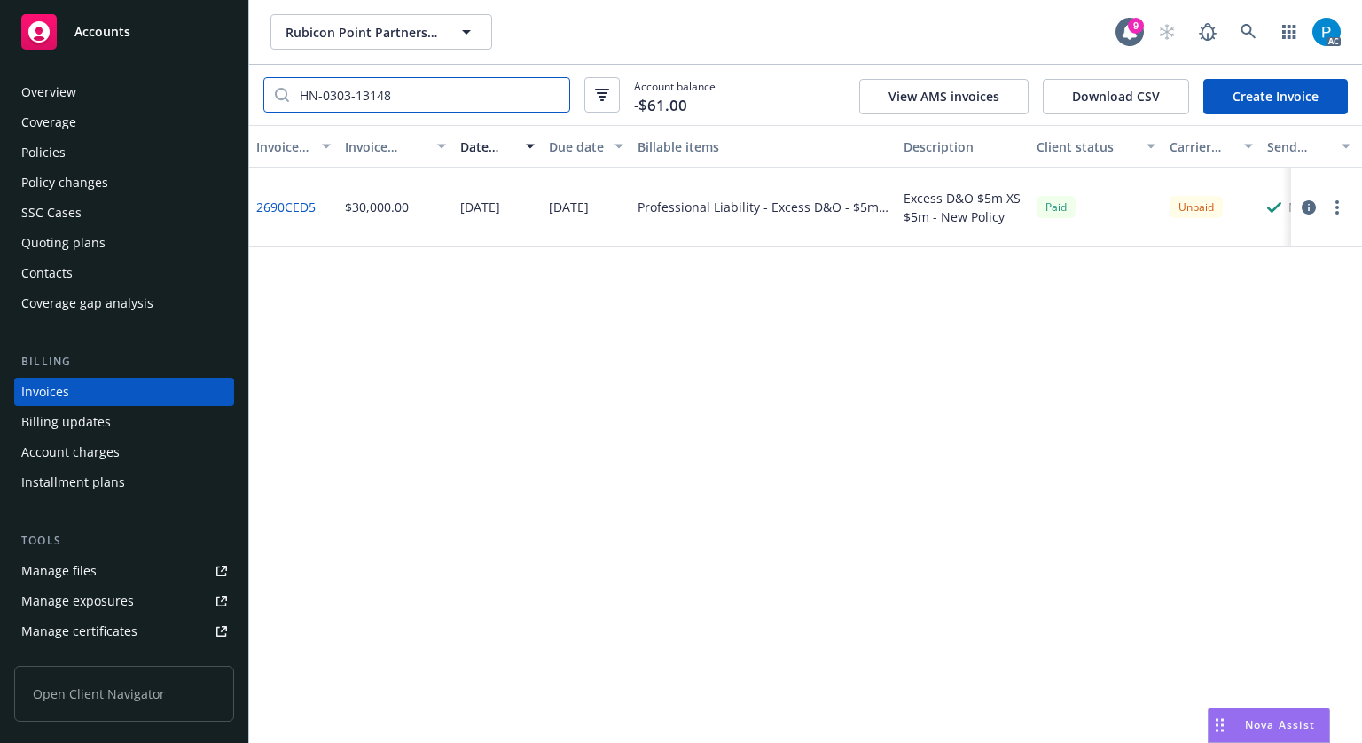
type input "HN-0303-13148"
click at [1309, 208] on icon "button" at bounding box center [1309, 207] width 14 height 14
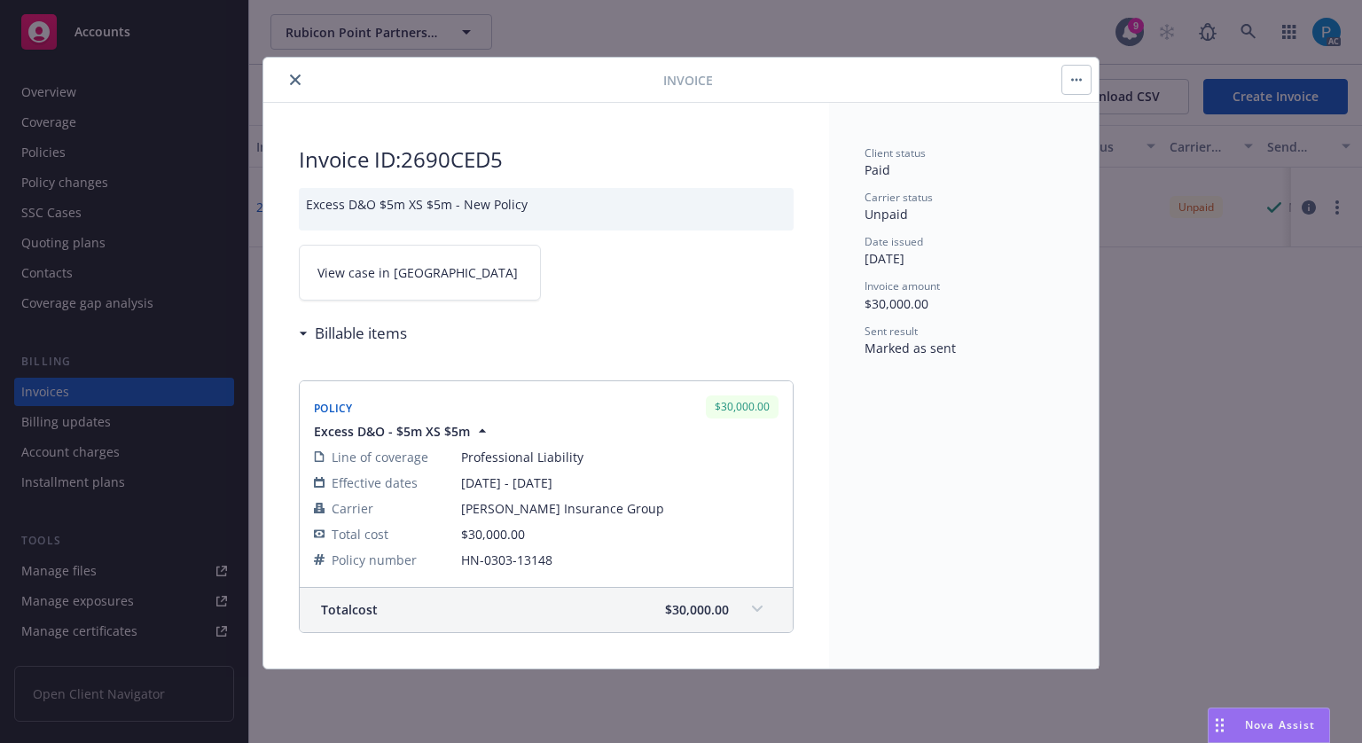
click at [468, 279] on link "View case in [GEOGRAPHIC_DATA]" at bounding box center [420, 273] width 242 height 56
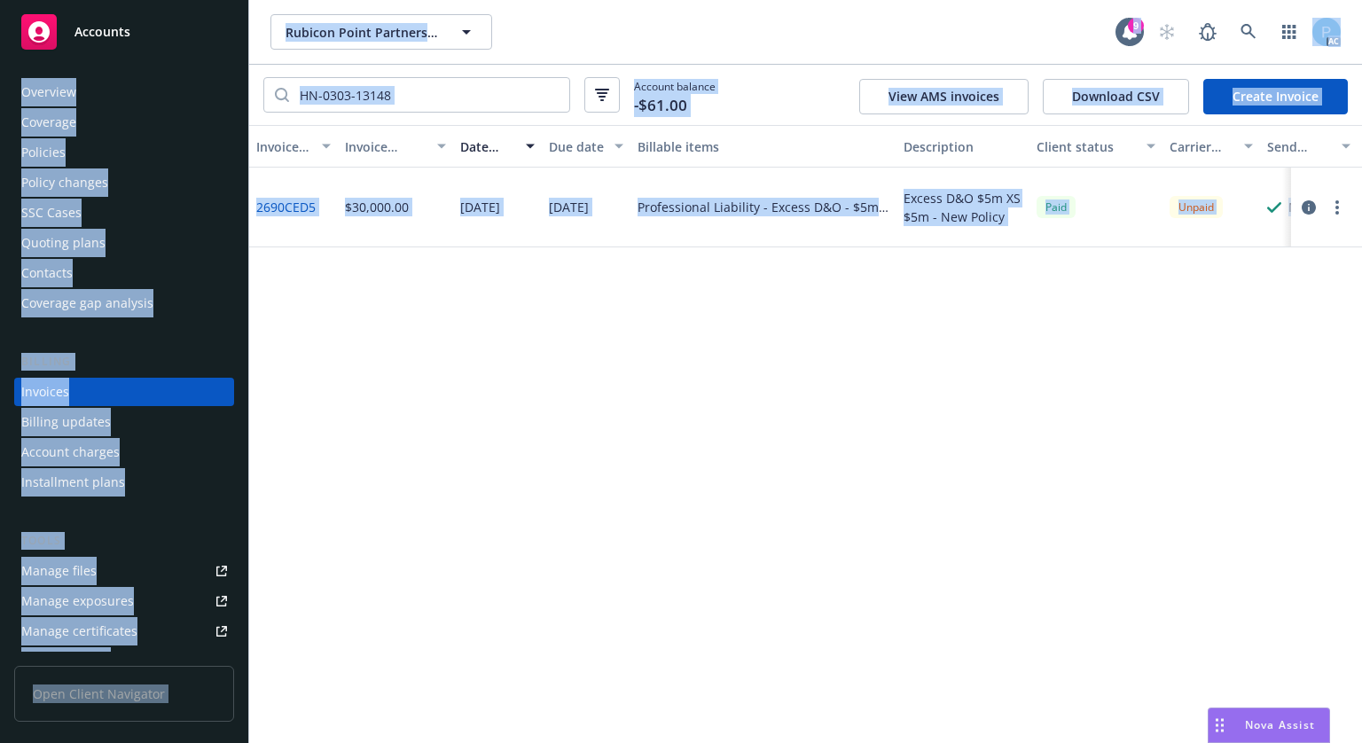
click at [130, 29] on div "Accounts" at bounding box center [124, 31] width 206 height 35
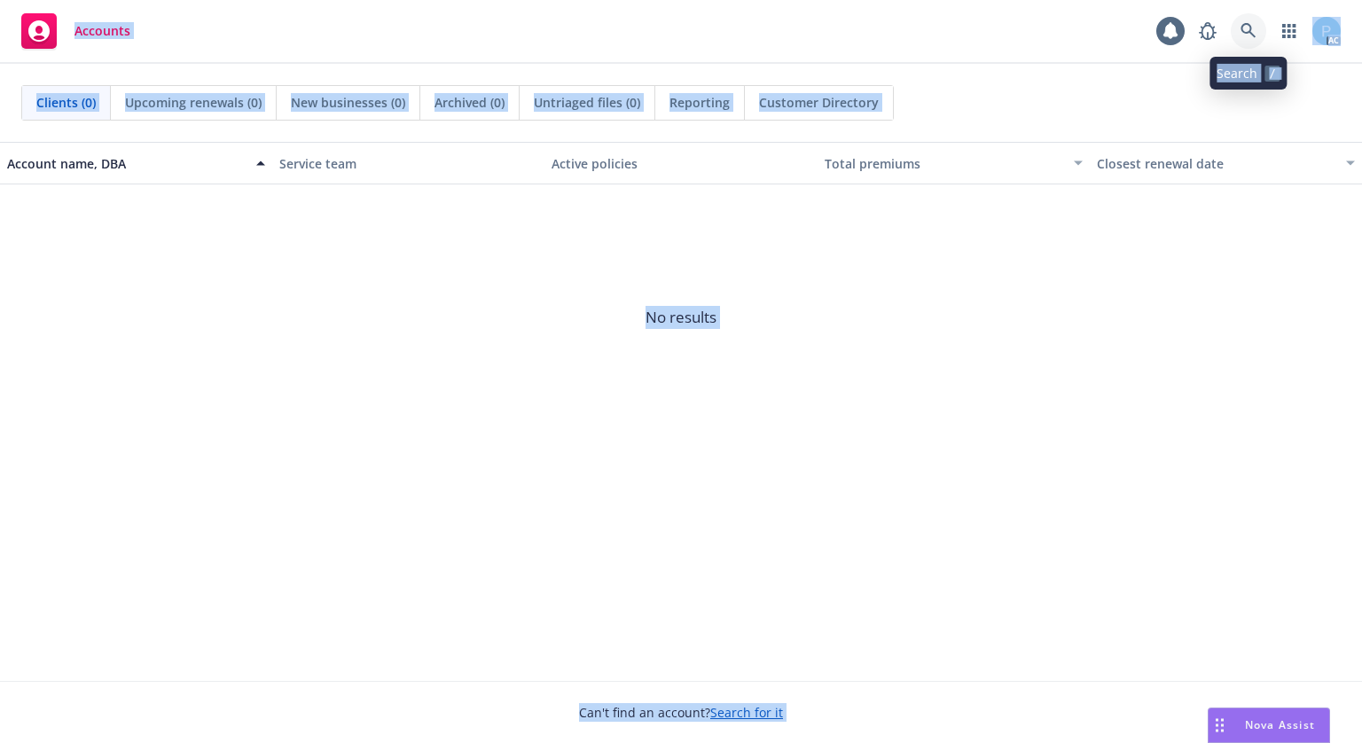
click at [1249, 23] on icon at bounding box center [1249, 31] width 16 height 16
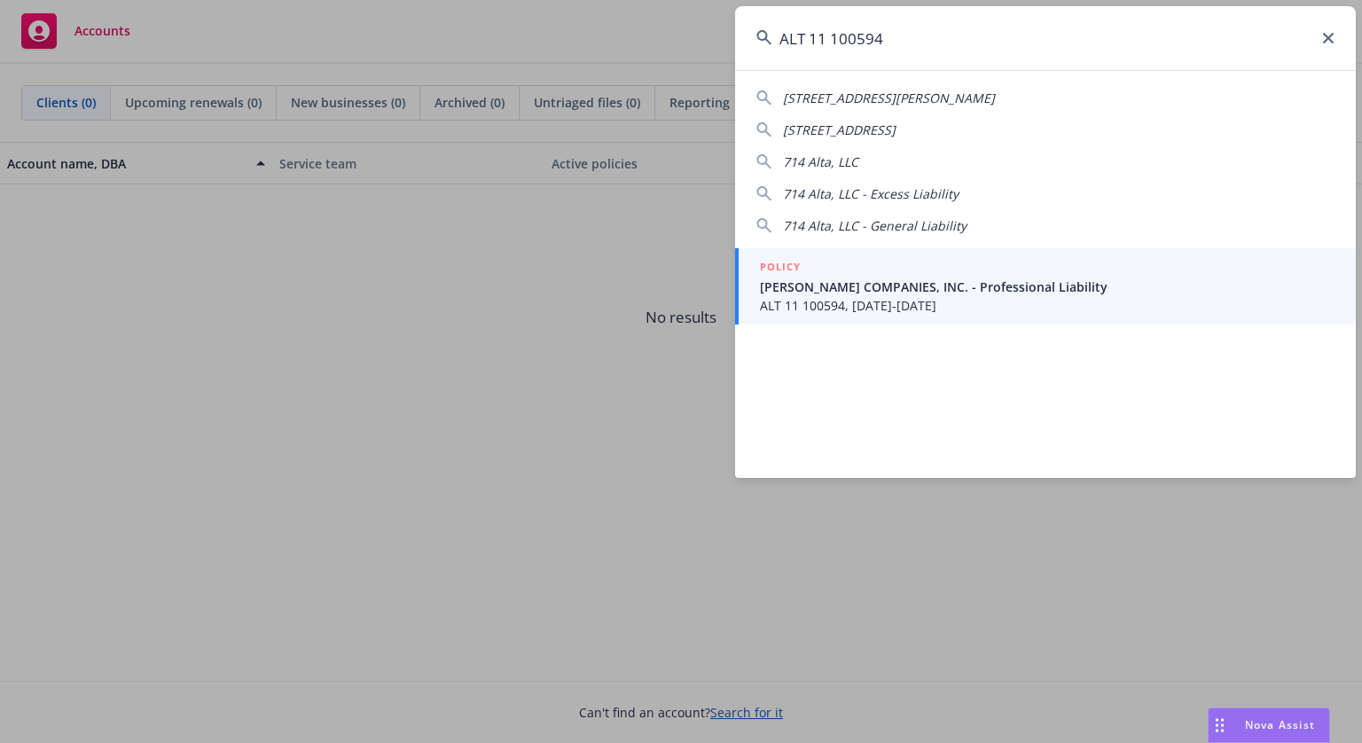
type input "ALT 11 100594"
click at [886, 278] on span "[PERSON_NAME] COMPANIES, INC. - Professional Liability" at bounding box center [1047, 287] width 575 height 19
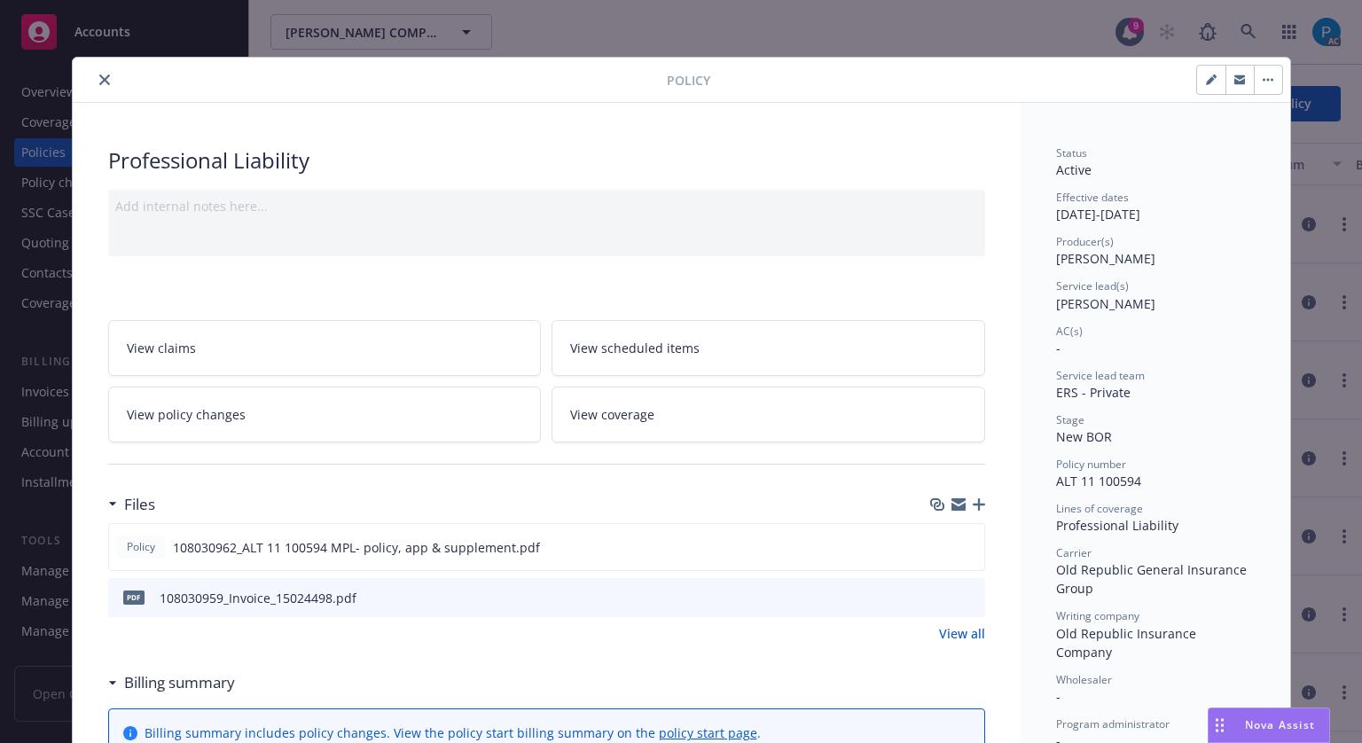
click at [99, 76] on icon "close" at bounding box center [104, 79] width 11 height 11
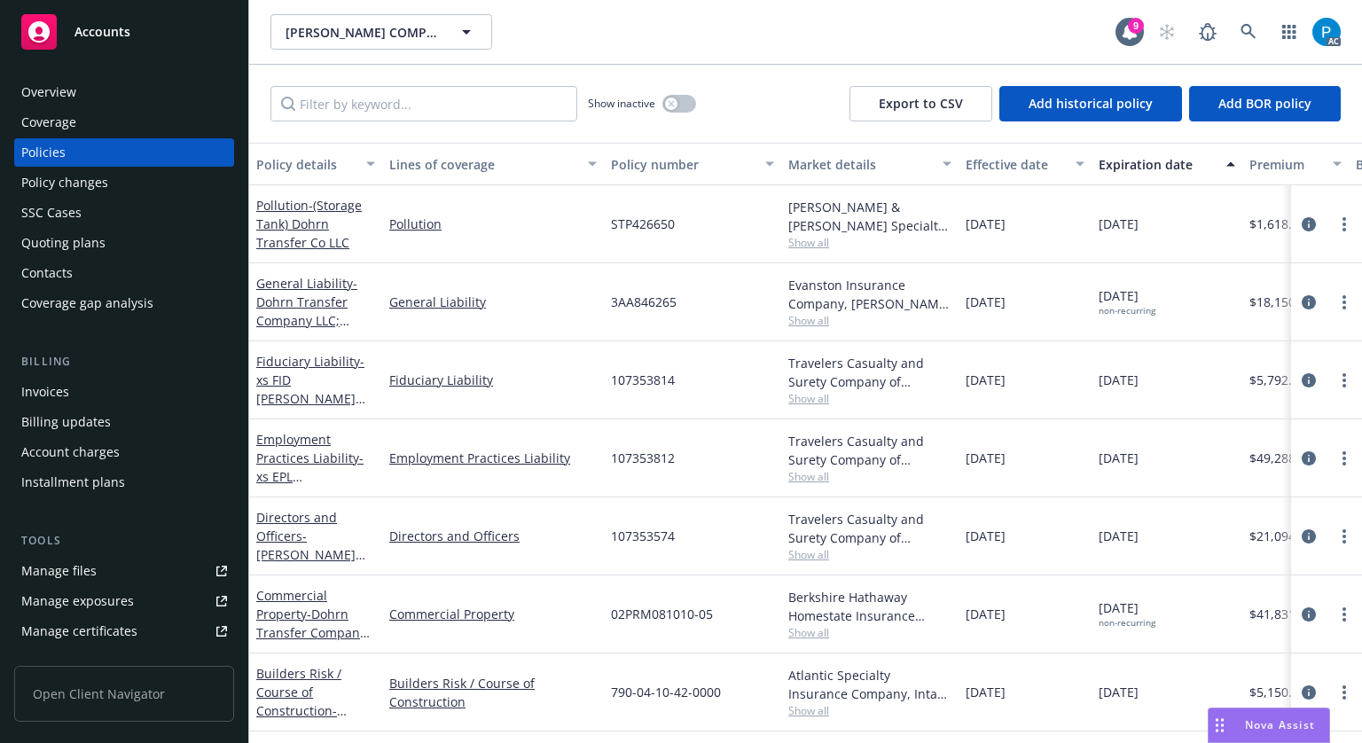
click at [67, 384] on div "Invoices" at bounding box center [124, 392] width 206 height 28
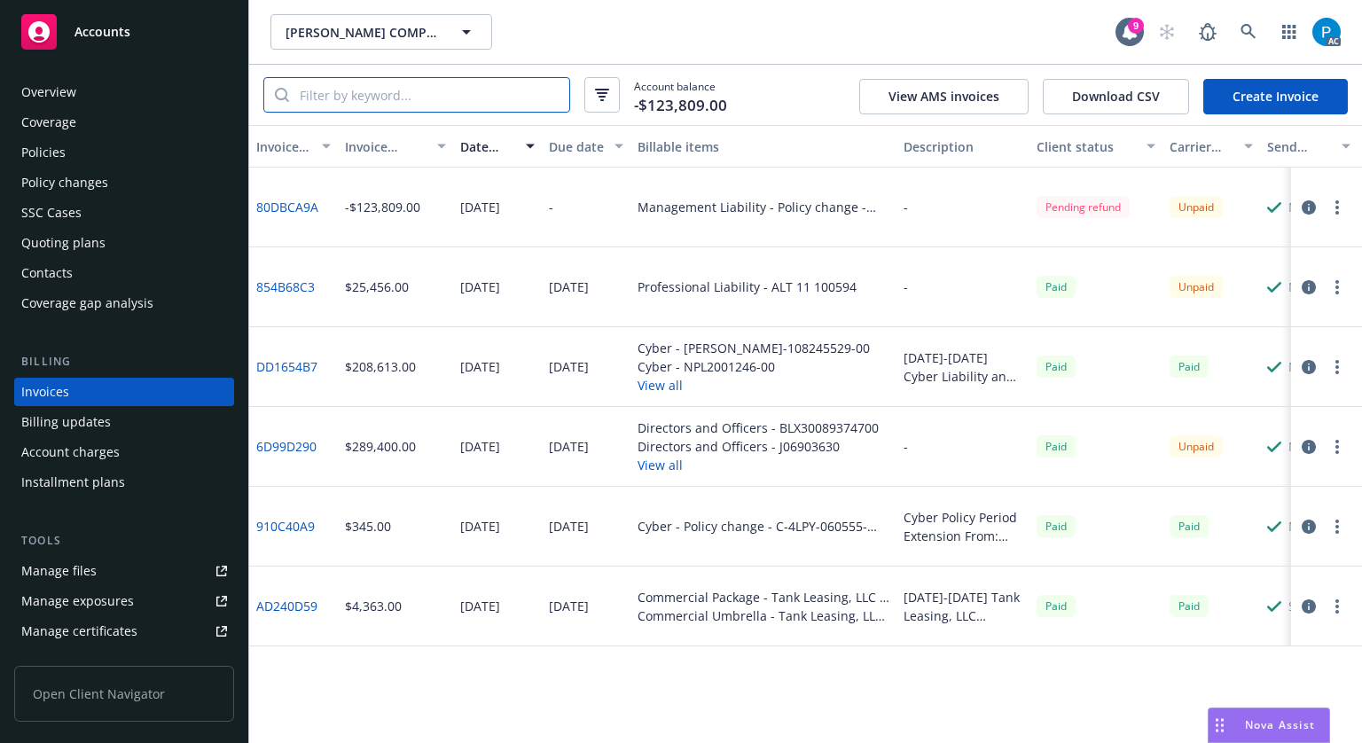
click at [389, 90] on input "search" at bounding box center [429, 95] width 280 height 34
paste input "ALT 11 100594"
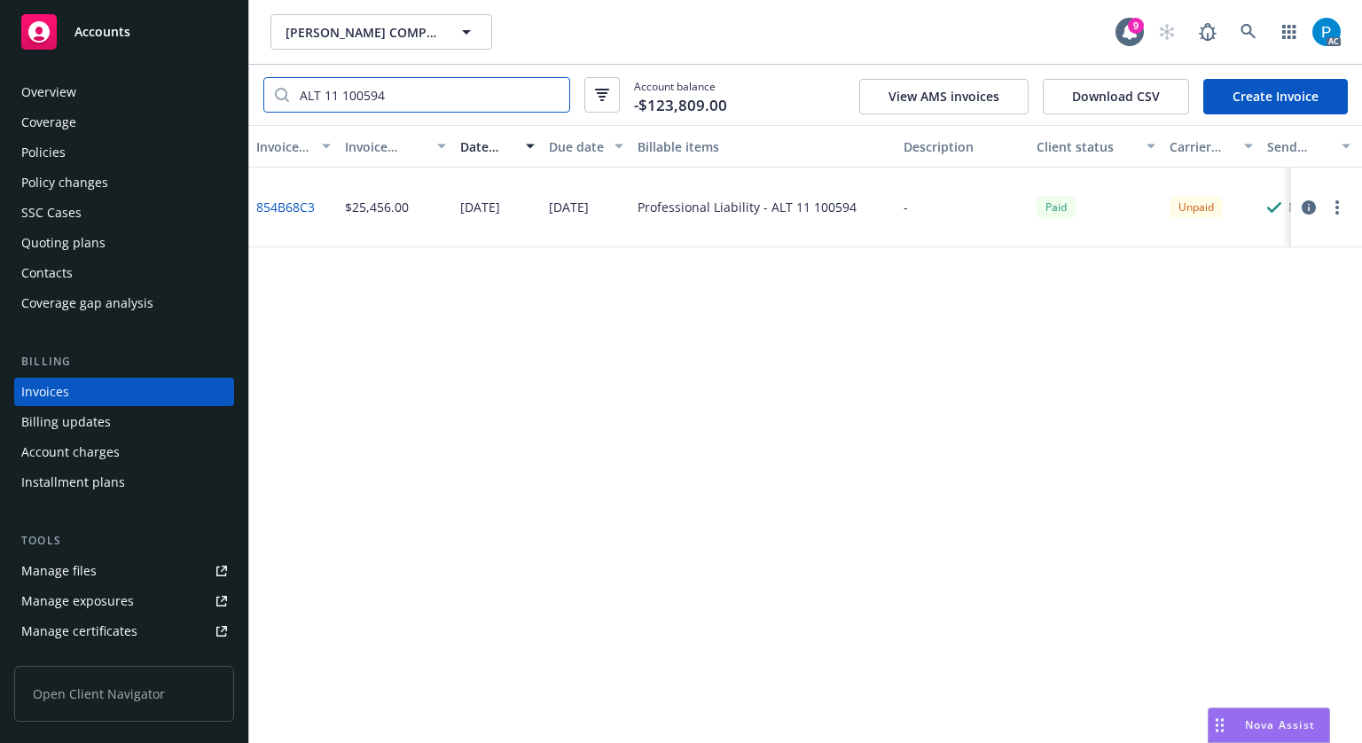
type input "ALT 11 100594"
click at [1306, 210] on icon "button" at bounding box center [1309, 207] width 14 height 14
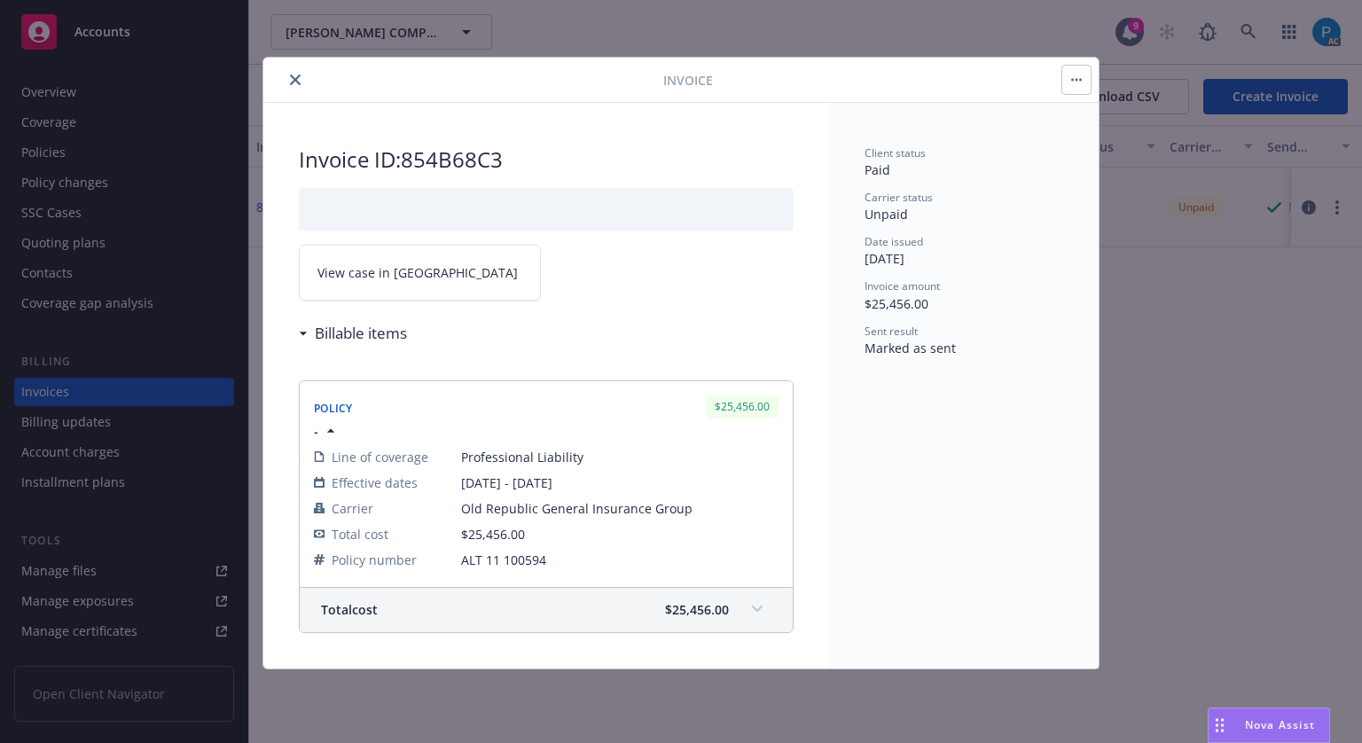
click at [437, 255] on link "View case in [GEOGRAPHIC_DATA]" at bounding box center [420, 273] width 242 height 56
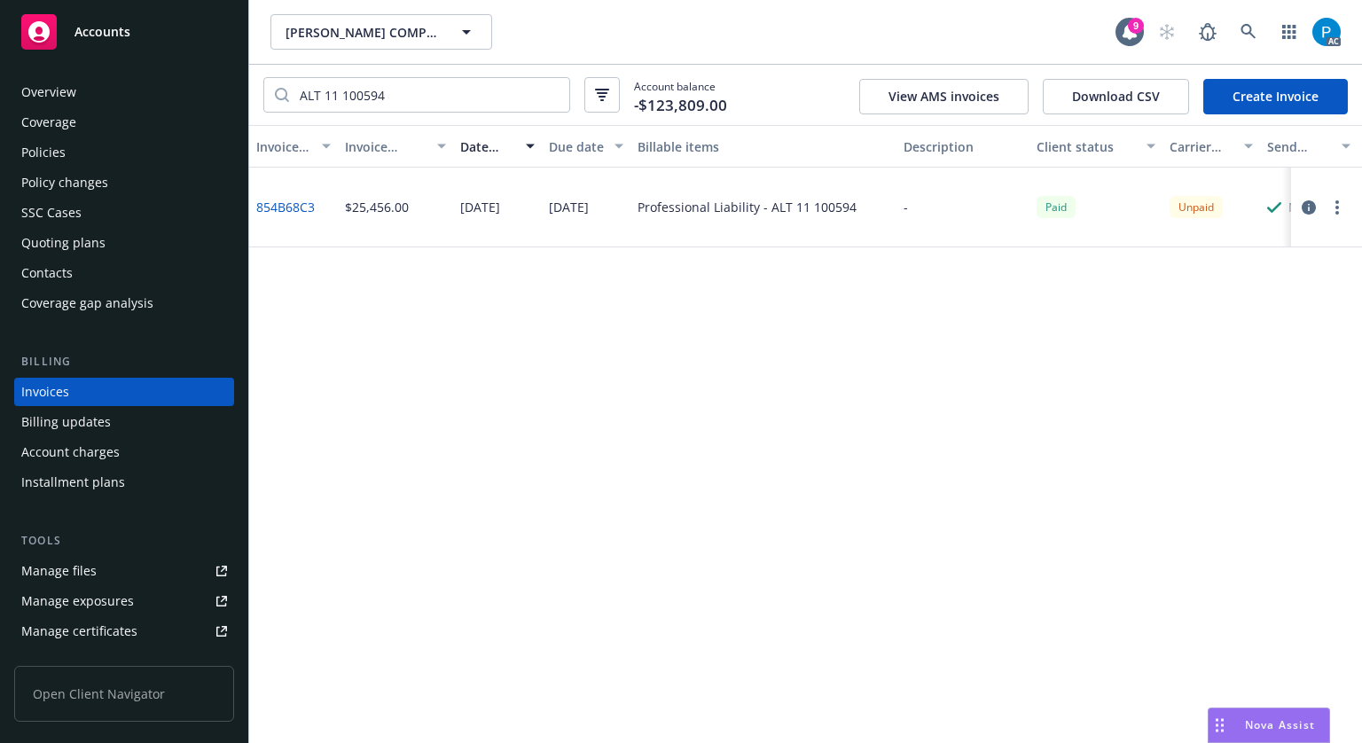
click at [153, 35] on div "Accounts" at bounding box center [124, 31] width 206 height 35
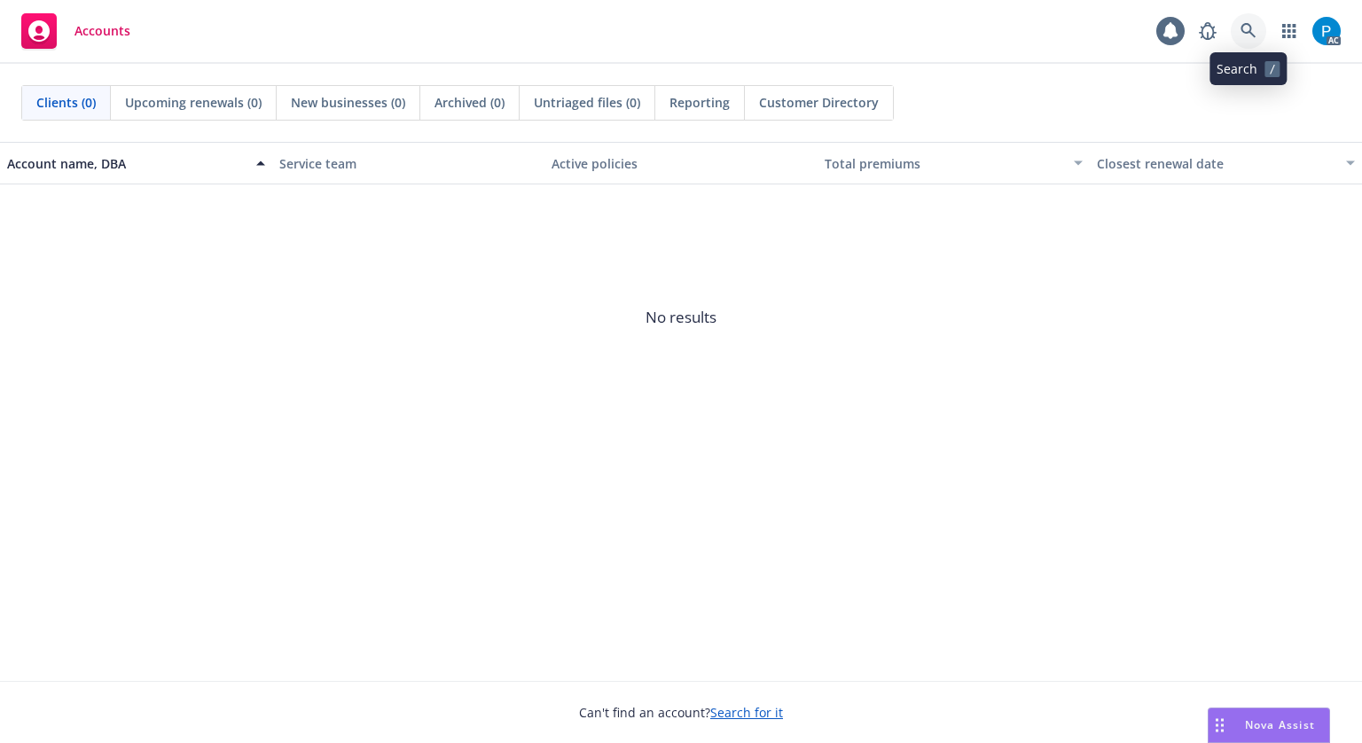
click at [1259, 31] on link at bounding box center [1248, 30] width 35 height 35
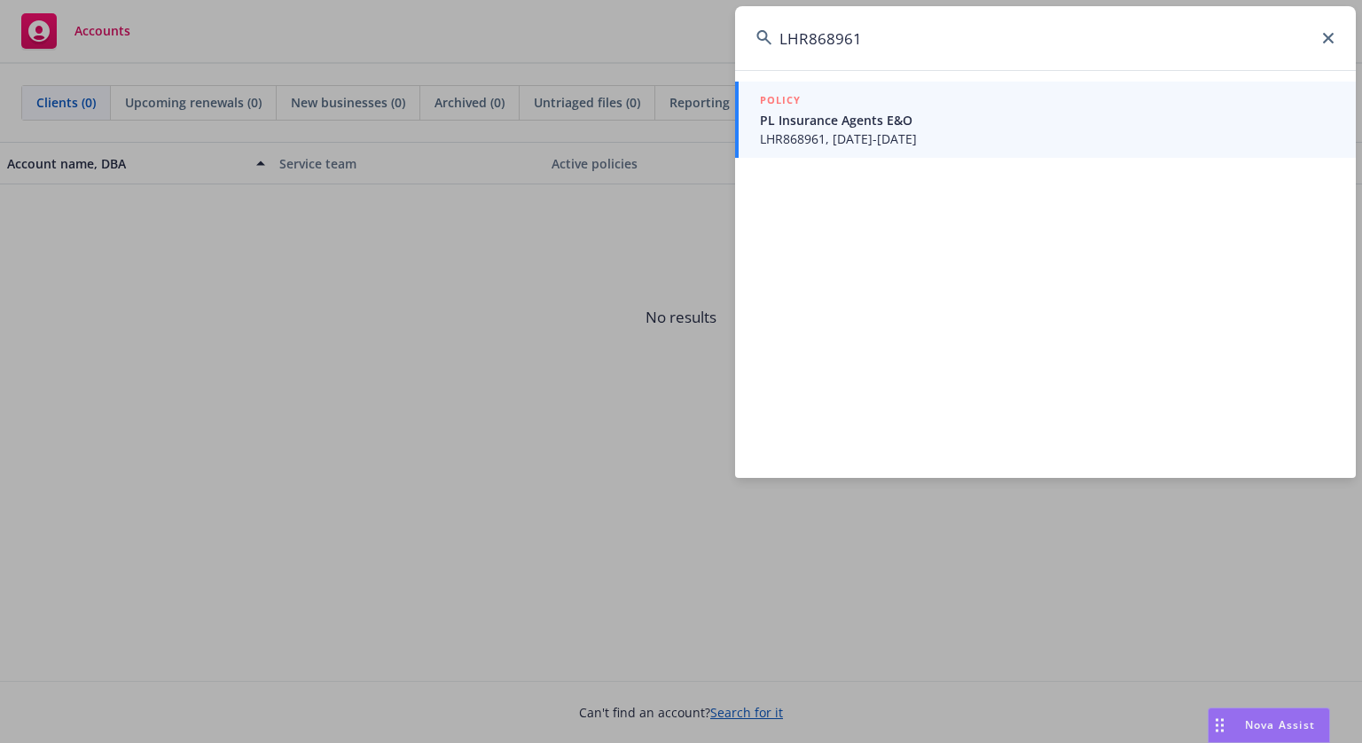
type input "LHR868961"
click at [849, 137] on span "LHR868961, [DATE]-[DATE]" at bounding box center [1047, 138] width 575 height 19
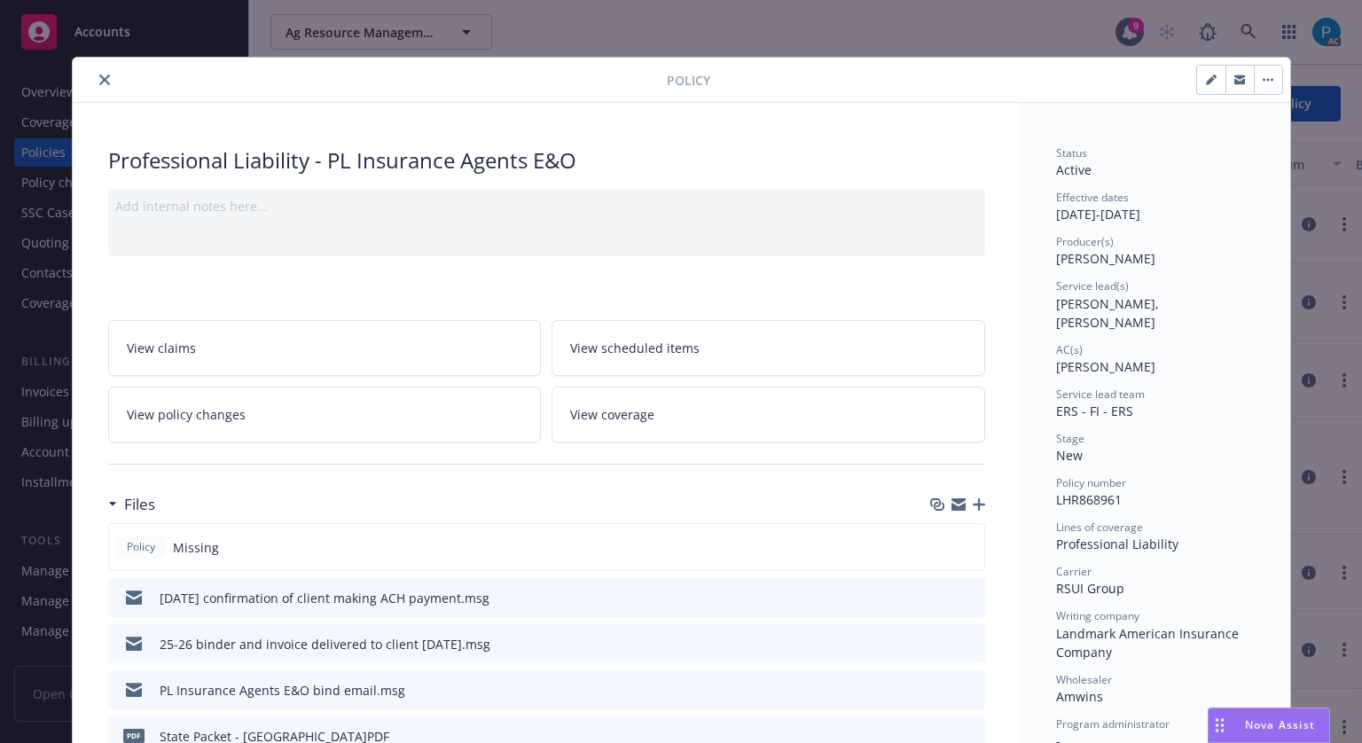
click at [99, 77] on icon "close" at bounding box center [104, 79] width 11 height 11
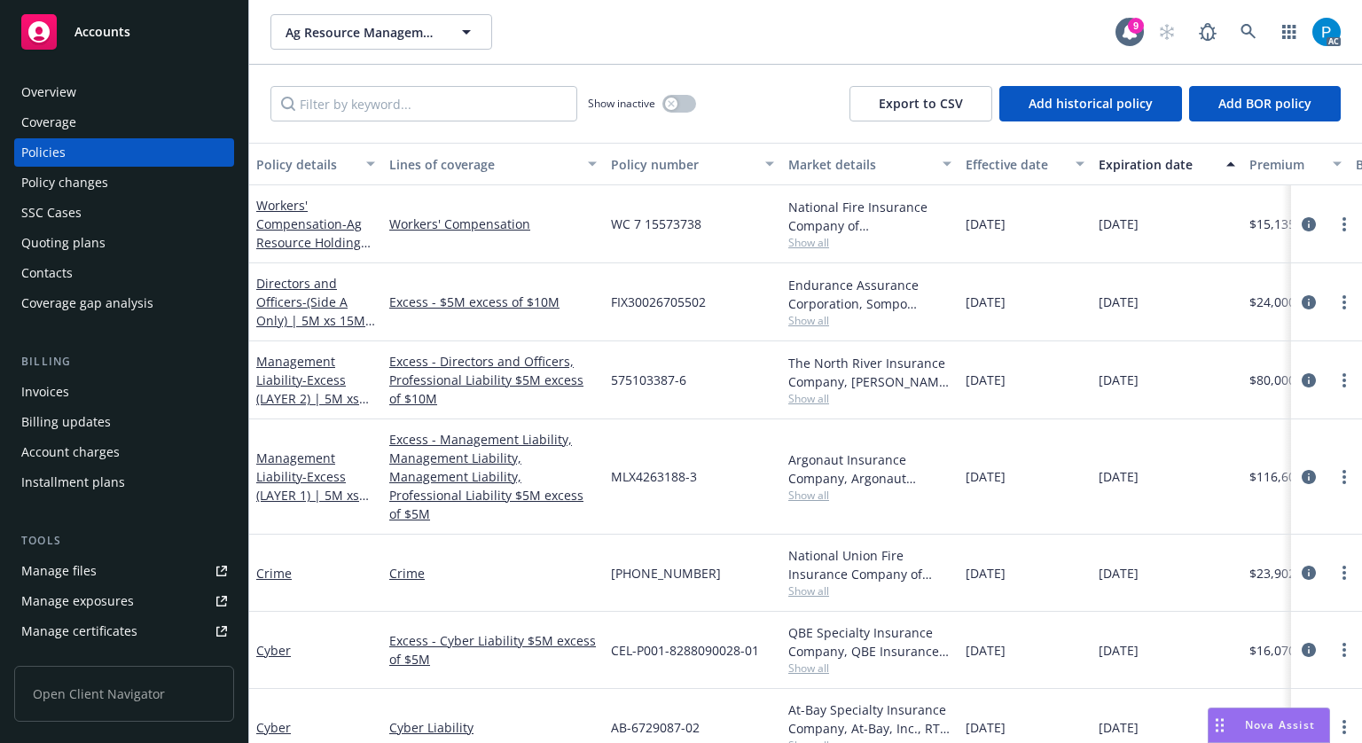
click at [62, 382] on div "Invoices" at bounding box center [45, 392] width 48 height 28
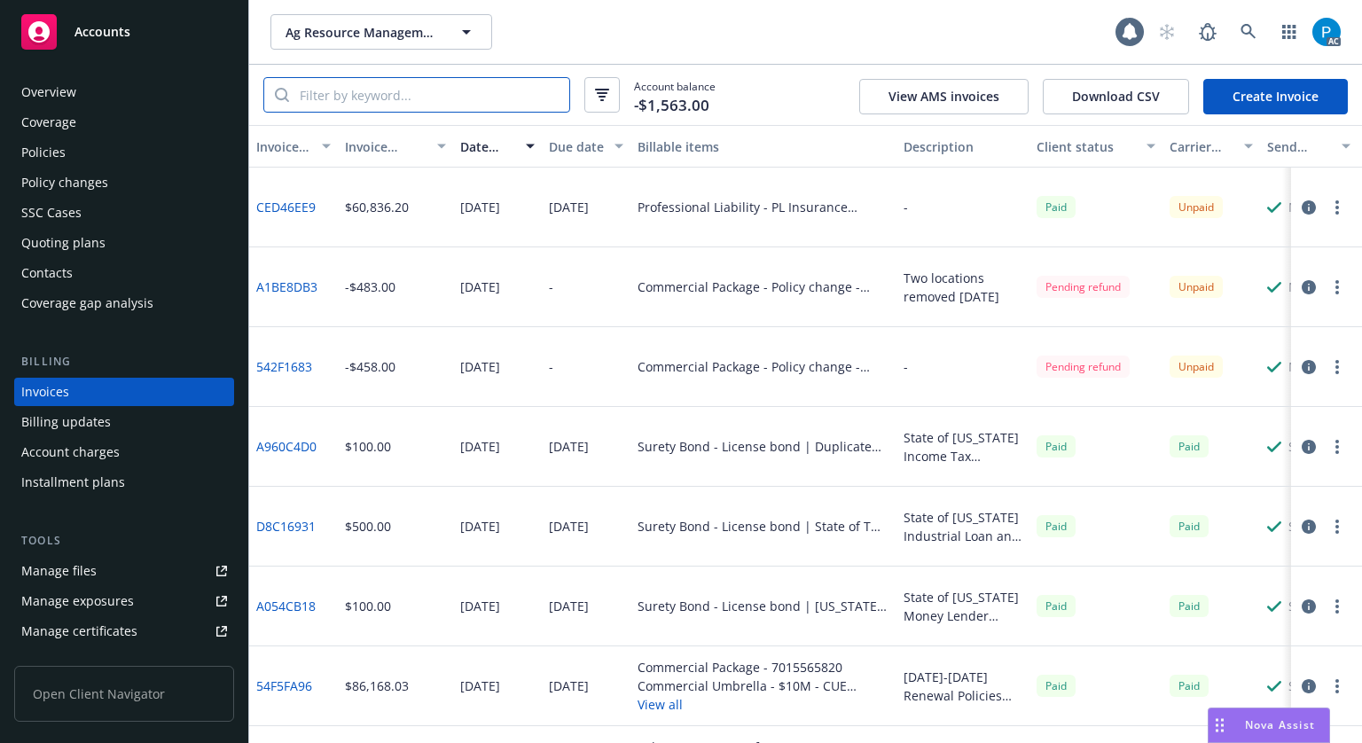
click at [424, 95] on input "search" at bounding box center [429, 95] width 280 height 34
paste input "LHR868961"
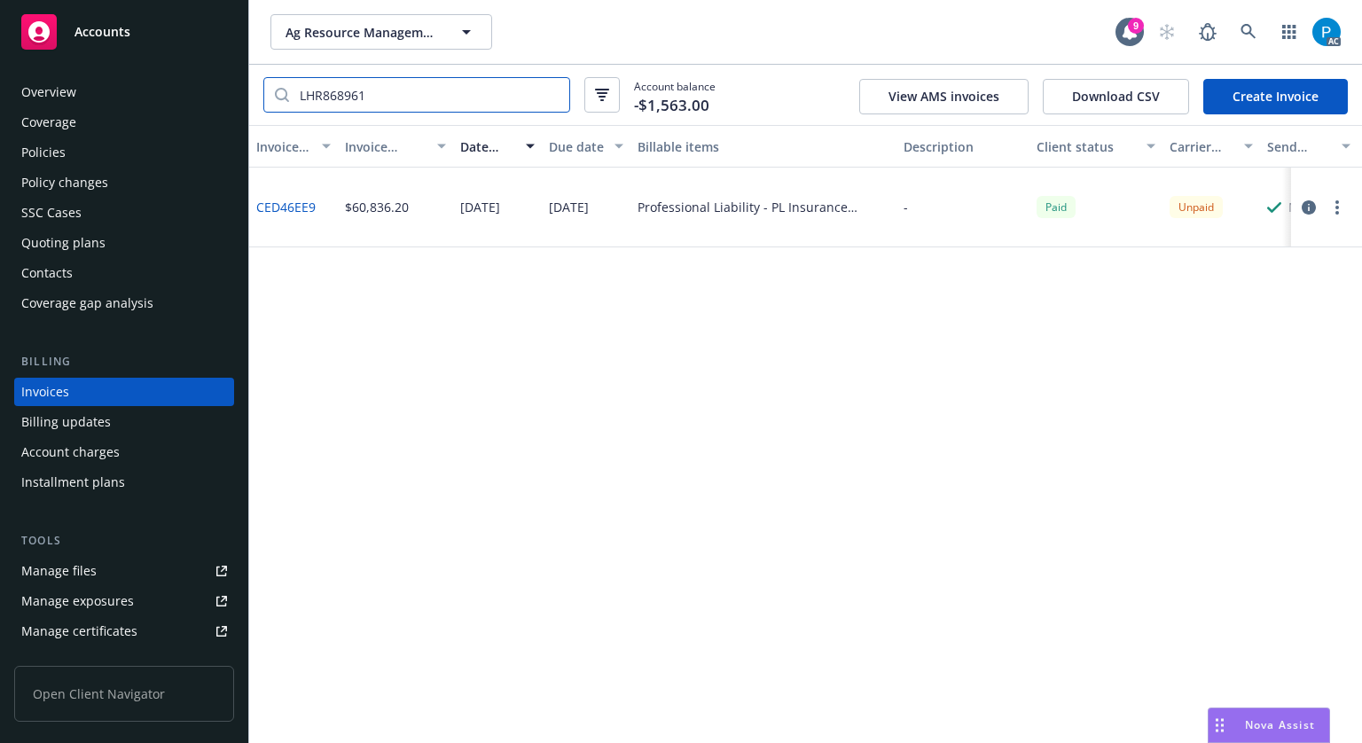
type input "LHR868961"
click at [1305, 211] on icon "button" at bounding box center [1309, 207] width 14 height 14
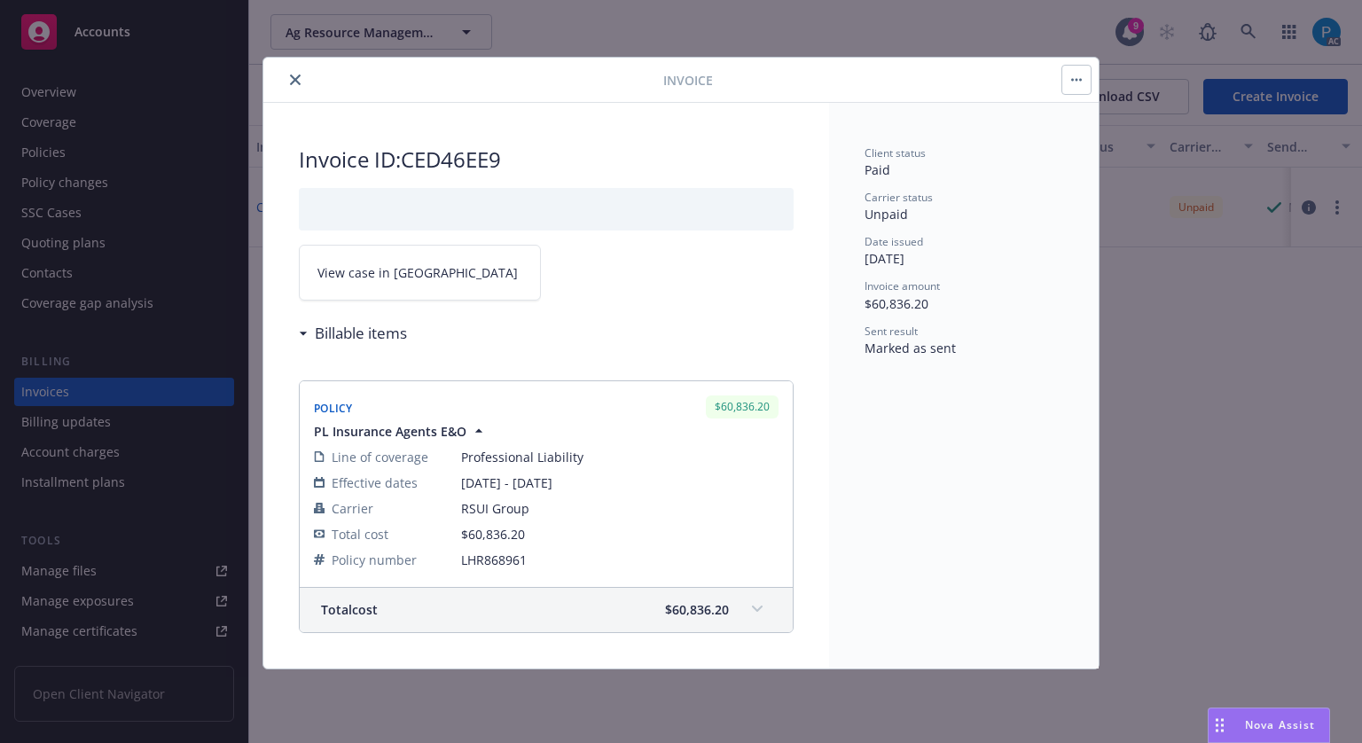
click at [447, 262] on link "View case in [GEOGRAPHIC_DATA]" at bounding box center [420, 273] width 242 height 56
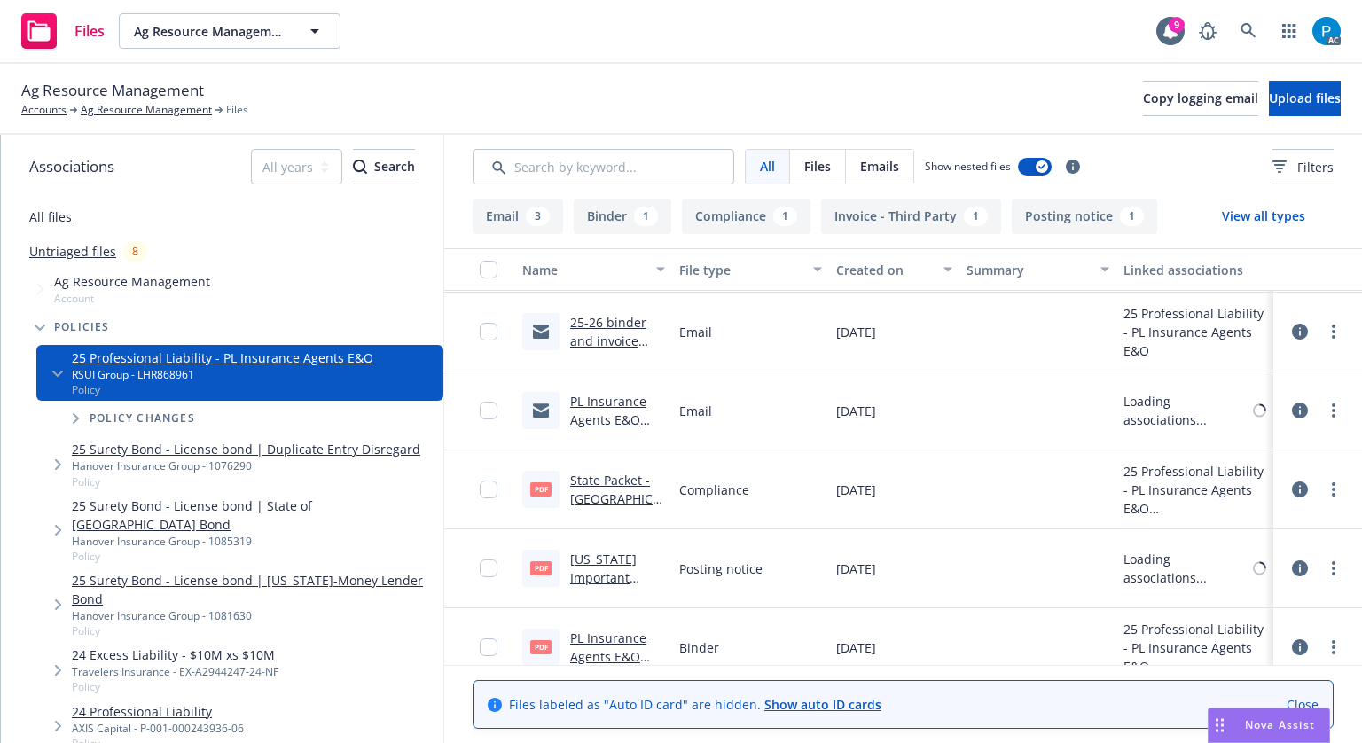
scroll to position [176, 0]
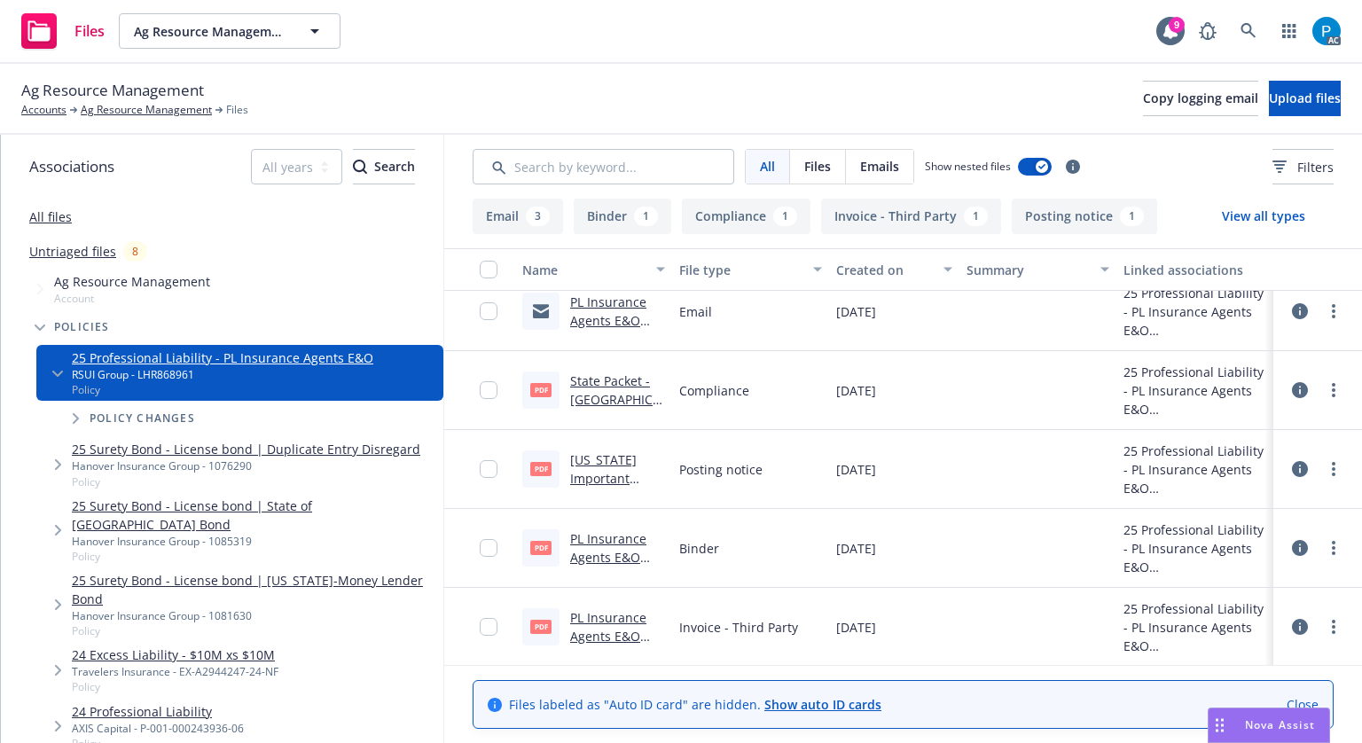
click at [603, 616] on link "PL Insurance Agents E&O Invoice.Pdf" at bounding box center [608, 636] width 76 height 54
